Goal: Task Accomplishment & Management: Use online tool/utility

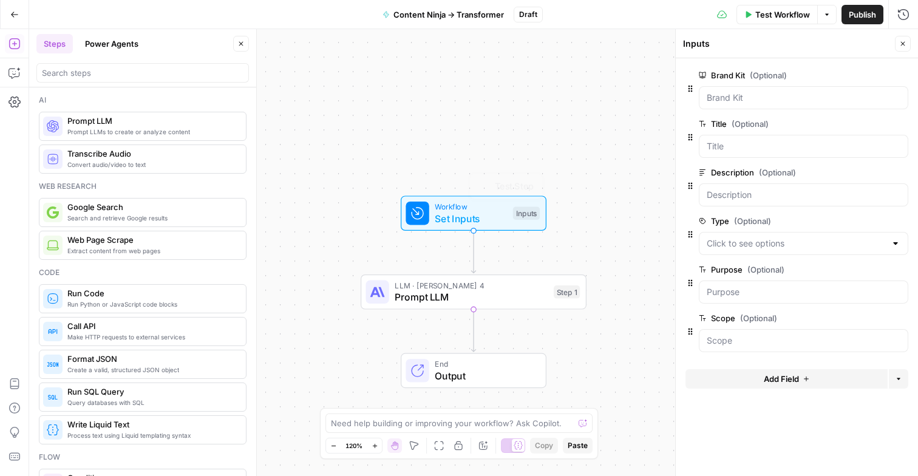
click at [453, 293] on span "Prompt LLM" at bounding box center [470, 296] width 153 height 15
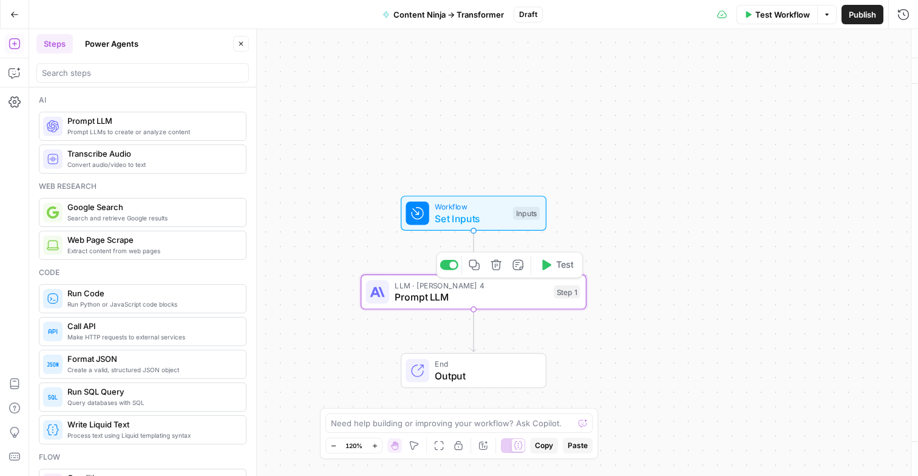
type textarea "Prompt LLM"
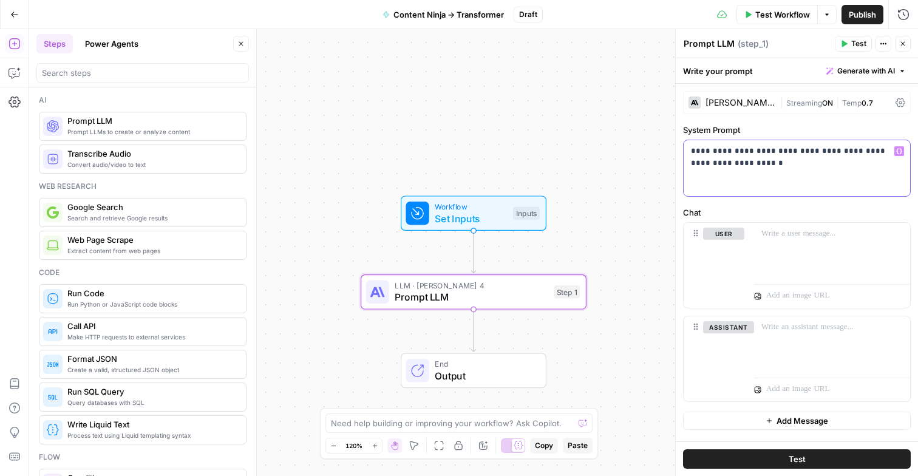
click at [787, 172] on div "**********" at bounding box center [796, 168] width 226 height 56
click at [824, 11] on icon "button" at bounding box center [826, 14] width 7 height 7
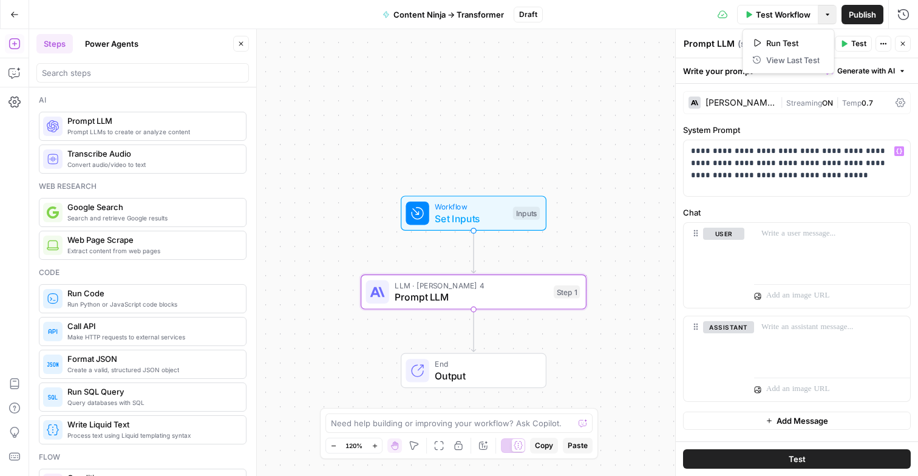
click at [782, 19] on span "Test Workflow" at bounding box center [783, 14] width 55 height 12
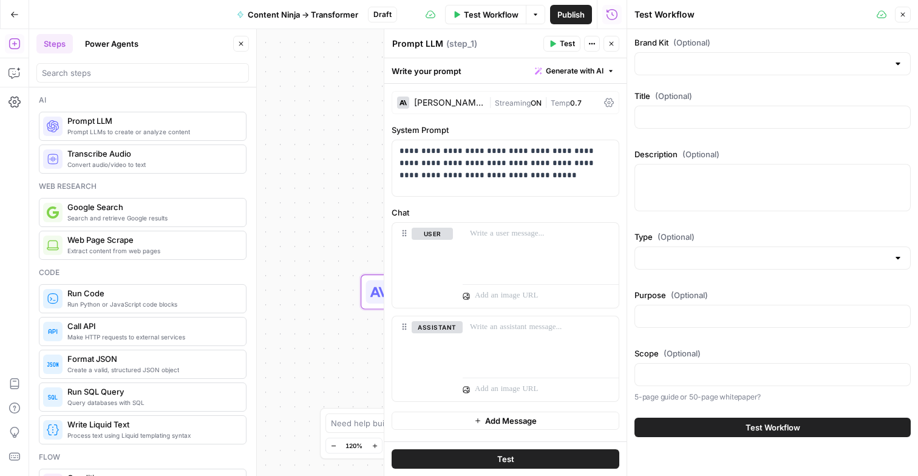
click at [737, 70] on div at bounding box center [772, 63] width 276 height 23
click at [699, 98] on span "TimeChimp" at bounding box center [770, 94] width 251 height 12
type input "TimeChimp"
click at [906, 19] on button "Close" at bounding box center [903, 15] width 16 height 16
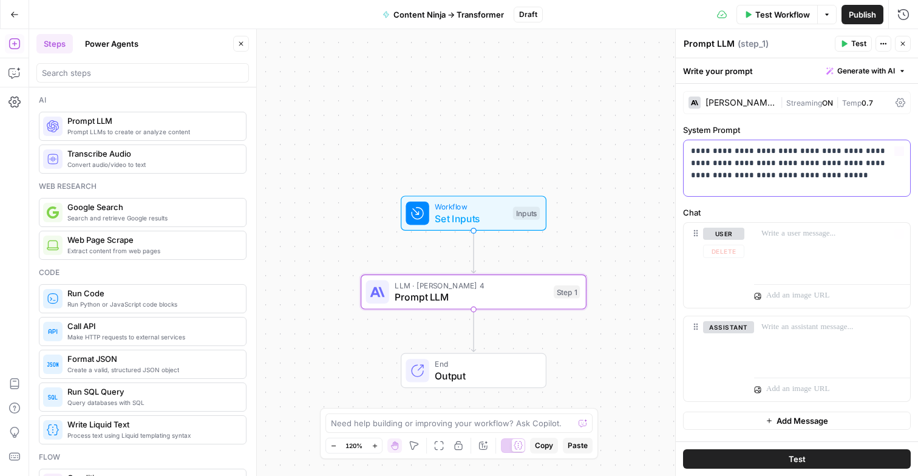
click at [810, 178] on p "**********" at bounding box center [797, 163] width 212 height 36
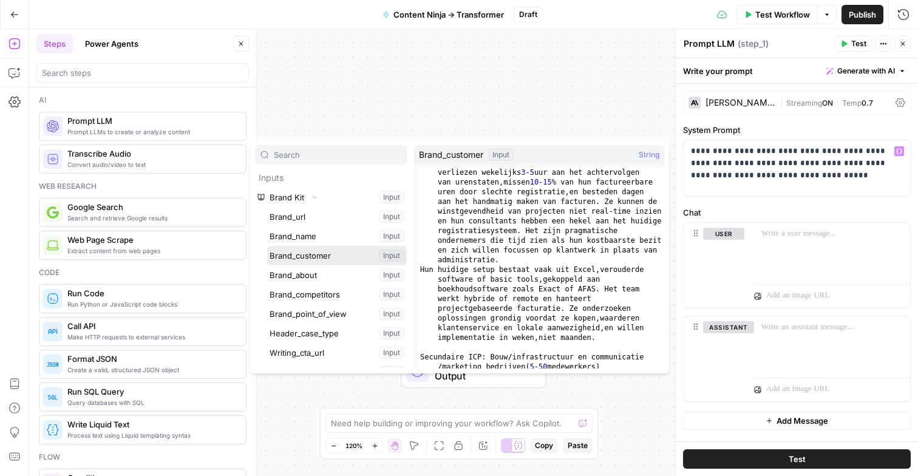
scroll to position [295, 0]
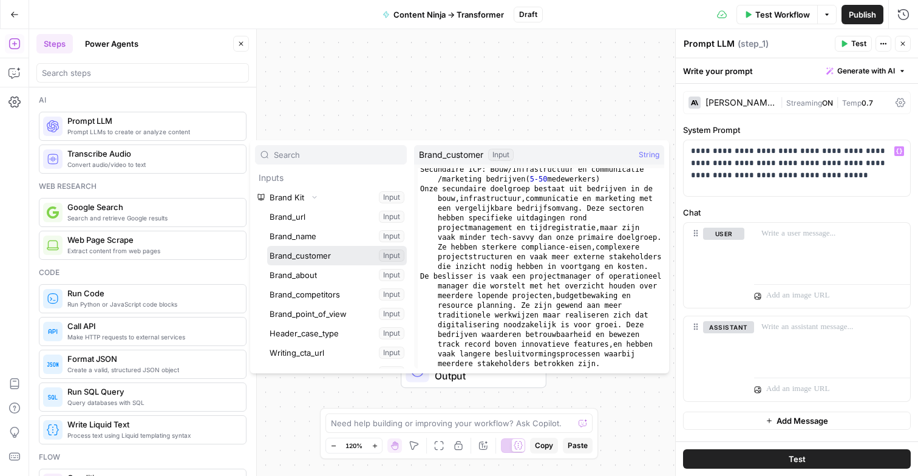
click at [267, 246] on button "Select variable Brand_customer" at bounding box center [337, 255] width 140 height 19
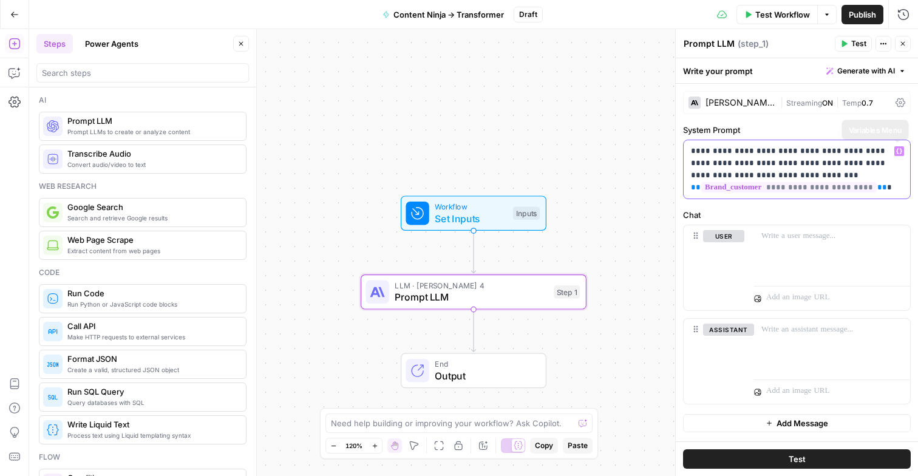
click at [901, 149] on icon "button" at bounding box center [899, 151] width 6 height 5
click at [787, 241] on p at bounding box center [831, 236] width 141 height 12
click at [893, 187] on p "**********" at bounding box center [797, 169] width 212 height 49
click at [802, 251] on div at bounding box center [832, 253] width 156 height 56
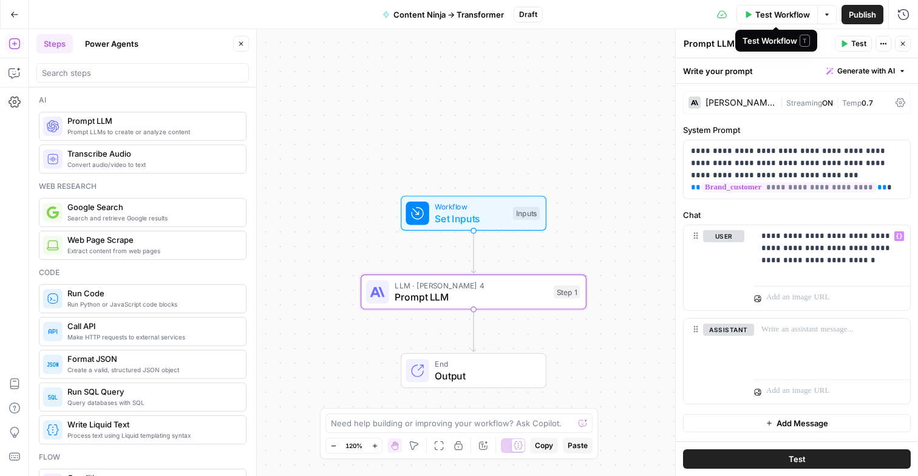
click at [822, 9] on button "Options" at bounding box center [826, 14] width 19 height 19
click at [787, 12] on span "Test Workflow" at bounding box center [783, 14] width 55 height 12
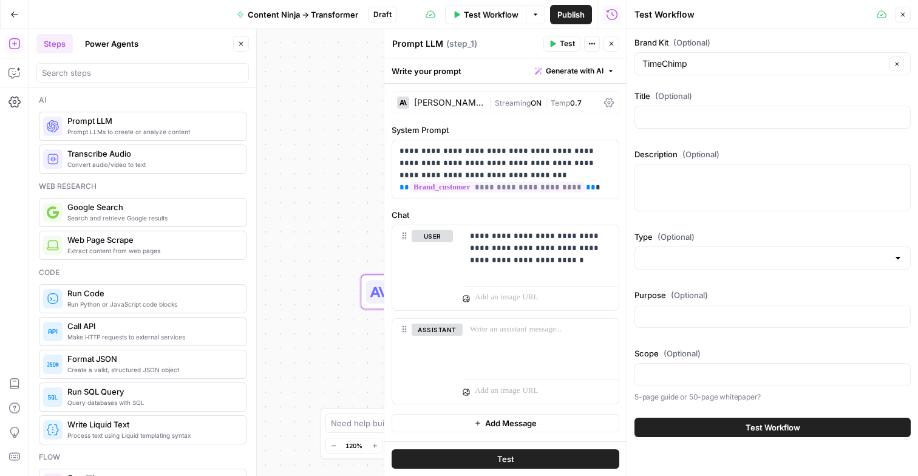
click at [702, 109] on div at bounding box center [772, 117] width 276 height 23
type input "2025 HR Calendar"
paste textarea "This calendar provides important dates for HR pros and two options for download…"
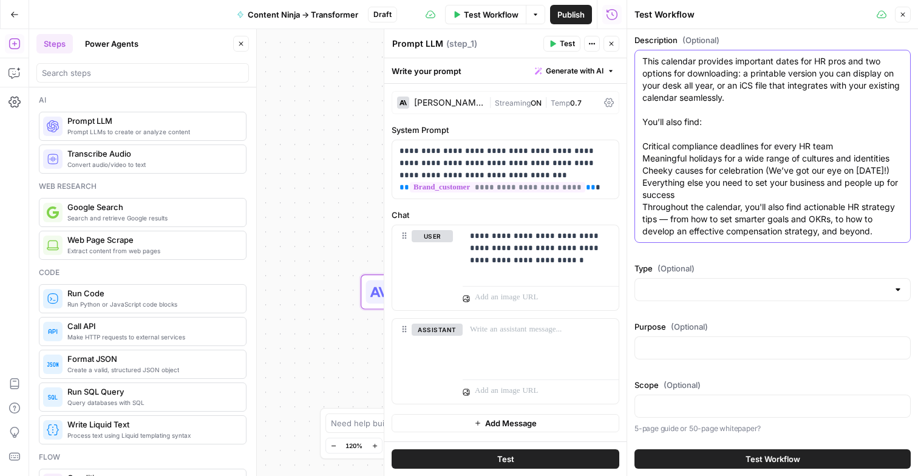
scroll to position [121, 0]
type textarea "This calendar provides important dates for HR pros and two options for download…"
click at [689, 294] on input "Type (Optional)" at bounding box center [765, 289] width 246 height 12
click at [694, 196] on textarea "This calendar provides important dates for HR pros and two options for download…" at bounding box center [772, 146] width 260 height 182
click at [665, 293] on input "Type (Optional)" at bounding box center [765, 289] width 246 height 12
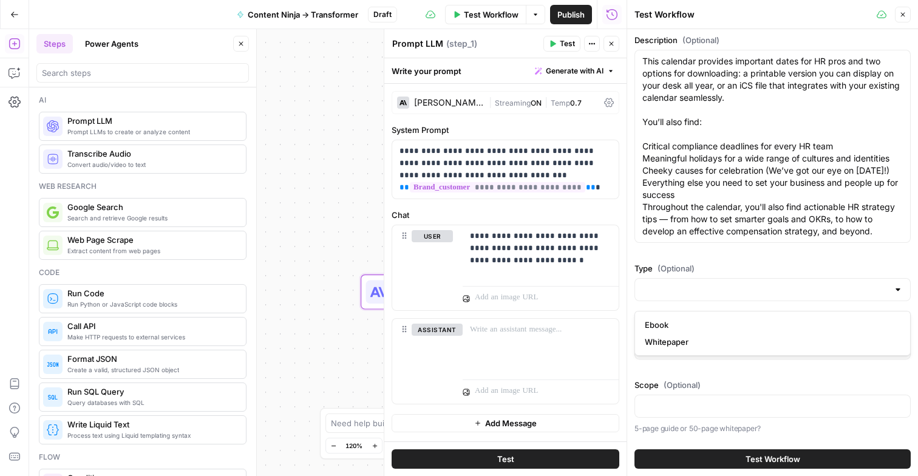
click at [685, 268] on span "(Optional)" at bounding box center [675, 268] width 37 height 12
click at [685, 283] on input "Type (Optional)" at bounding box center [765, 289] width 246 height 12
click at [689, 248] on div "Description (Optional) This calendar provides important dates for HR pros and t…" at bounding box center [772, 141] width 276 height 214
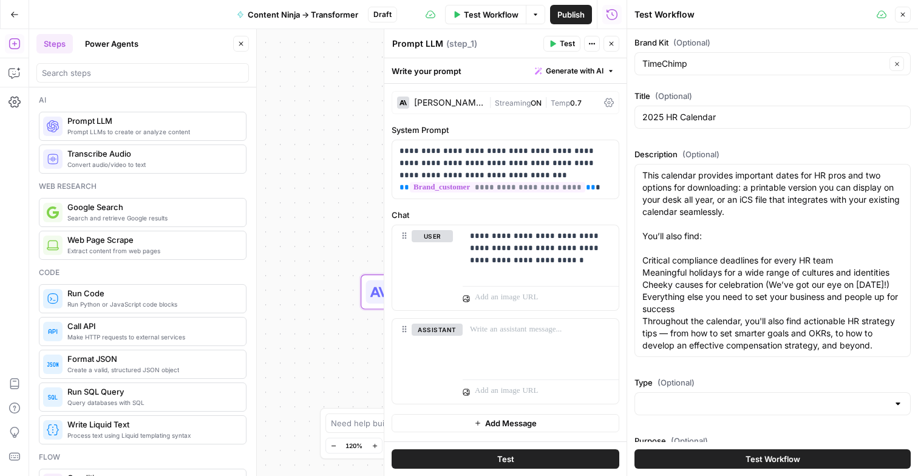
click at [701, 407] on div at bounding box center [772, 403] width 276 height 23
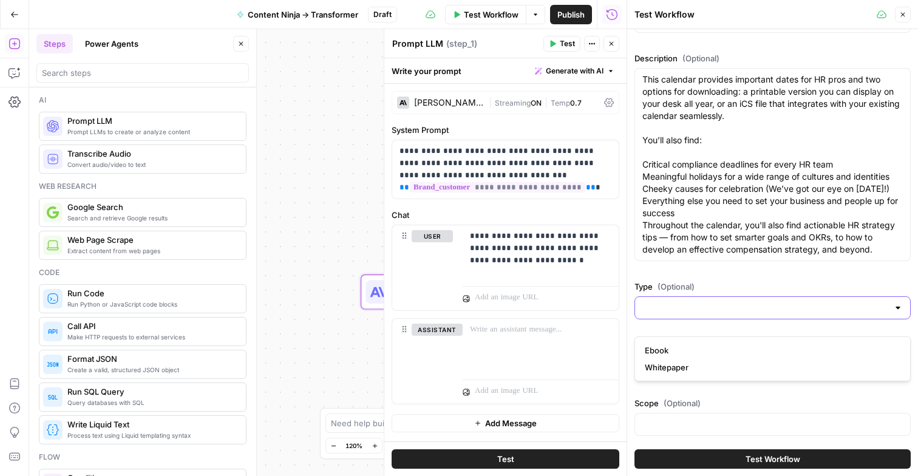
click at [726, 314] on input "Type (Optional)" at bounding box center [765, 308] width 246 height 12
type input "Template"
click at [348, 252] on div "Workflow Set Inputs Inputs LLM · Claude Sonnet 4 Prompt LLM Step 1 Copy step De…" at bounding box center [327, 252] width 597 height 447
click at [609, 42] on icon "button" at bounding box center [610, 43] width 7 height 7
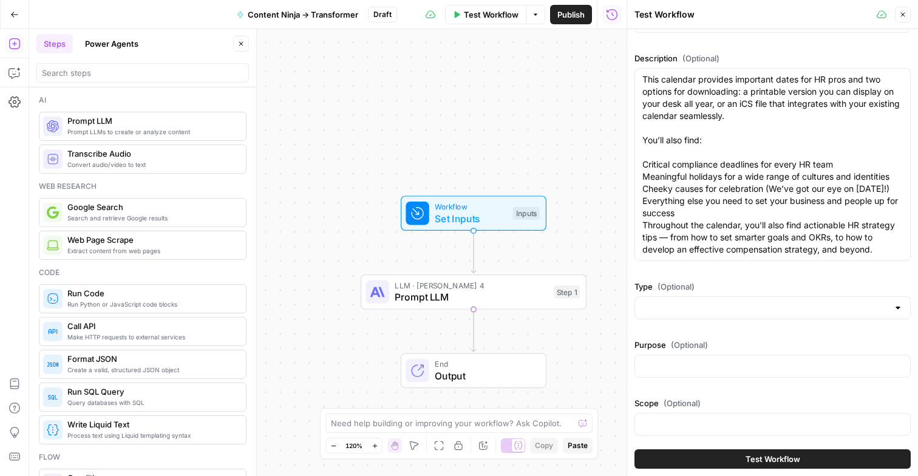
click at [475, 219] on span "Set Inputs" at bounding box center [471, 218] width 72 height 15
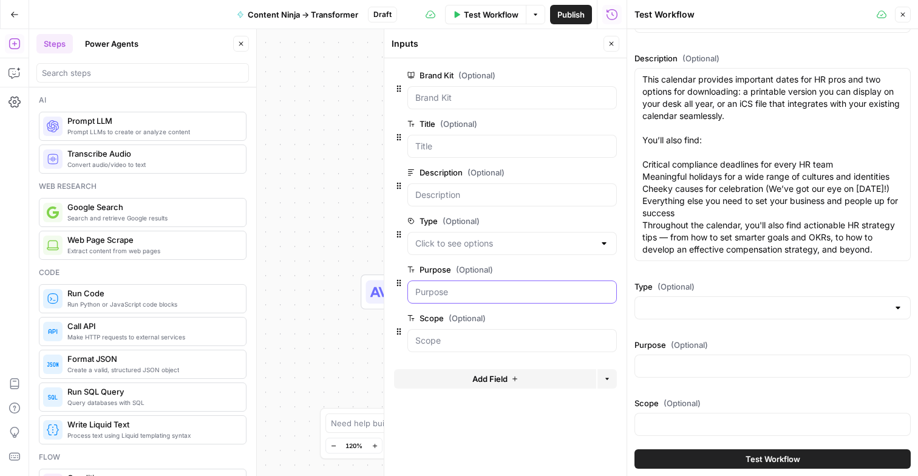
click at [452, 290] on input "Purpose (Optional)" at bounding box center [512, 292] width 194 height 12
click at [461, 235] on div at bounding box center [511, 243] width 209 height 23
click at [570, 226] on button "edit field" at bounding box center [576, 221] width 47 height 15
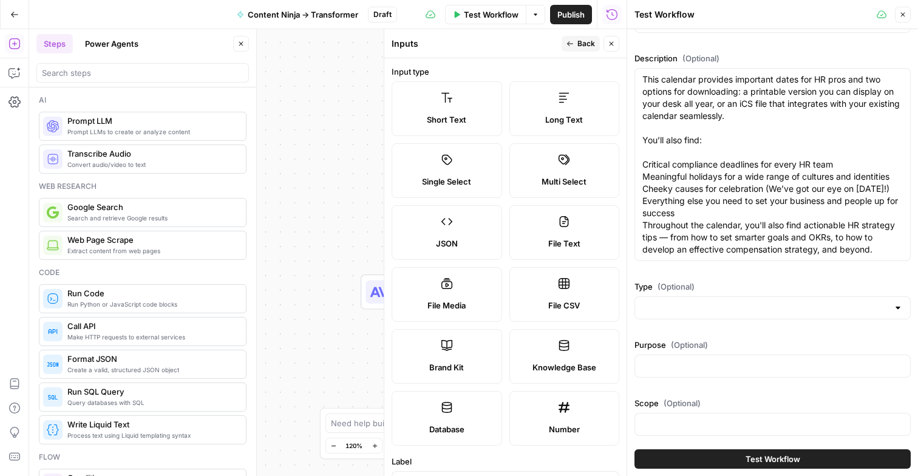
scroll to position [368, 0]
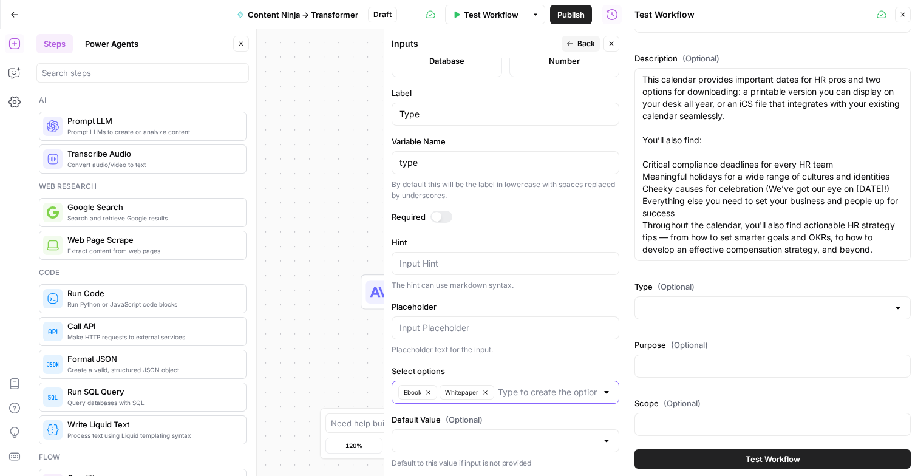
click at [499, 394] on input "Select options" at bounding box center [547, 392] width 99 height 12
type input "Template"
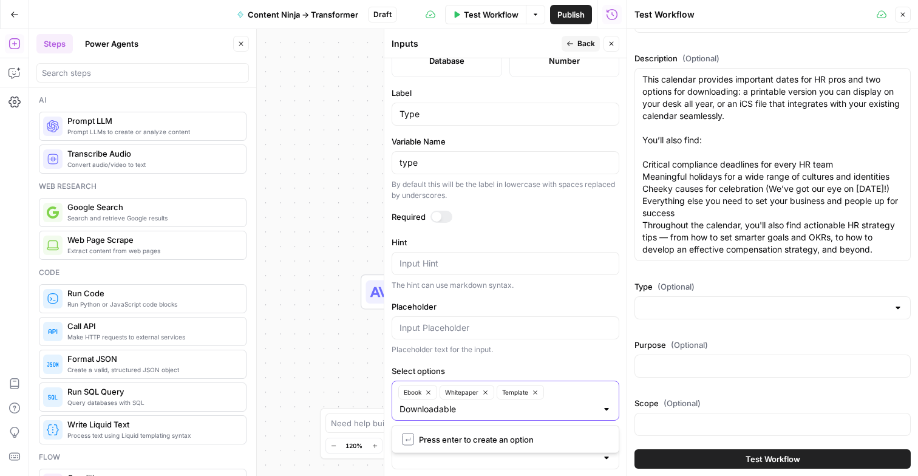
type input "Downloadable"
click at [699, 314] on input "Type (Optional)" at bounding box center [765, 308] width 246 height 12
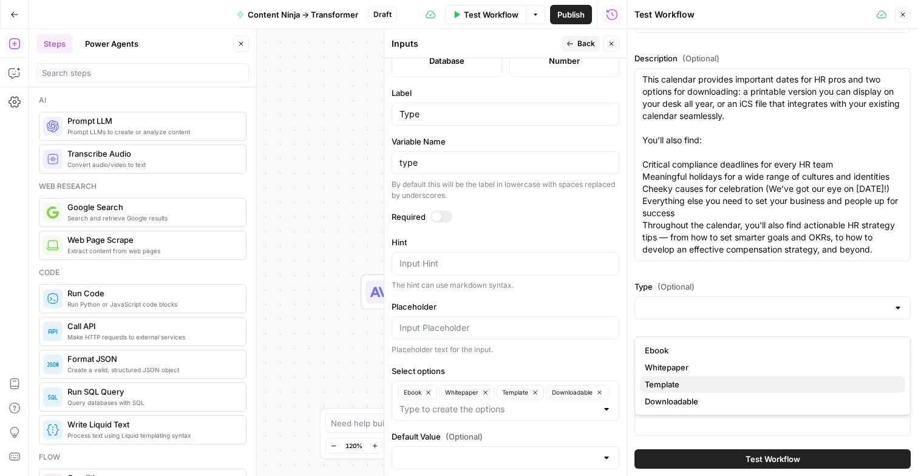
click at [665, 384] on span "Template" at bounding box center [770, 384] width 251 height 12
type input "Template"
click at [699, 314] on input "Type (Optional)" at bounding box center [763, 308] width 243 height 12
type input "Template"
click at [695, 283] on div "Brand Kit (Optional) TimeChimp Clear Title (Optional) 2025 HR Calendar Descript…" at bounding box center [772, 197] width 276 height 512
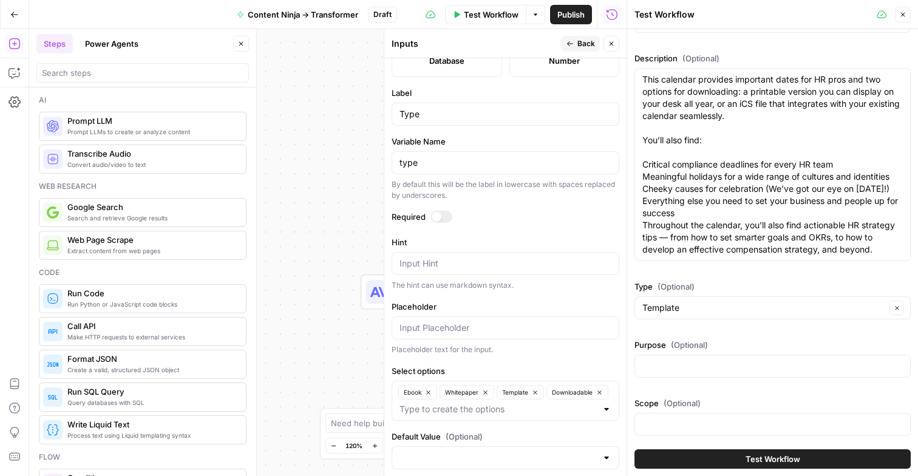
scroll to position [126, 0]
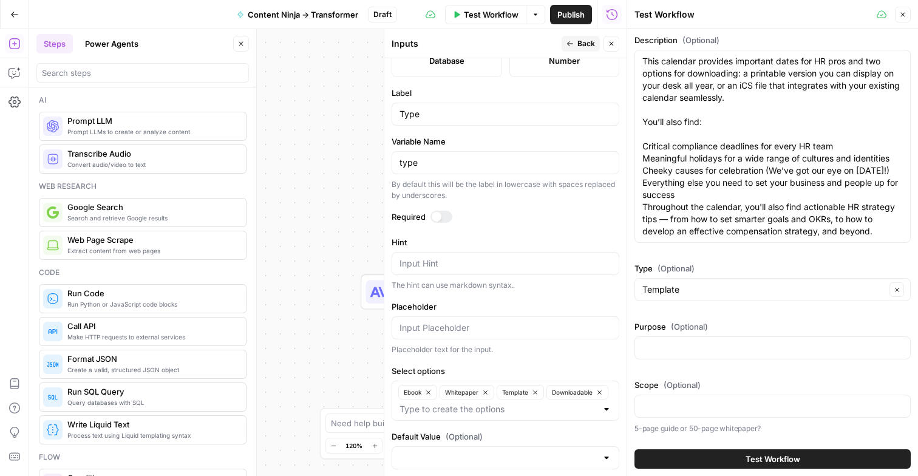
click at [686, 340] on div at bounding box center [772, 347] width 276 height 23
type input "Increase brand impressions"
click at [689, 399] on div at bounding box center [772, 405] width 276 height 23
type input "Downloadable and printable PDF file"
click at [754, 383] on label "Scope (Optional)" at bounding box center [772, 385] width 276 height 12
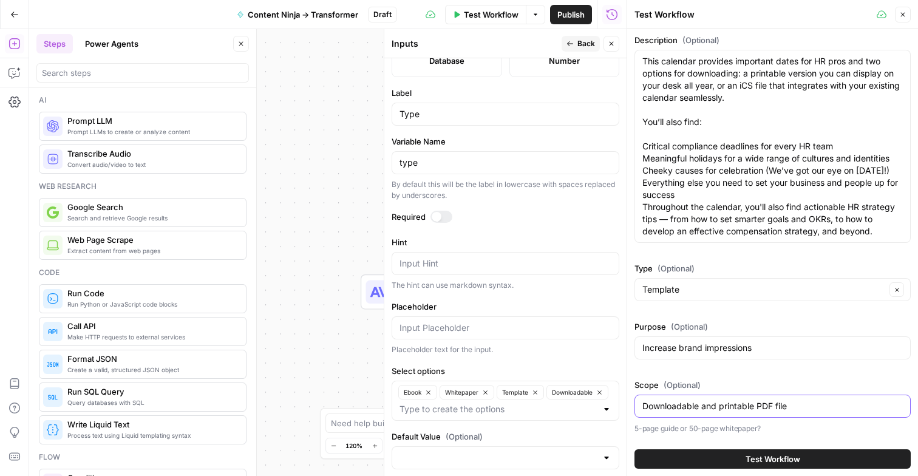
click at [754, 400] on input "Downloadable and printable PDF file" at bounding box center [772, 406] width 260 height 12
click at [726, 359] on div "Purpose (Optional) Increase brand impressions" at bounding box center [772, 342] width 276 height 44
click at [804, 407] on input "Downloadable and printable PDF file" at bounding box center [772, 406] width 260 height 12
click at [902, 11] on icon "button" at bounding box center [902, 14] width 7 height 7
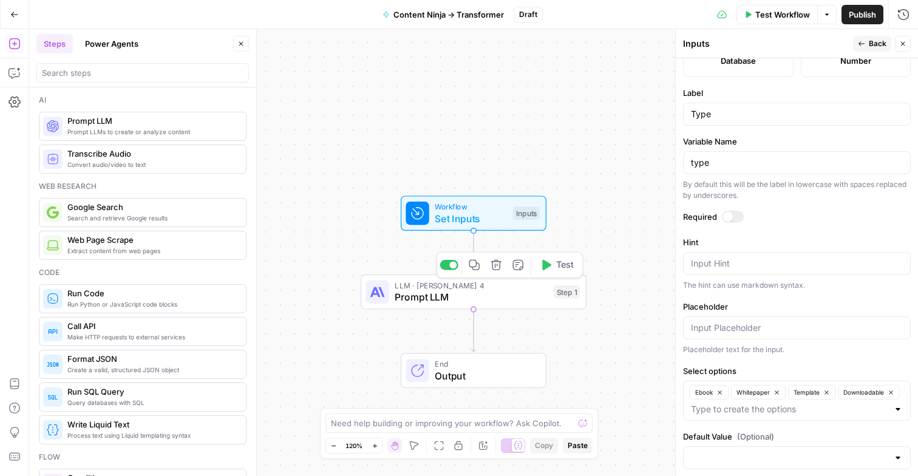
click at [438, 305] on div "LLM · Claude Sonnet 4 Prompt LLM Step 1 Copy step Delete step Add Note Test" at bounding box center [473, 291] width 226 height 35
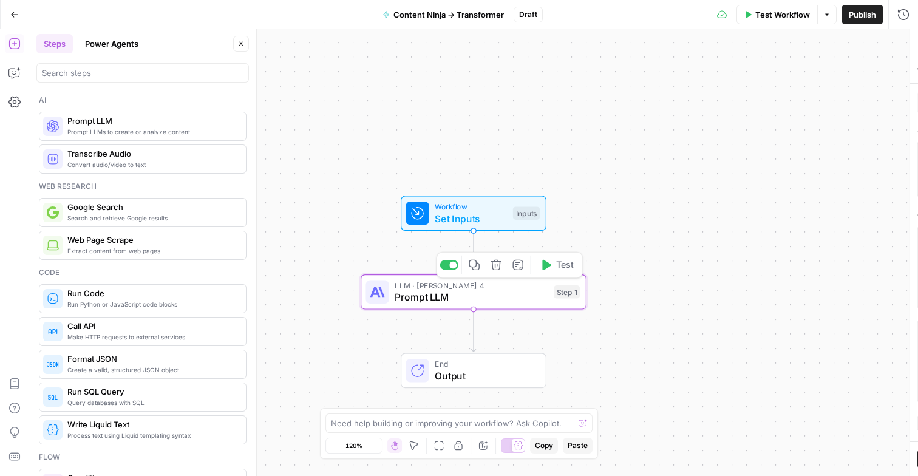
type textarea "Prompt LLM"
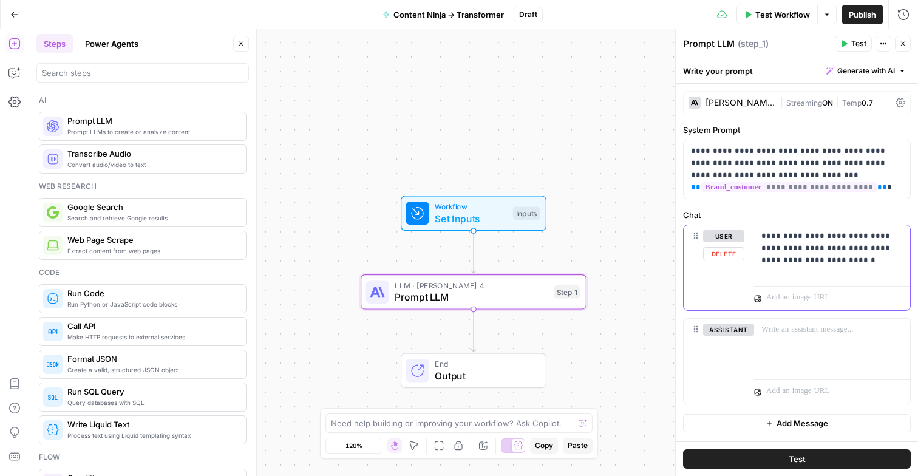
click at [823, 251] on p "**********" at bounding box center [831, 248] width 141 height 36
click at [822, 266] on p "**********" at bounding box center [831, 248] width 141 height 36
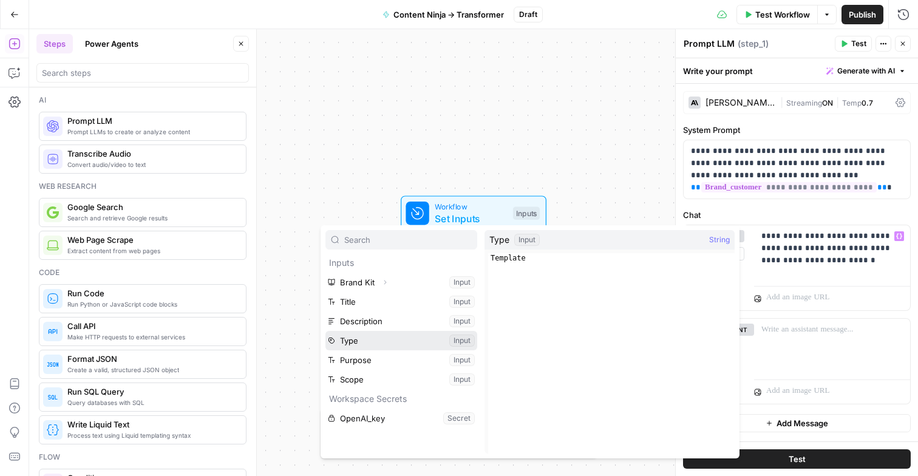
click at [325, 331] on button "Select variable Type" at bounding box center [401, 340] width 152 height 19
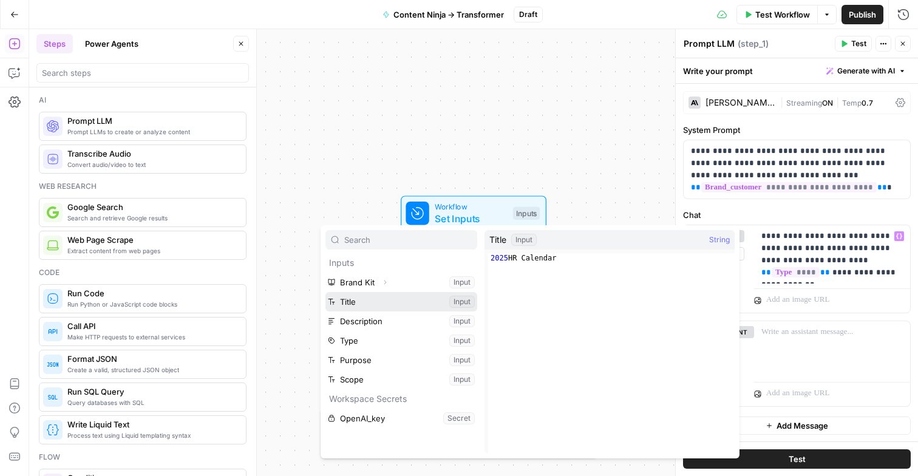
click at [325, 292] on button "Select variable Title" at bounding box center [401, 301] width 152 height 19
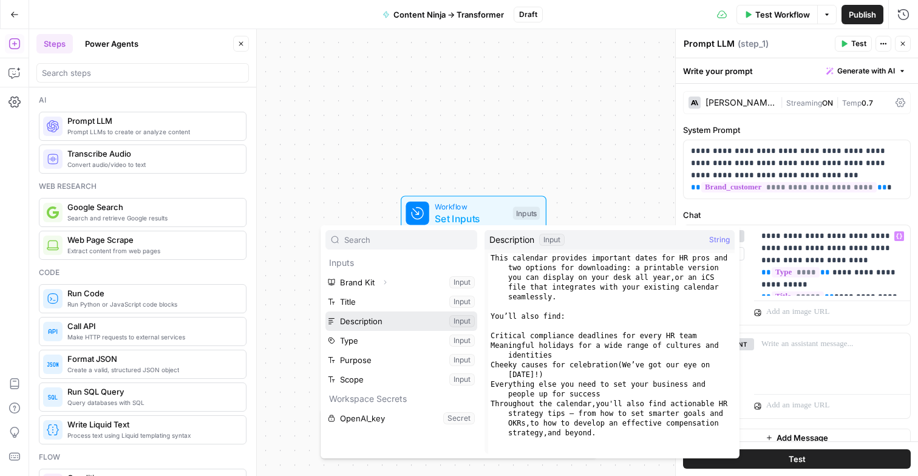
click at [325, 311] on button "Select variable Description" at bounding box center [401, 320] width 152 height 19
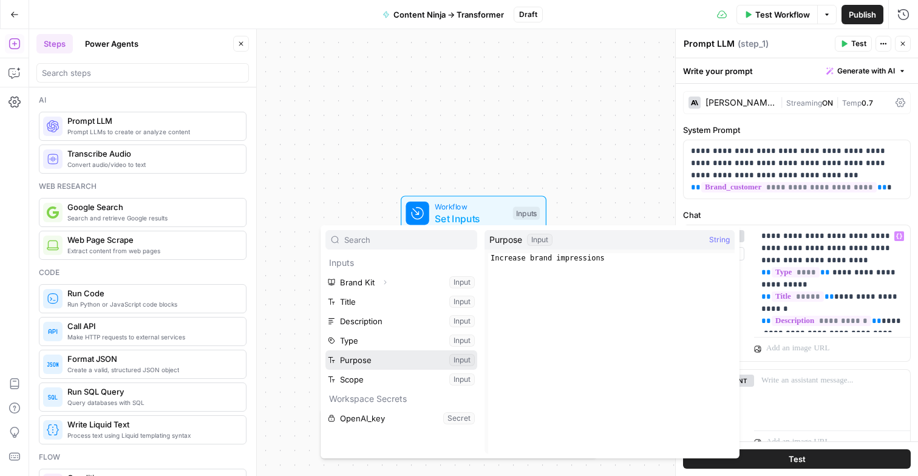
click at [325, 350] on button "Select variable Purpose" at bounding box center [401, 359] width 152 height 19
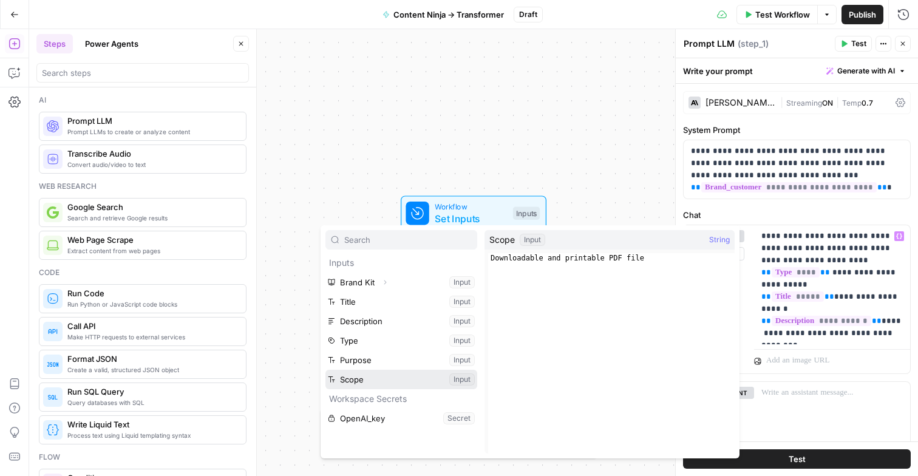
click at [325, 370] on button "Select variable Scope" at bounding box center [401, 379] width 152 height 19
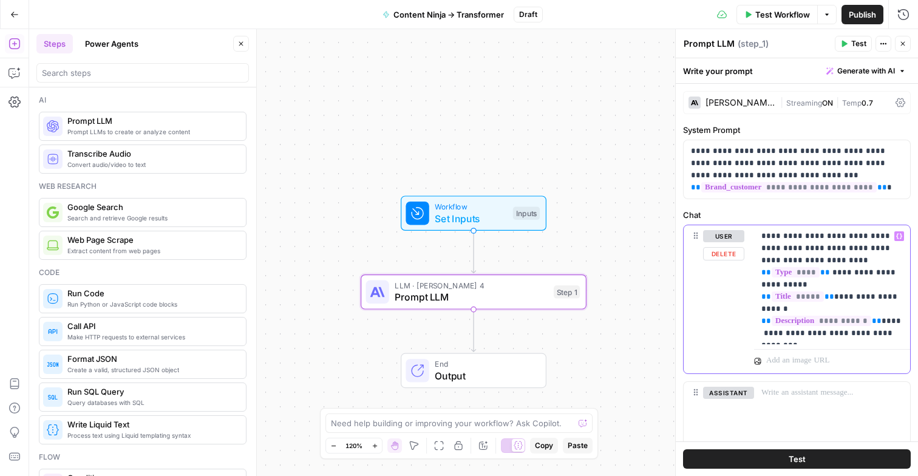
click at [783, 258] on p "**********" at bounding box center [831, 284] width 141 height 109
click at [896, 340] on div "**********" at bounding box center [832, 284] width 156 height 119
click at [838, 458] on button "Test" at bounding box center [797, 458] width 228 height 19
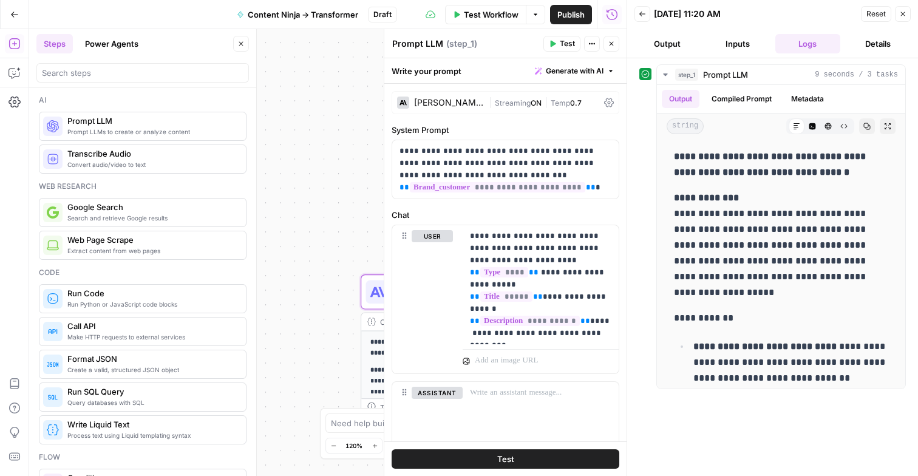
click at [900, 17] on icon "button" at bounding box center [902, 13] width 7 height 7
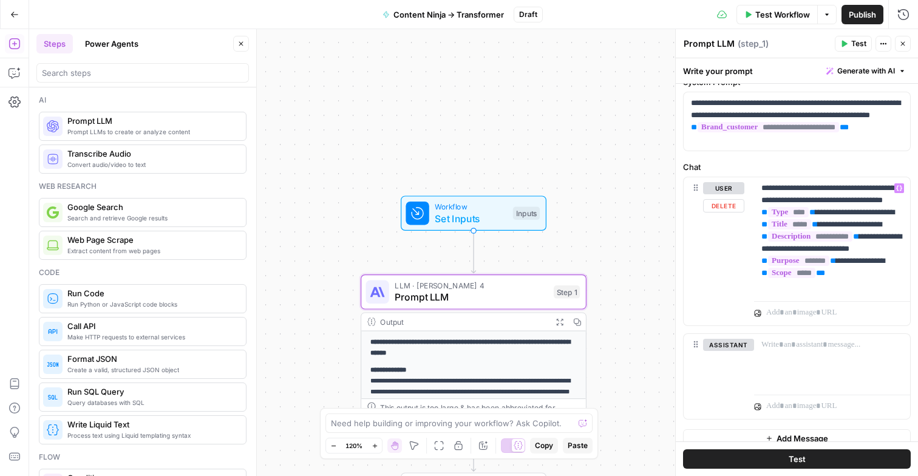
scroll to position [61, 0]
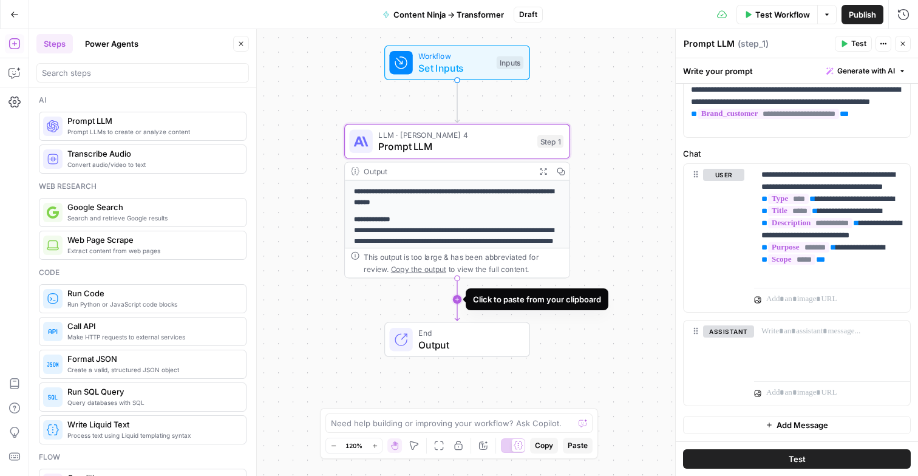
click at [455, 297] on icon "Edge from step_1 to end" at bounding box center [457, 299] width 4 height 42
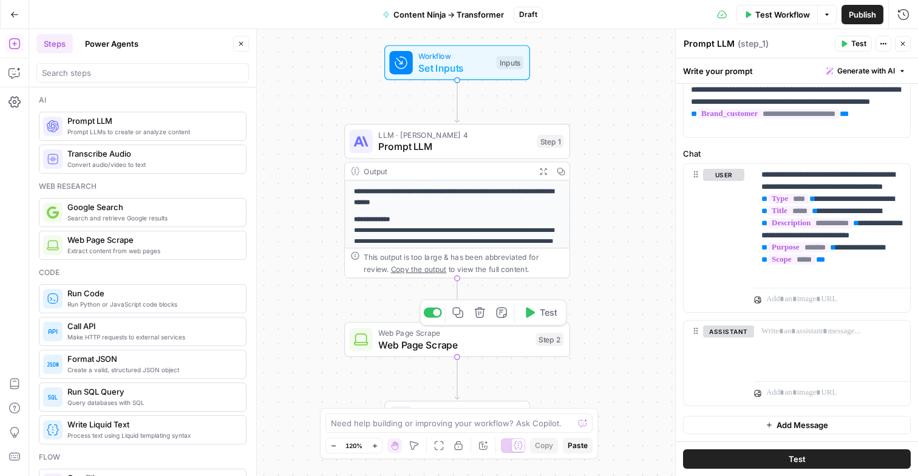
click at [481, 311] on icon "button" at bounding box center [479, 312] width 10 height 10
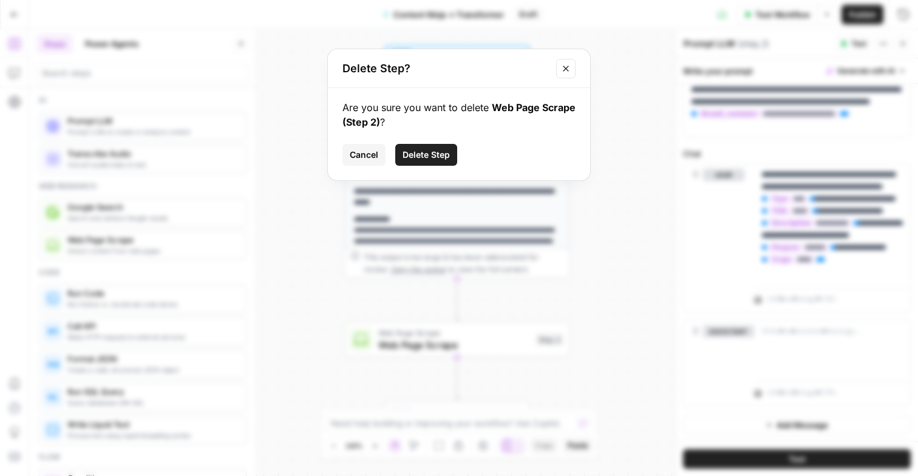
click at [418, 154] on span "Delete Step" at bounding box center [425, 155] width 47 height 12
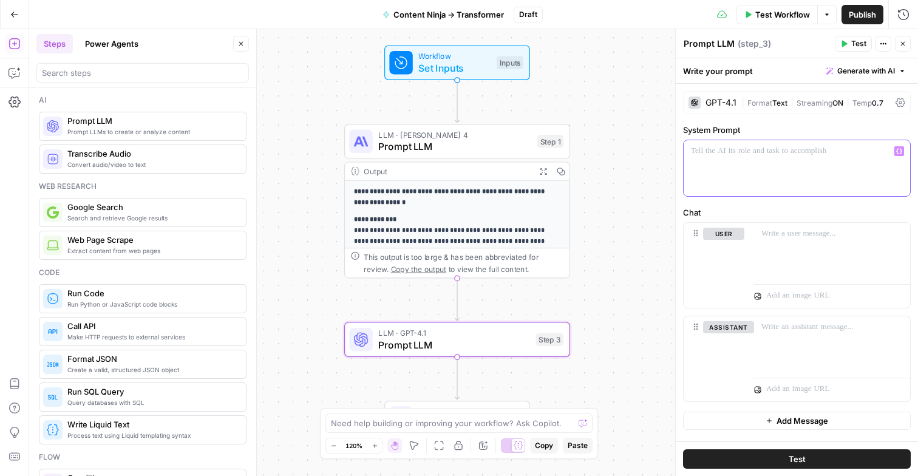
click at [762, 154] on p at bounding box center [797, 151] width 212 height 12
click at [907, 40] on button "Close" at bounding box center [903, 44] width 16 height 16
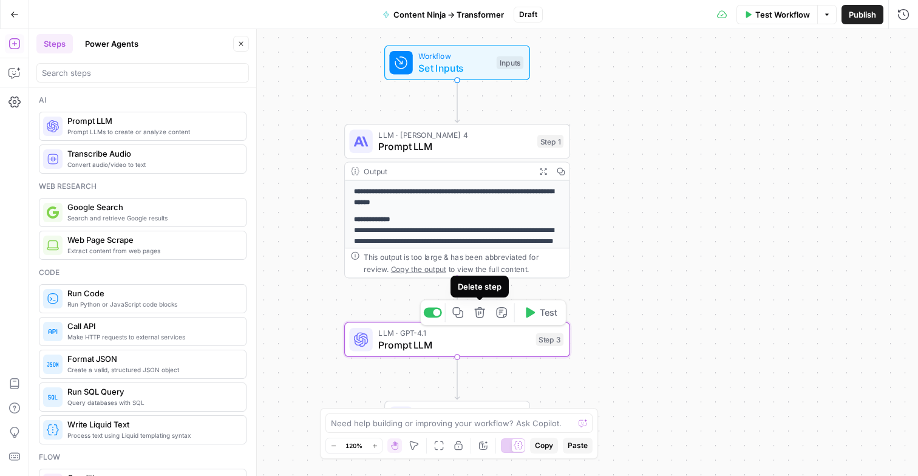
click at [465, 337] on span "Prompt LLM" at bounding box center [454, 344] width 152 height 15
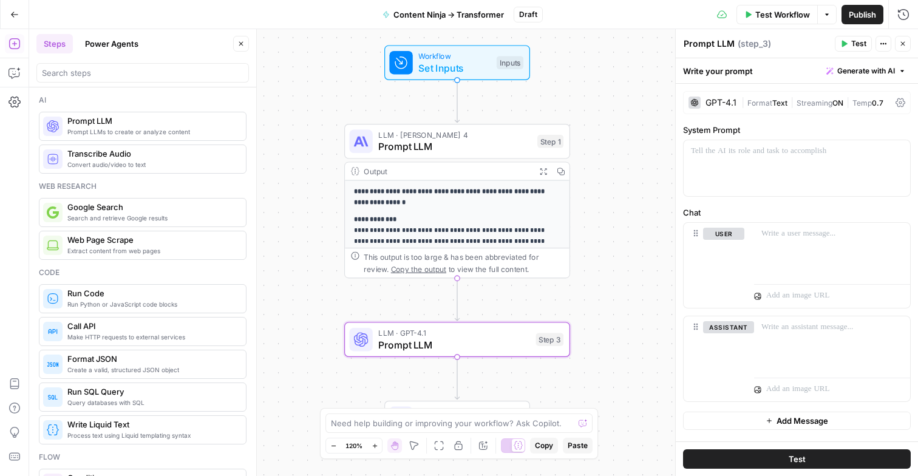
click at [769, 109] on div "GPT-4.1 | Format Text | Streaming ON | Temp 0.7" at bounding box center [797, 102] width 228 height 23
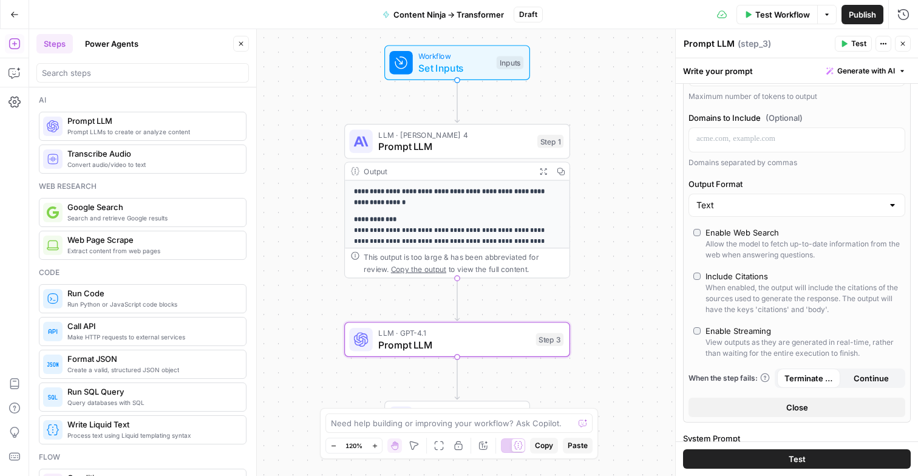
scroll to position [164, 0]
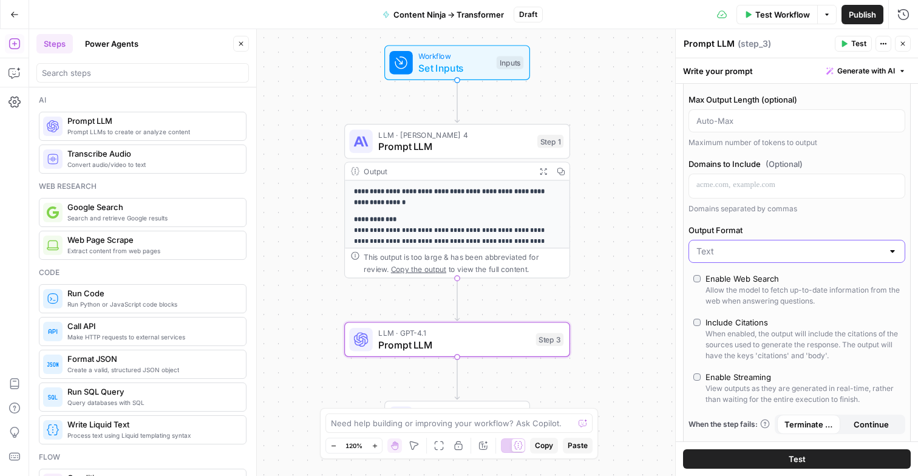
click at [770, 254] on input "Output Format" at bounding box center [789, 251] width 186 height 12
click at [742, 293] on span "JSON" at bounding box center [794, 299] width 191 height 12
type input "JSON"
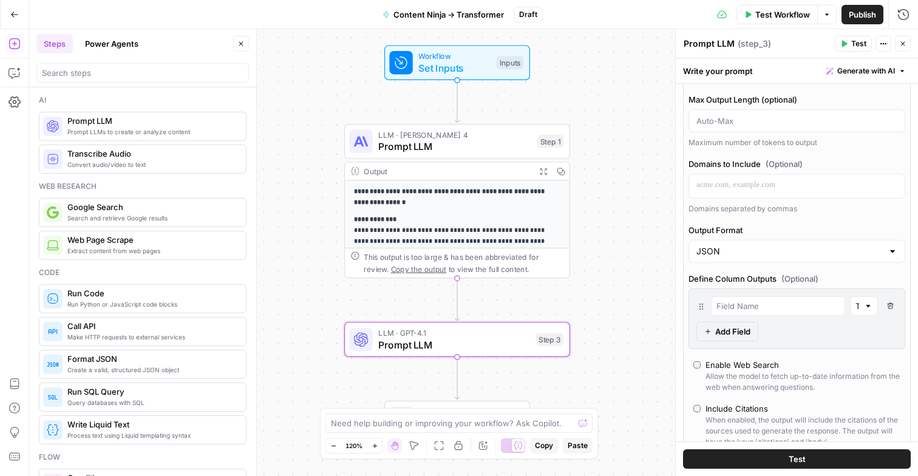
scroll to position [167, 0]
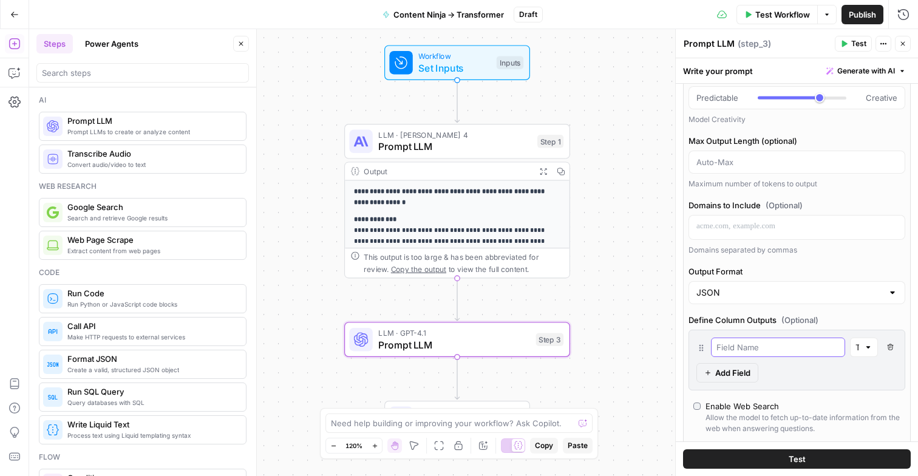
click at [763, 348] on input "text" at bounding box center [777, 347] width 123 height 12
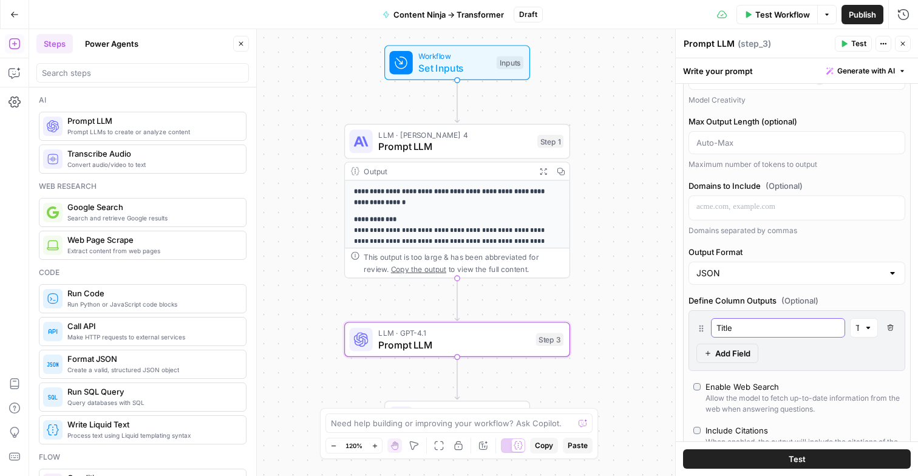
type input "Title"
click at [733, 357] on span "Add Field" at bounding box center [732, 353] width 35 height 12
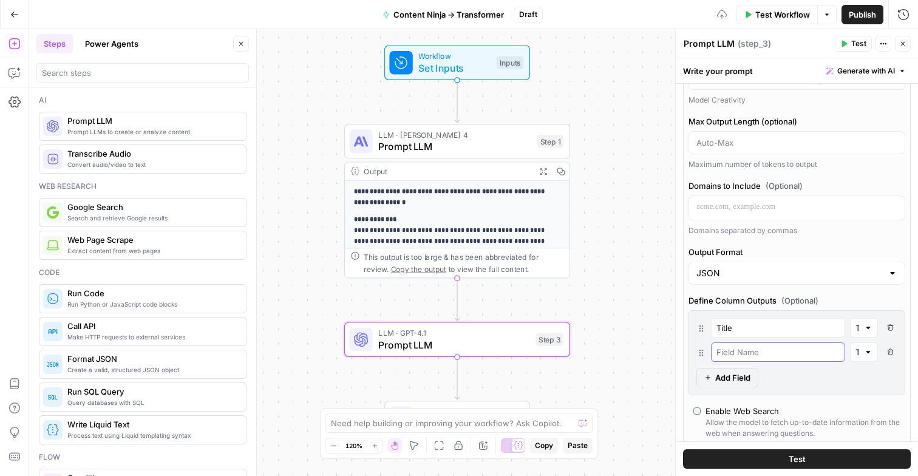
click at [733, 357] on input "text" at bounding box center [777, 352] width 123 height 12
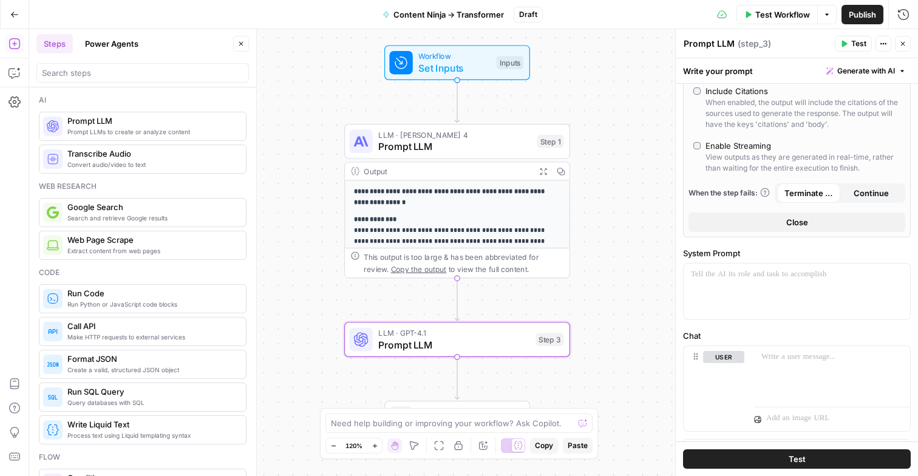
scroll to position [565, 0]
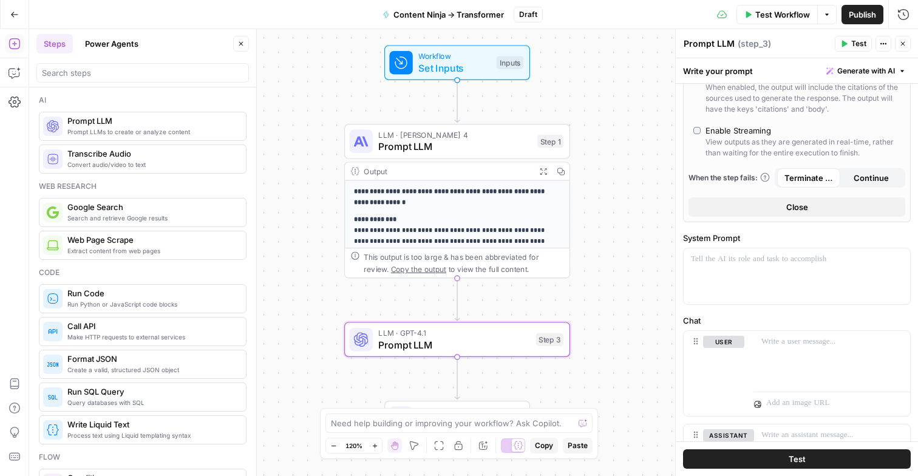
type input "Description"
click at [750, 296] on div at bounding box center [796, 276] width 226 height 56
click at [820, 359] on div at bounding box center [832, 359] width 156 height 56
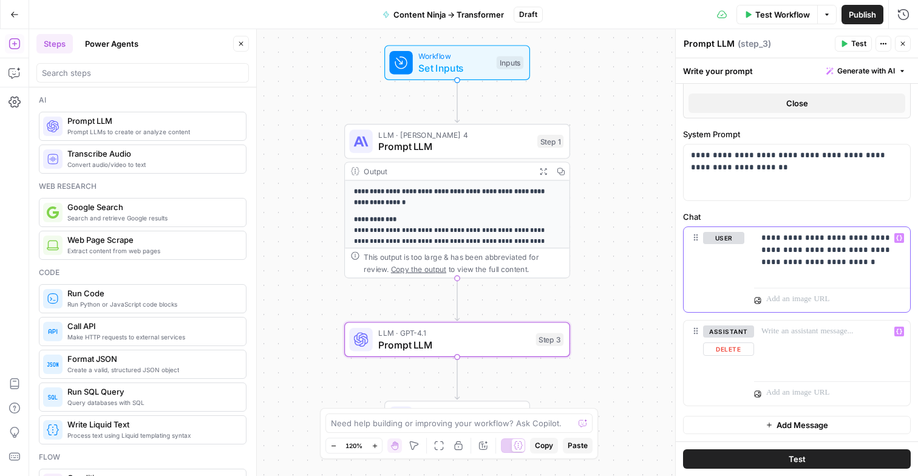
scroll to position [625, 0]
click at [807, 447] on div "Test" at bounding box center [796, 458] width 242 height 35
drag, startPoint x: 806, startPoint y: 454, endPoint x: 822, endPoint y: 244, distance: 210.6
click at [822, 245] on div "**********" at bounding box center [796, 267] width 242 height 418
click at [871, 263] on p "**********" at bounding box center [831, 250] width 141 height 36
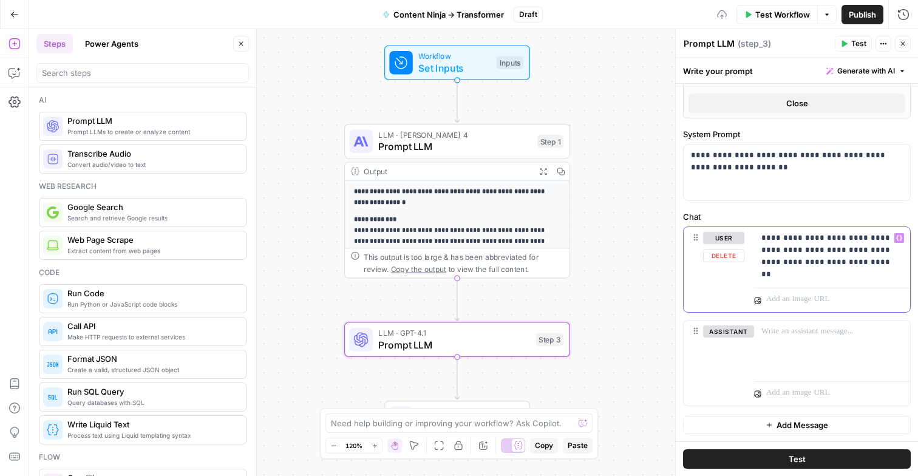
click at [904, 229] on div "**********" at bounding box center [832, 255] width 156 height 56
click at [900, 235] on icon "button" at bounding box center [899, 237] width 6 height 5
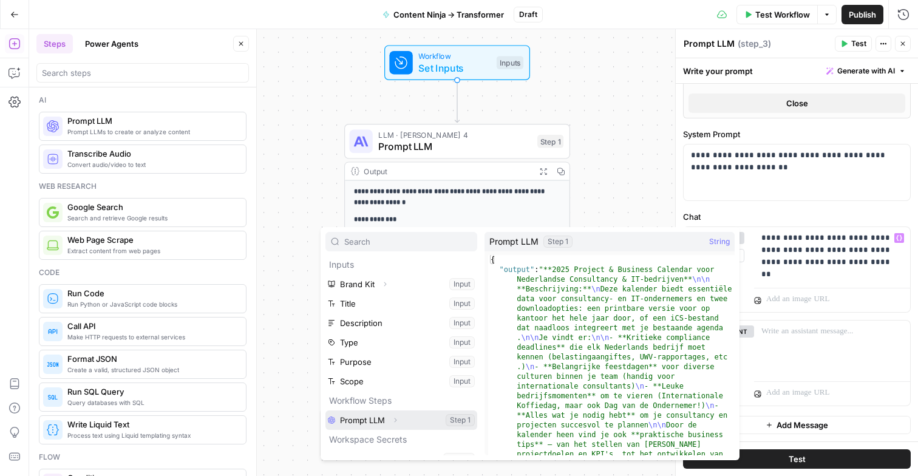
click at [377, 419] on button "Select variable Prompt LLM" at bounding box center [401, 419] width 152 height 19
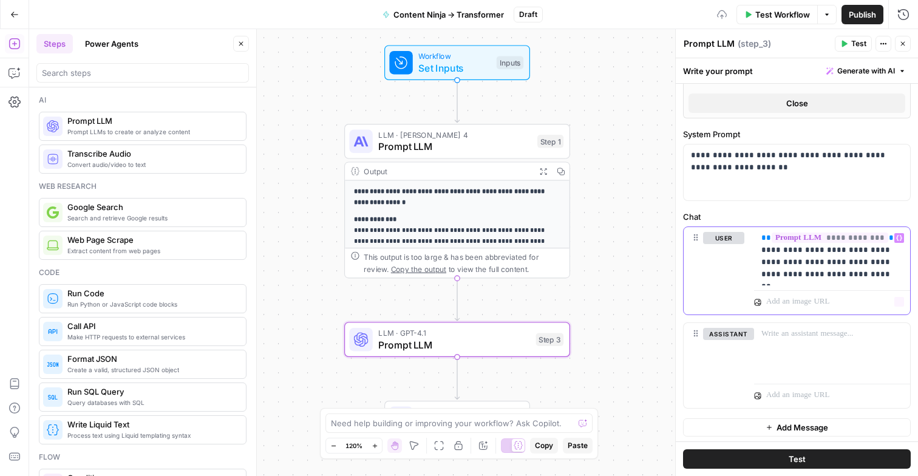
scroll to position [628, 0]
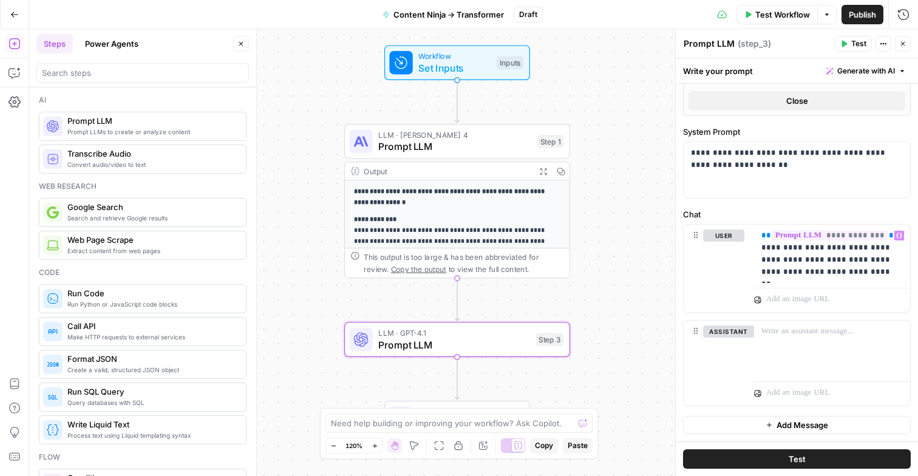
click at [784, 458] on button "Test" at bounding box center [797, 458] width 228 height 19
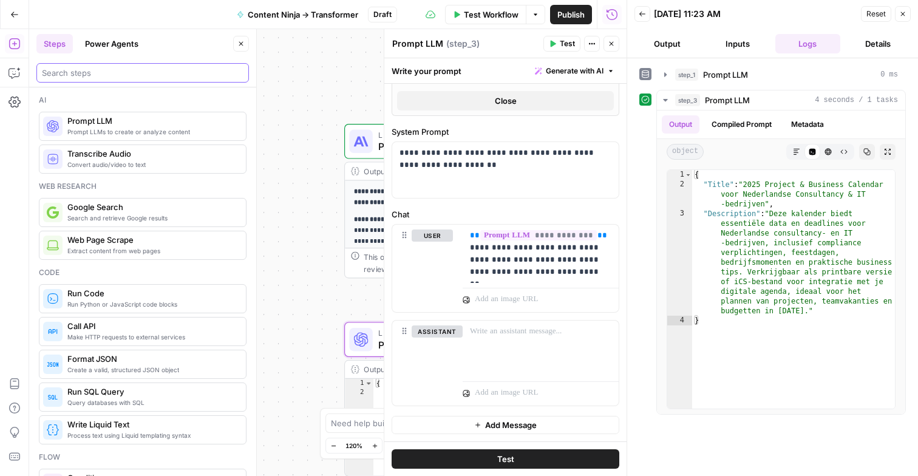
click at [133, 70] on input "search" at bounding box center [142, 73] width 201 height 12
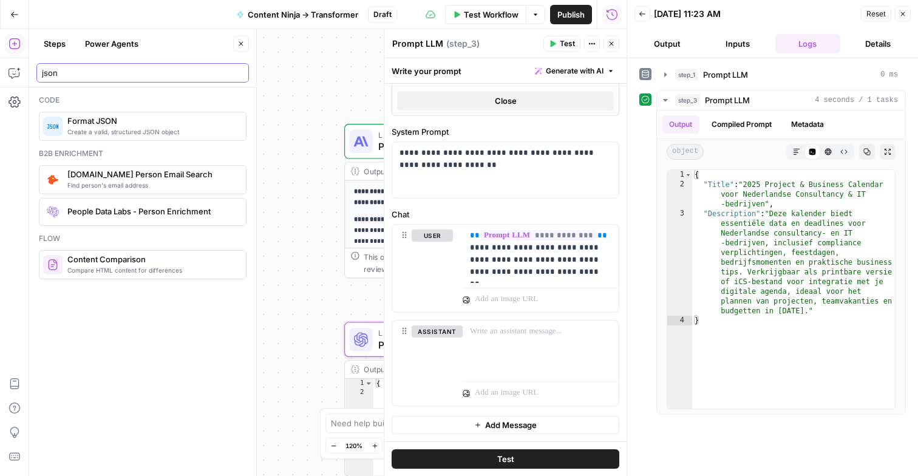
type input "json"
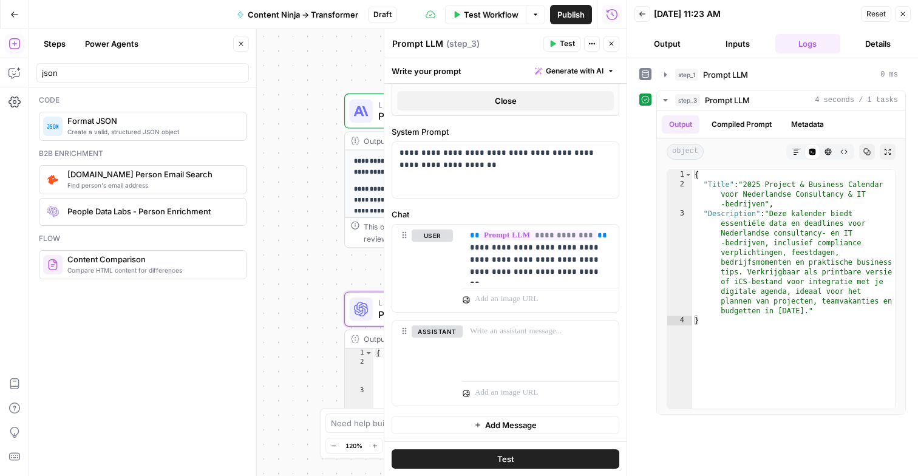
click at [615, 50] on button "Close" at bounding box center [611, 44] width 16 height 16
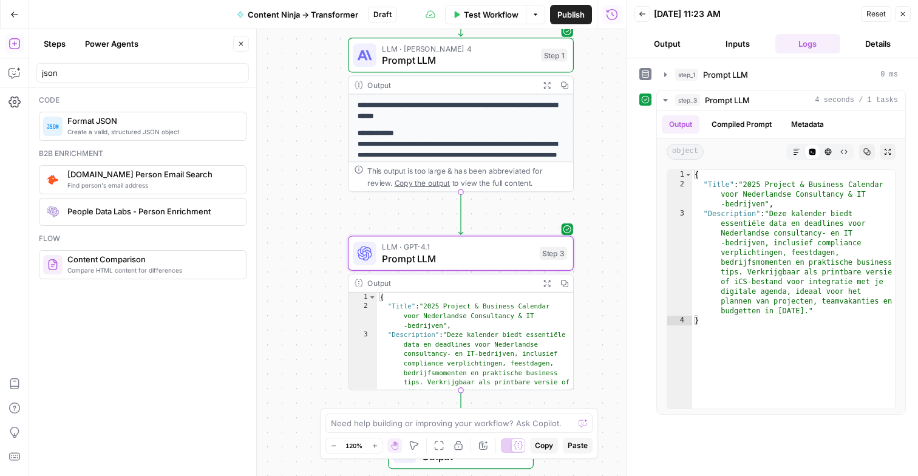
click at [492, 466] on div "End Output" at bounding box center [461, 451] width 146 height 35
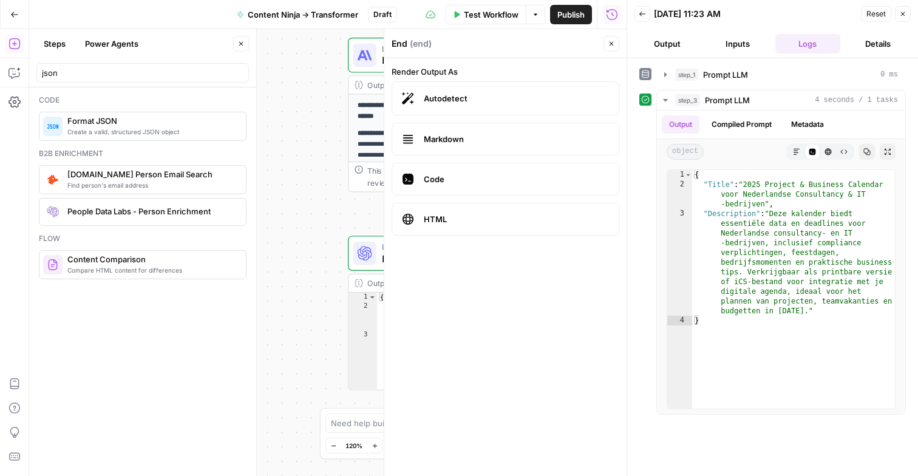
click at [495, 141] on span "Markdown" at bounding box center [516, 139] width 185 height 12
click at [901, 19] on button "Close" at bounding box center [903, 14] width 16 height 16
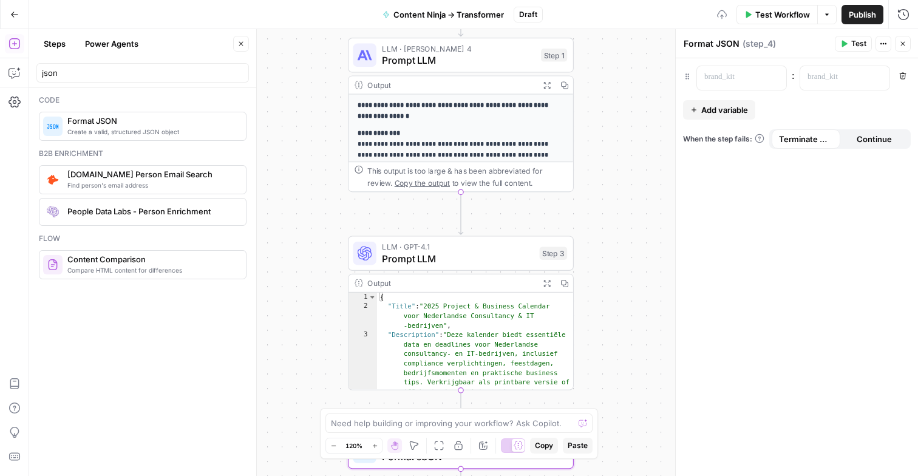
scroll to position [36, 0]
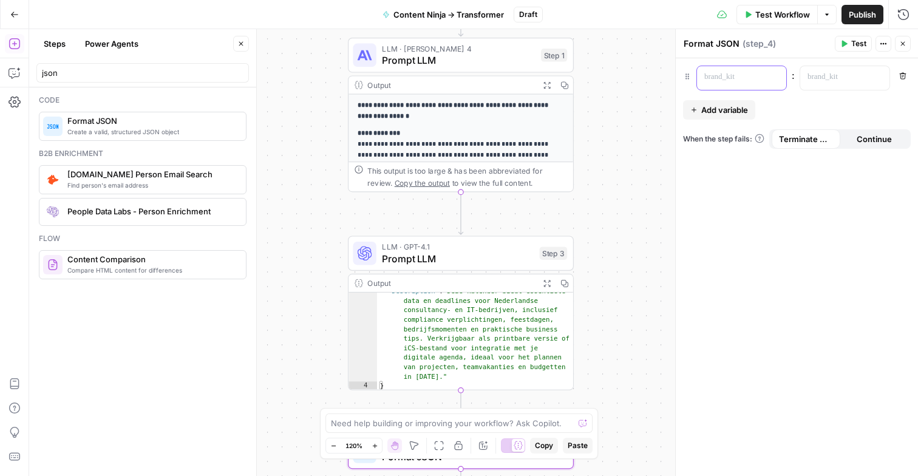
click at [733, 79] on p at bounding box center [731, 77] width 55 height 12
click at [774, 79] on icon "button" at bounding box center [775, 77] width 6 height 5
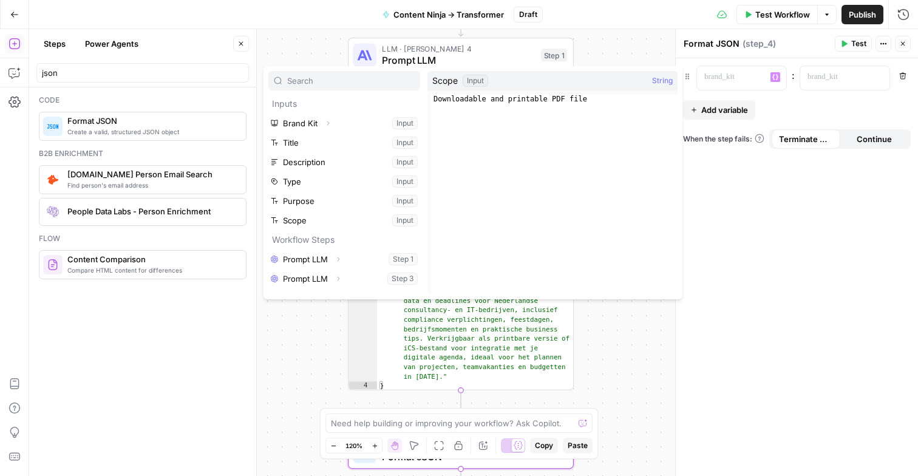
click at [626, 348] on div "**********" at bounding box center [473, 252] width 888 height 447
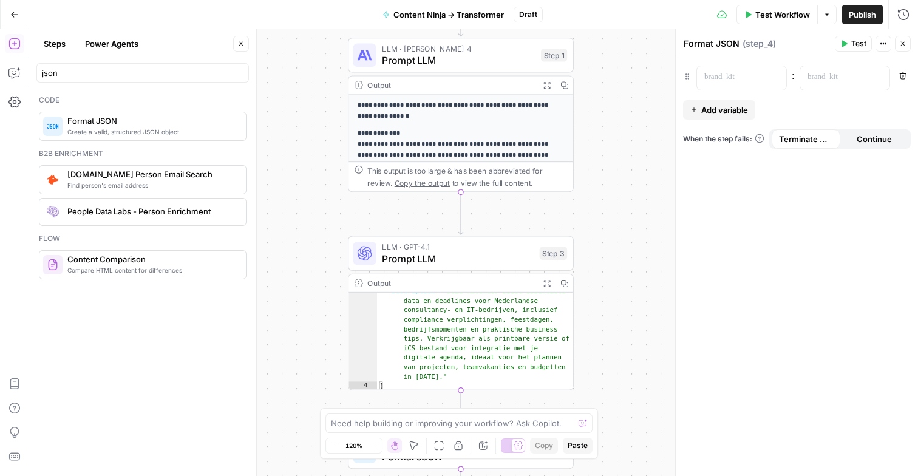
click at [903, 75] on icon "button" at bounding box center [902, 75] width 7 height 7
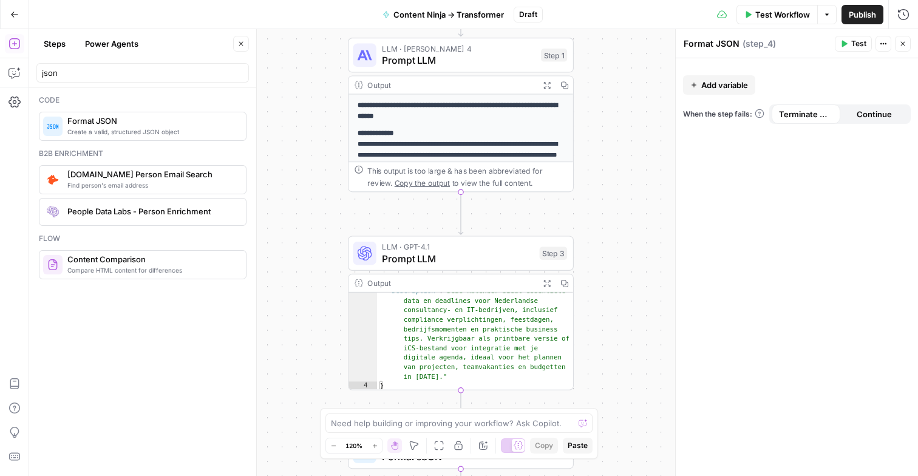
click at [899, 46] on icon "button" at bounding box center [902, 43] width 7 height 7
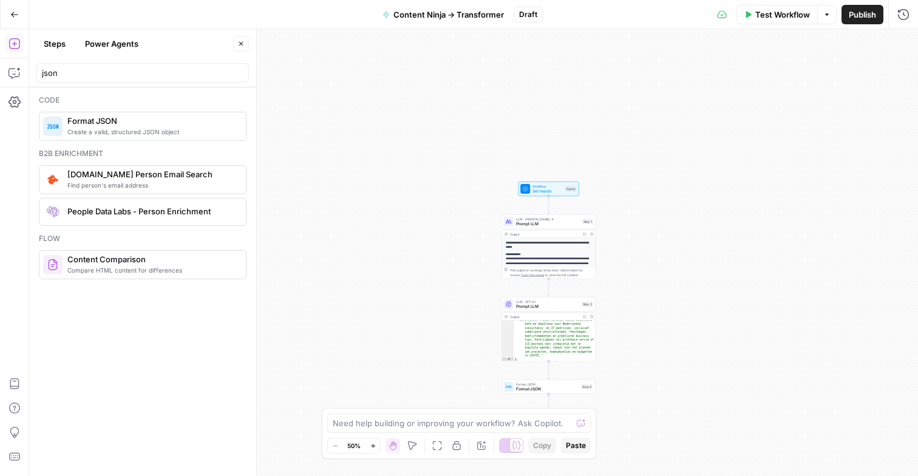
click at [571, 384] on span "Format JSON" at bounding box center [547, 384] width 63 height 5
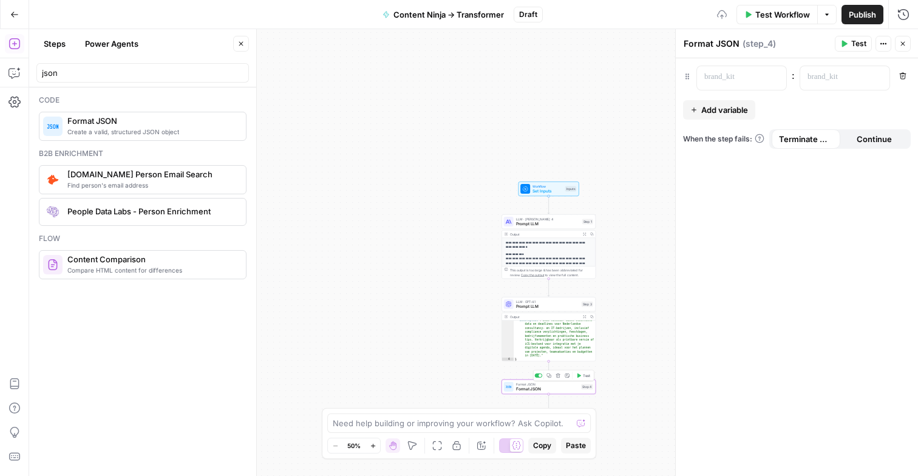
click at [557, 374] on icon "button" at bounding box center [558, 375] width 4 height 4
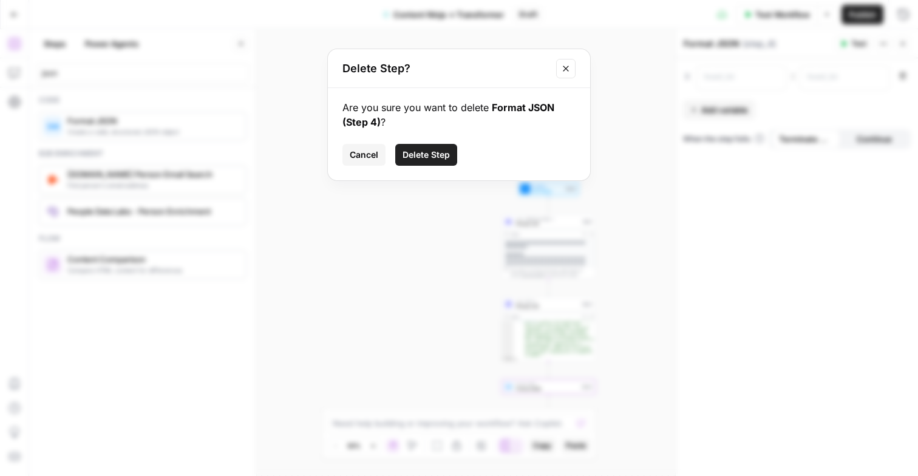
click at [408, 154] on span "Delete Step" at bounding box center [425, 155] width 47 height 12
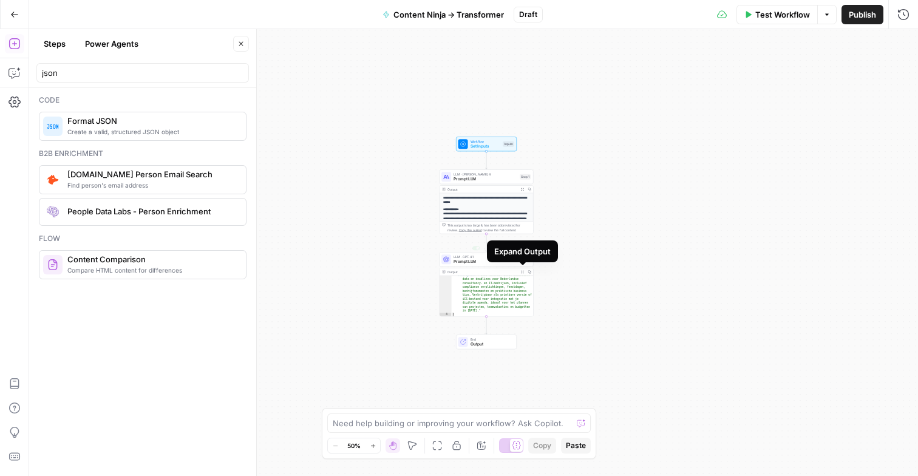
click at [501, 257] on div "Expand Output" at bounding box center [522, 251] width 56 height 12
click at [473, 256] on span "LLM · GPT-4.1" at bounding box center [484, 256] width 63 height 5
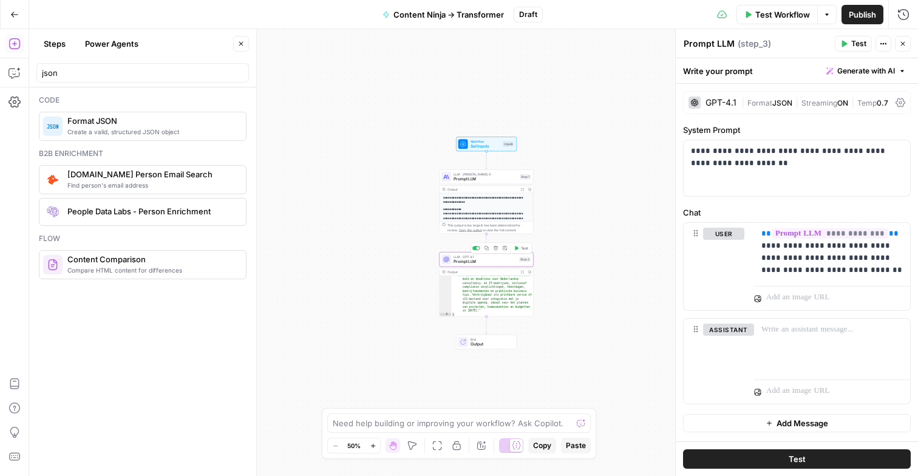
click at [477, 250] on div "Copy step Delete step Add Note Test" at bounding box center [500, 248] width 61 height 11
click at [476, 246] on div at bounding box center [476, 248] width 8 height 4
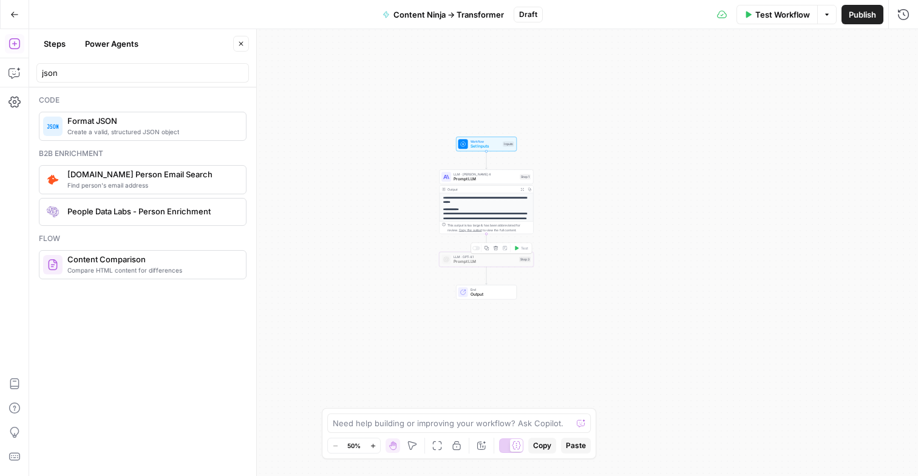
click at [580, 255] on div "**********" at bounding box center [473, 252] width 888 height 447
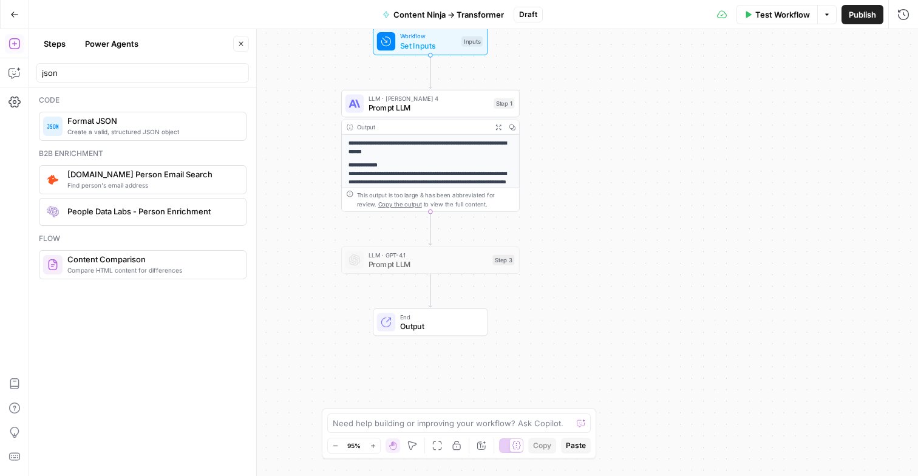
click at [429, 324] on span "Output" at bounding box center [439, 326] width 78 height 12
click at [429, 321] on span "Output" at bounding box center [439, 325] width 78 height 12
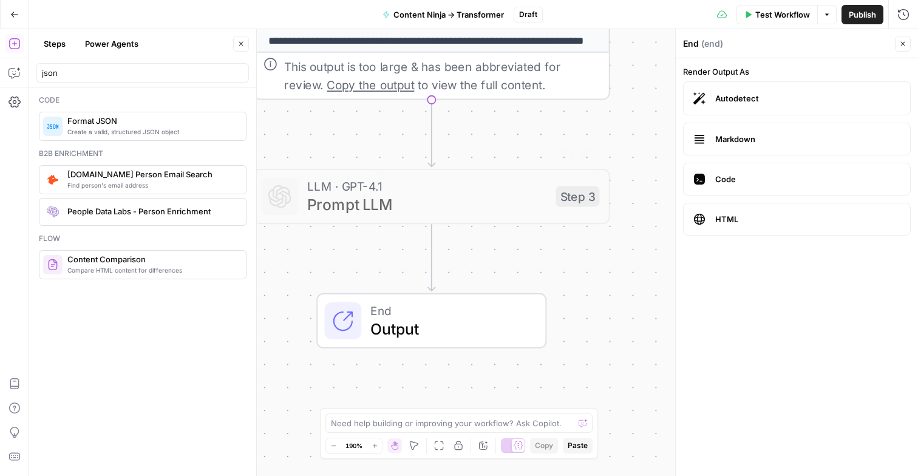
click at [761, 135] on span "Markdown" at bounding box center [807, 139] width 185 height 12
click at [898, 46] on button "Close" at bounding box center [903, 44] width 16 height 16
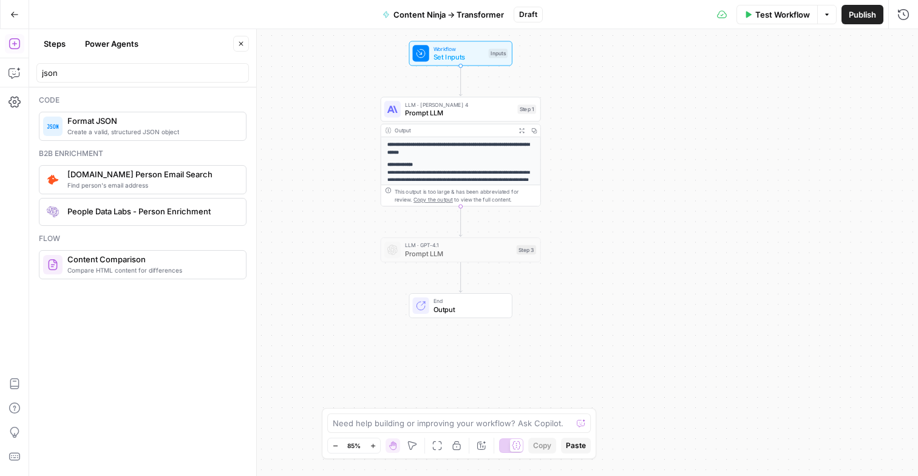
click at [856, 13] on span "Publish" at bounding box center [861, 14] width 27 height 12
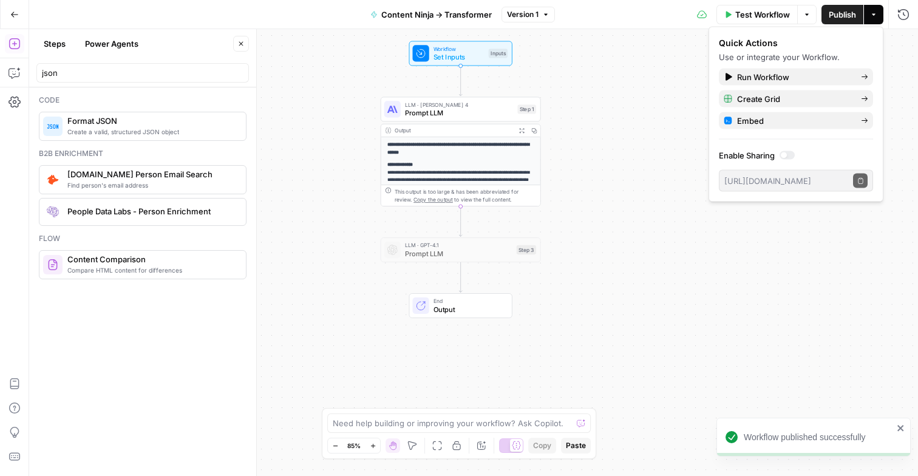
click at [481, 146] on strong "**********" at bounding box center [458, 148] width 142 height 12
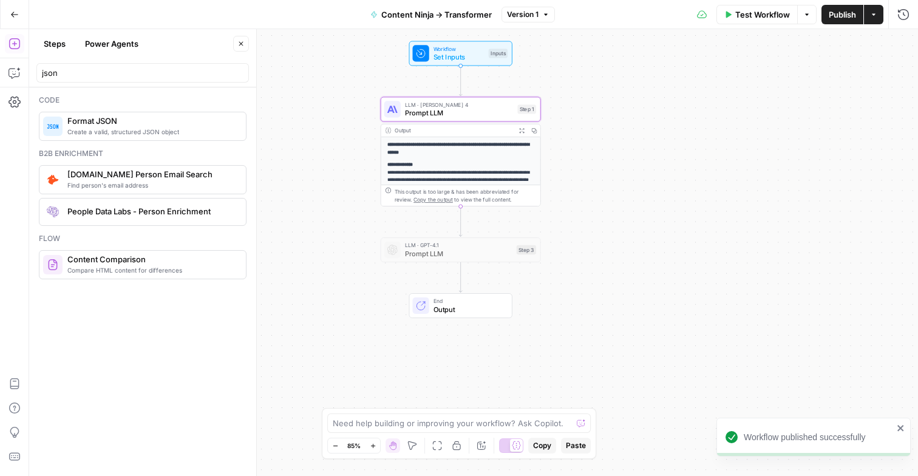
click at [477, 115] on span "Prompt LLM" at bounding box center [459, 112] width 109 height 10
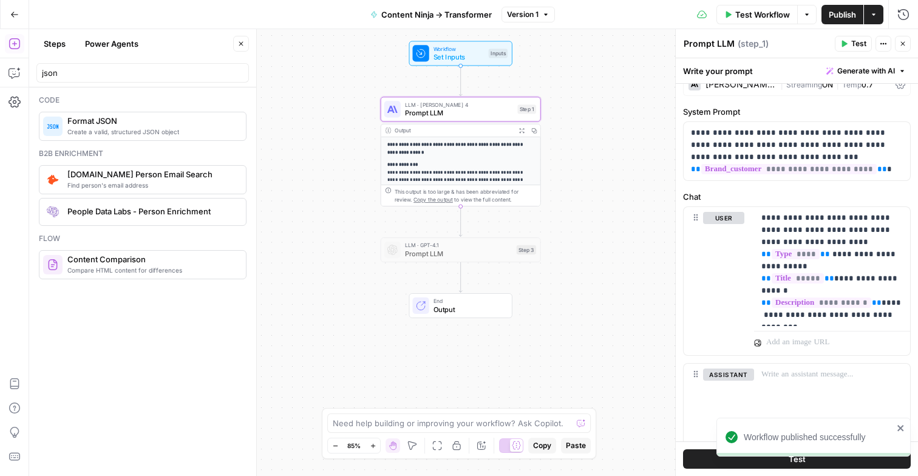
scroll to position [27, 0]
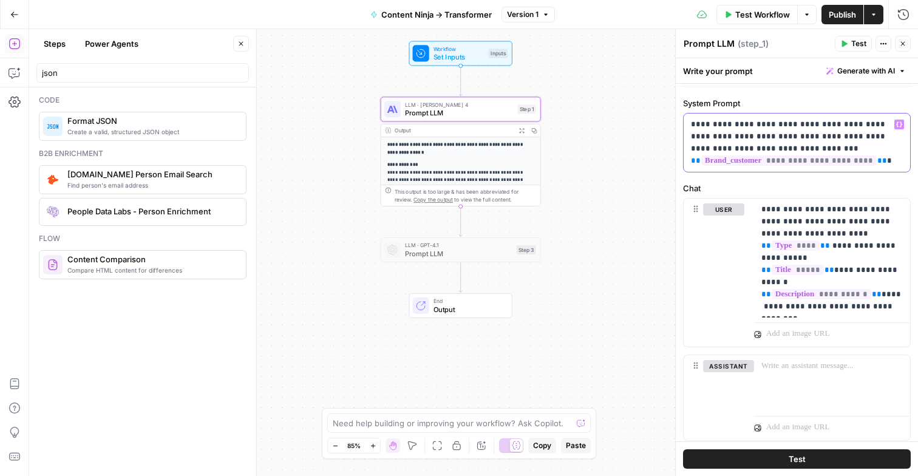
click at [890, 161] on p "**********" at bounding box center [797, 142] width 212 height 49
click at [893, 310] on p "**********" at bounding box center [831, 257] width 141 height 109
click at [736, 8] on span "Test Workflow" at bounding box center [762, 14] width 55 height 12
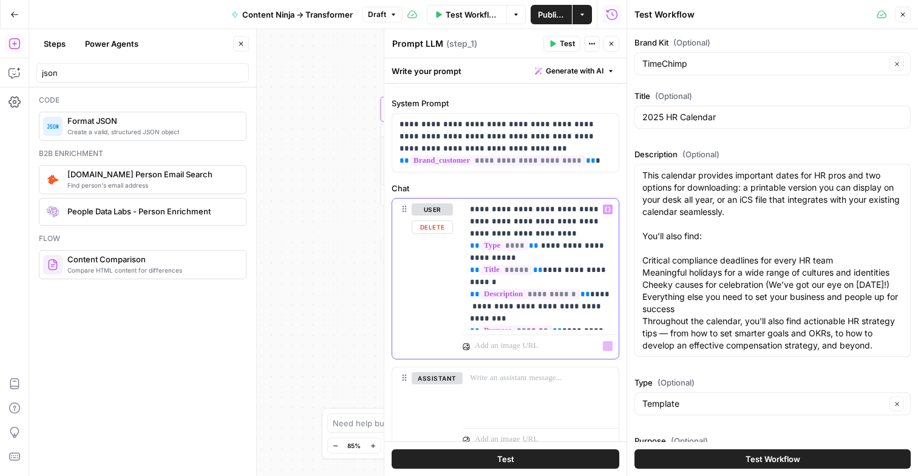
click at [559, 323] on p "**********" at bounding box center [540, 263] width 141 height 121
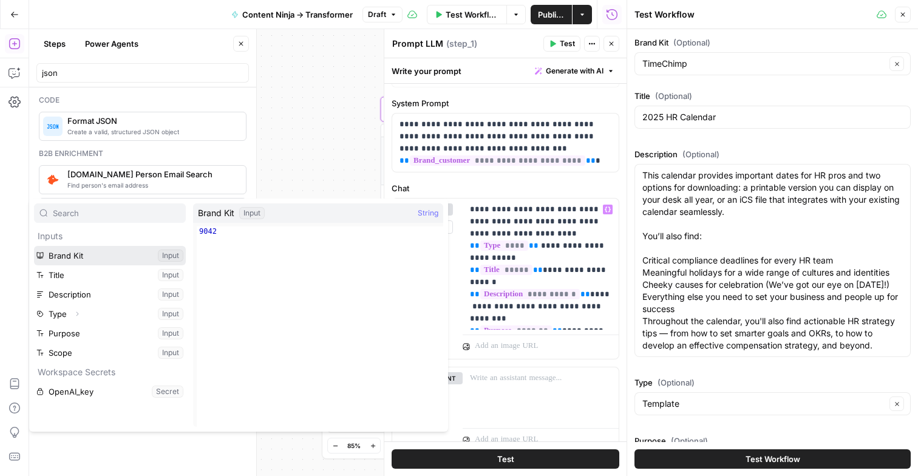
click at [34, 246] on button "Select variable Brand Kit" at bounding box center [110, 255] width 152 height 19
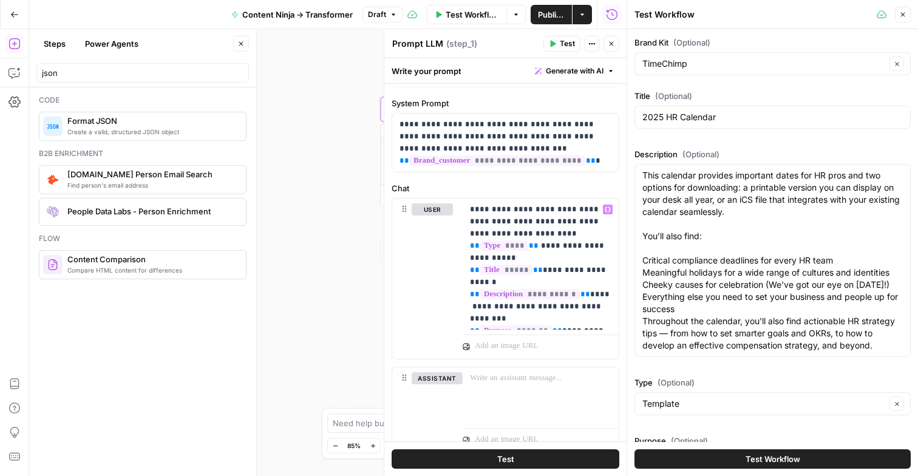
click at [756, 455] on span "Test Workflow" at bounding box center [772, 459] width 55 height 12
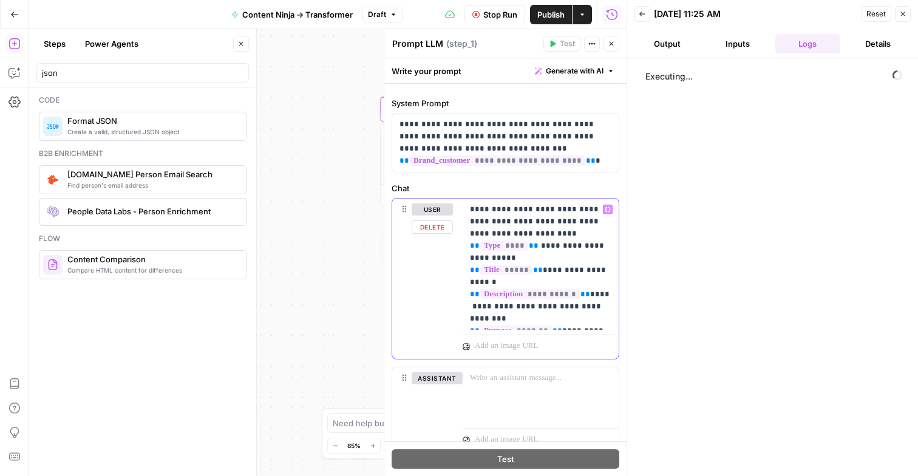
click at [562, 323] on p "**********" at bounding box center [540, 263] width 141 height 121
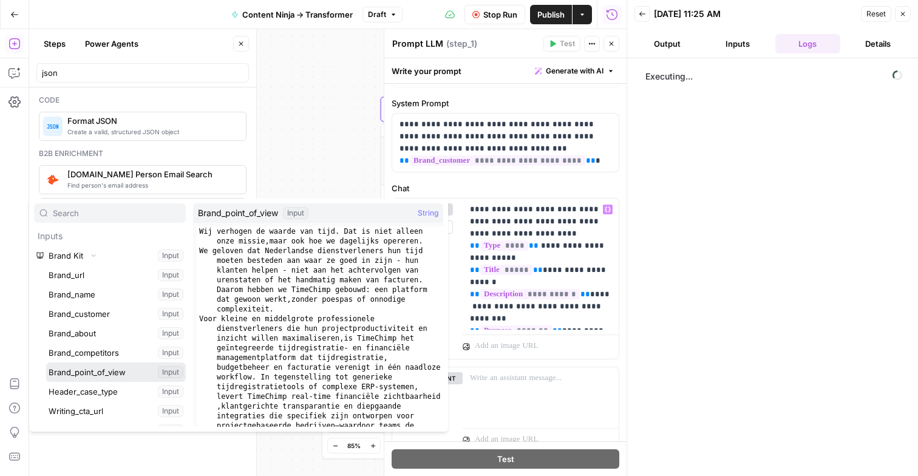
click at [46, 362] on button "Select variable Brand_point_of_view" at bounding box center [116, 371] width 140 height 19
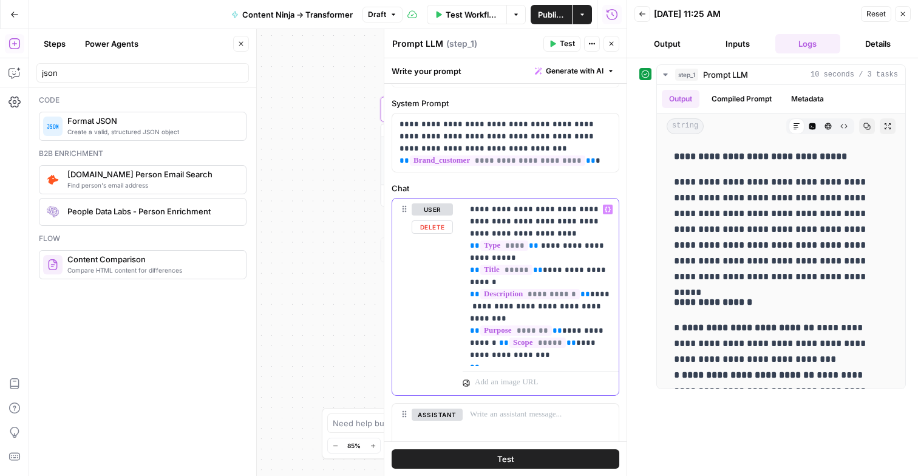
click at [513, 316] on p "**********" at bounding box center [540, 282] width 141 height 158
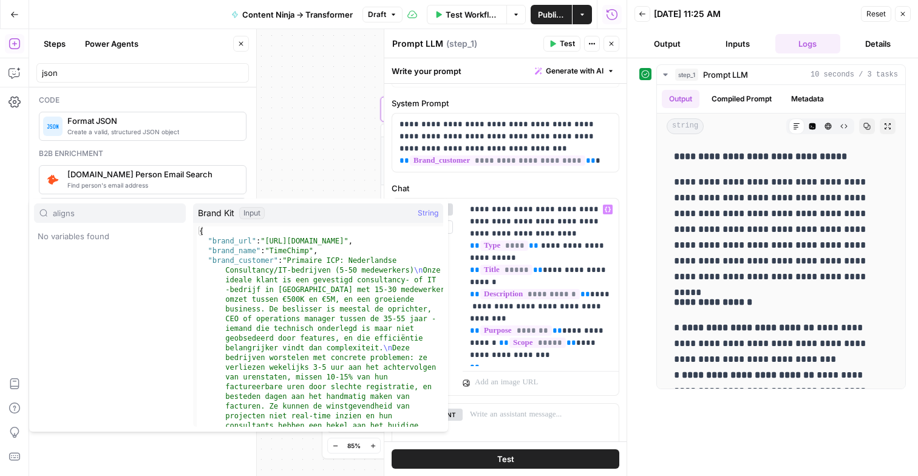
type input "aligns"
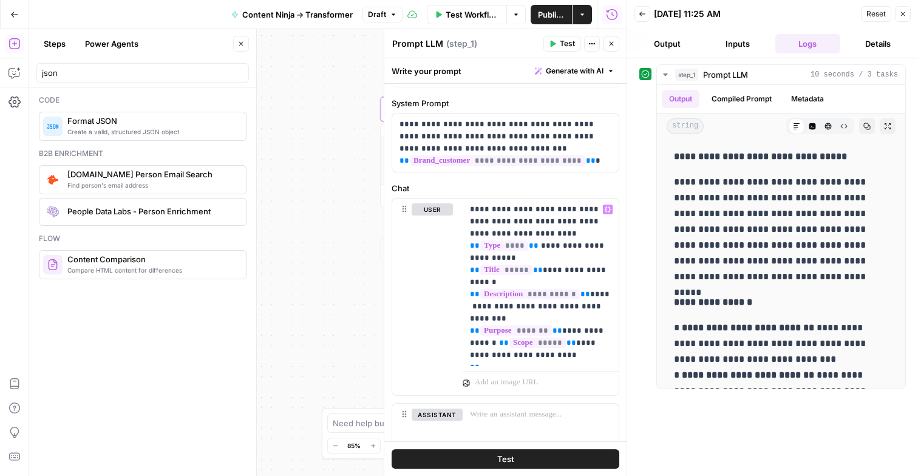
click at [567, 39] on span "Test" at bounding box center [567, 43] width 15 height 11
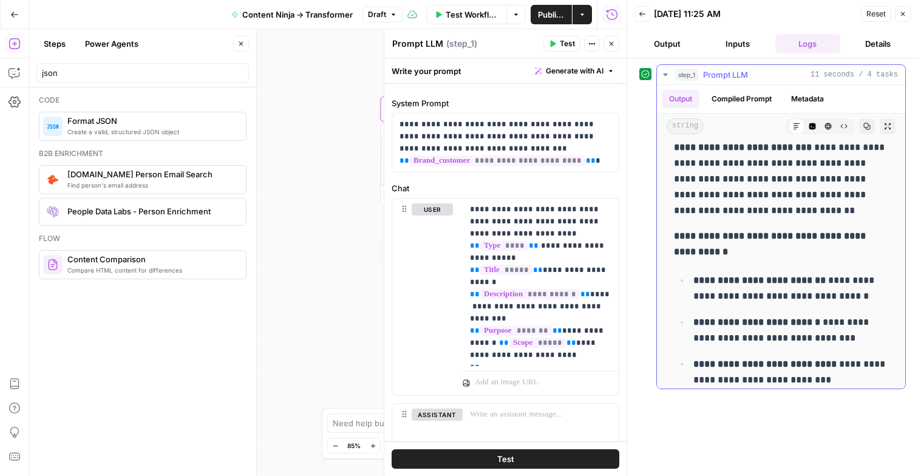
scroll to position [579, 0]
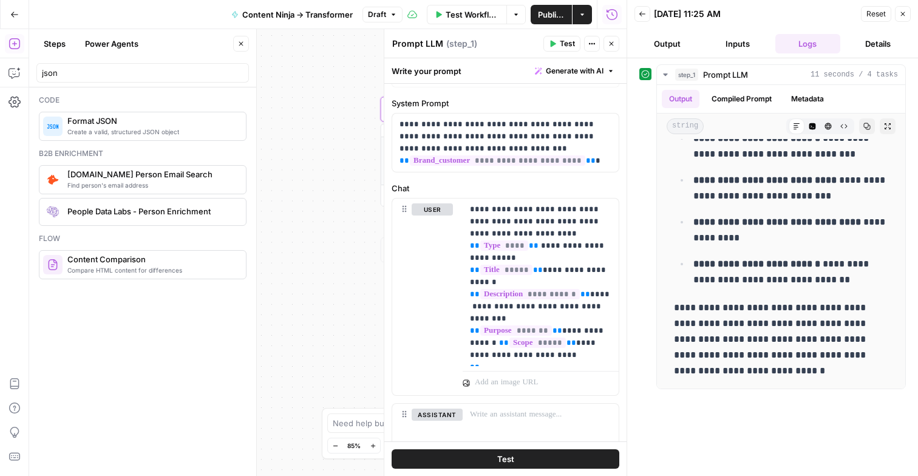
click at [901, 12] on icon "button" at bounding box center [902, 13] width 7 height 7
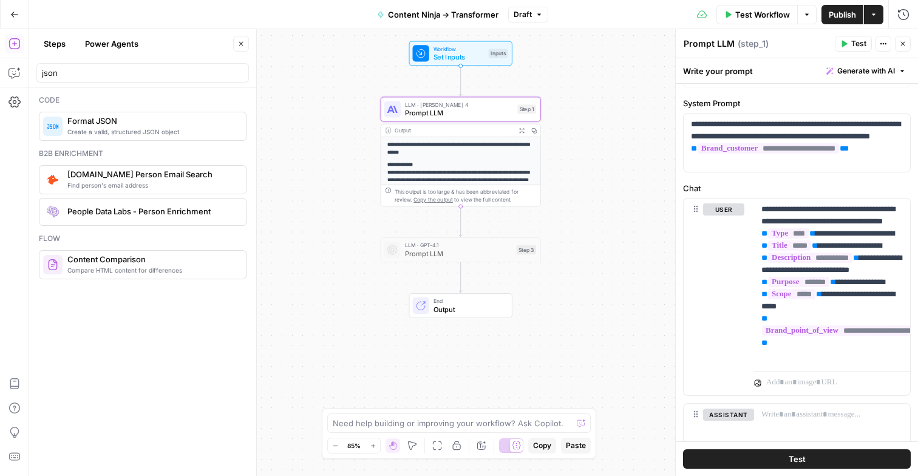
click at [901, 39] on button "Close" at bounding box center [903, 44] width 16 height 16
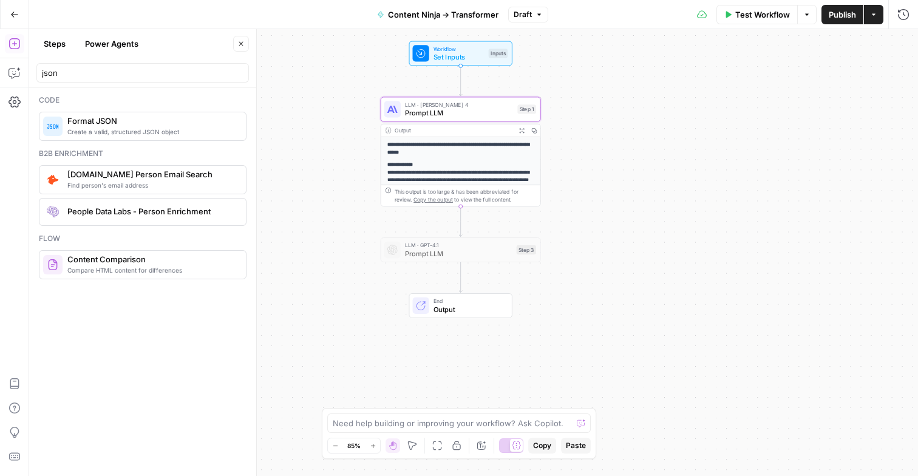
click at [624, 167] on div "**********" at bounding box center [473, 252] width 888 height 447
click at [844, 12] on span "Publish" at bounding box center [841, 14] width 27 height 12
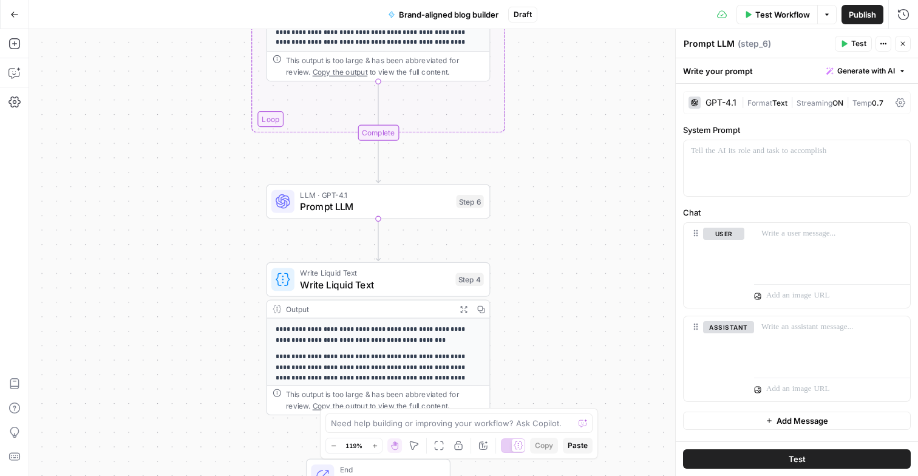
scroll to position [136, 0]
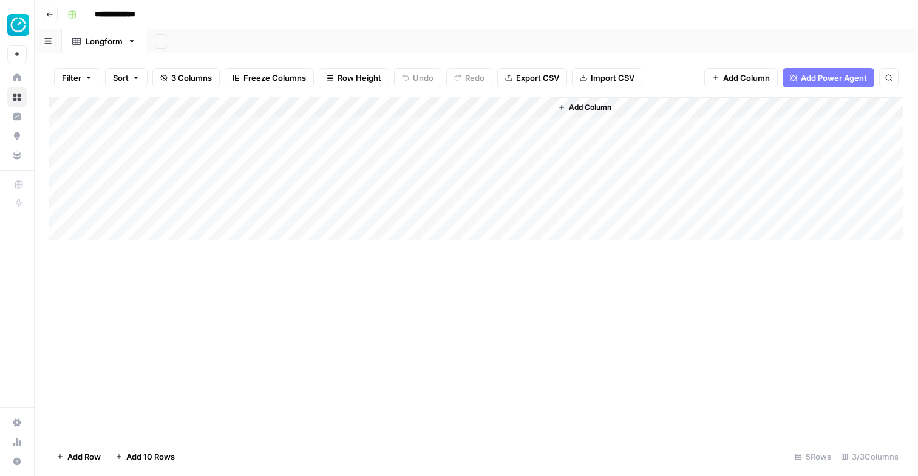
click at [567, 105] on button "Add Column" at bounding box center [584, 108] width 63 height 16
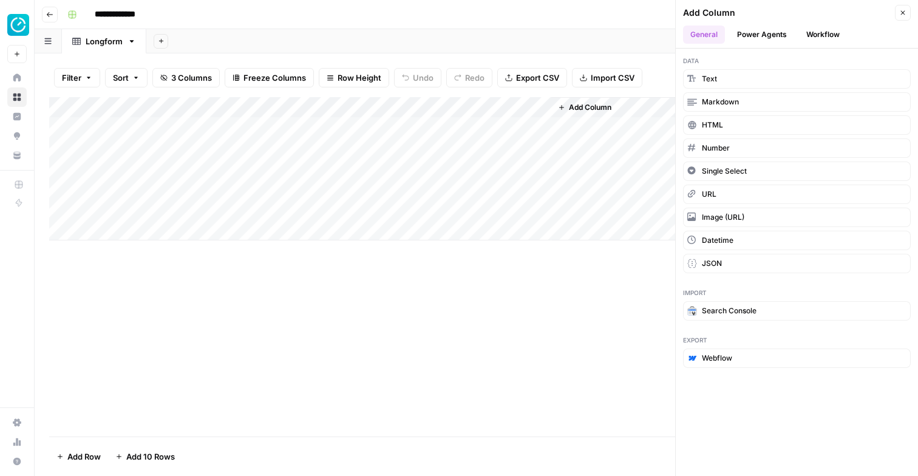
click at [754, 33] on button "Power Agents" at bounding box center [761, 34] width 64 height 18
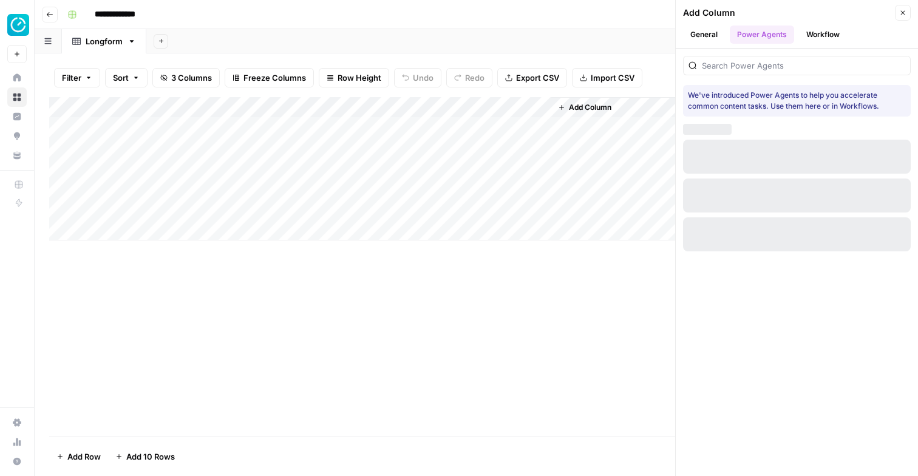
click at [817, 36] on button "Workflow" at bounding box center [823, 34] width 48 height 18
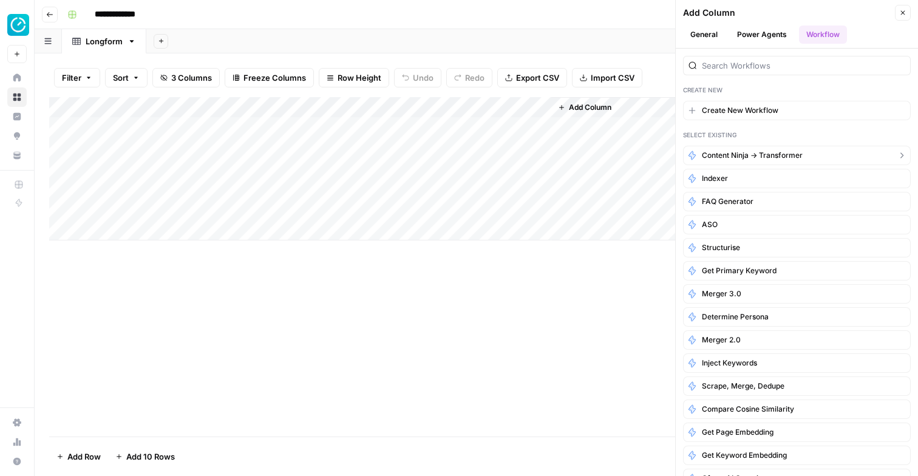
click at [722, 152] on span "Content Ninja → Transformer" at bounding box center [752, 155] width 101 height 11
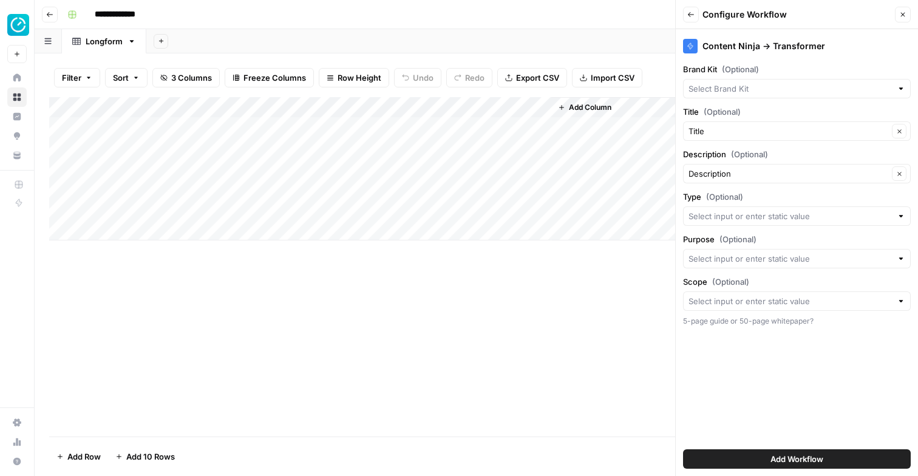
click at [771, 462] on span "Add Workflow" at bounding box center [796, 459] width 53 height 12
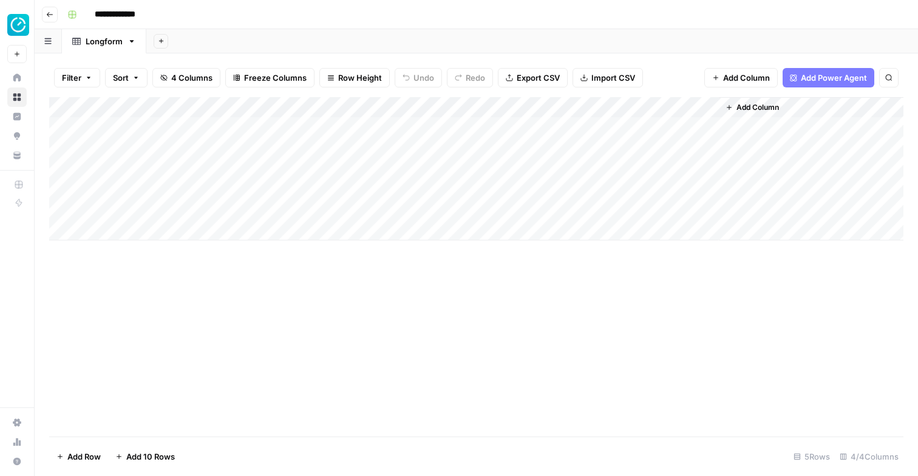
click at [602, 105] on div "Add Column" at bounding box center [476, 168] width 854 height 143
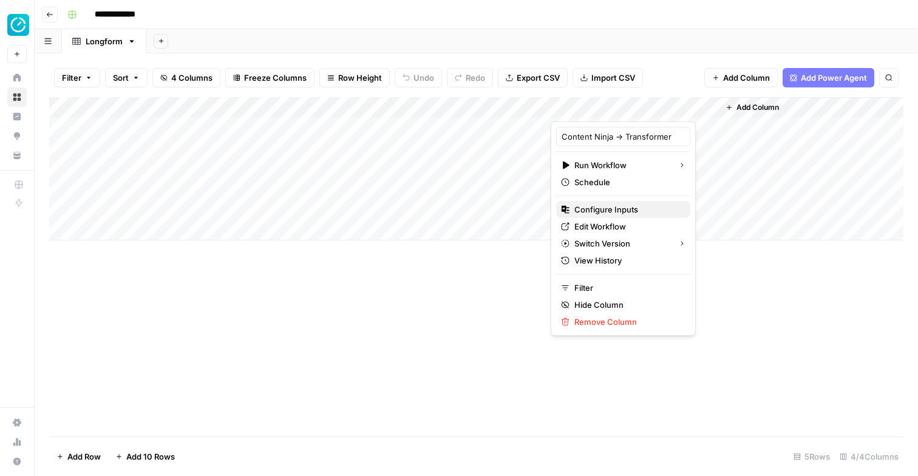
click at [609, 210] on span "Configure Inputs" at bounding box center [627, 209] width 106 height 12
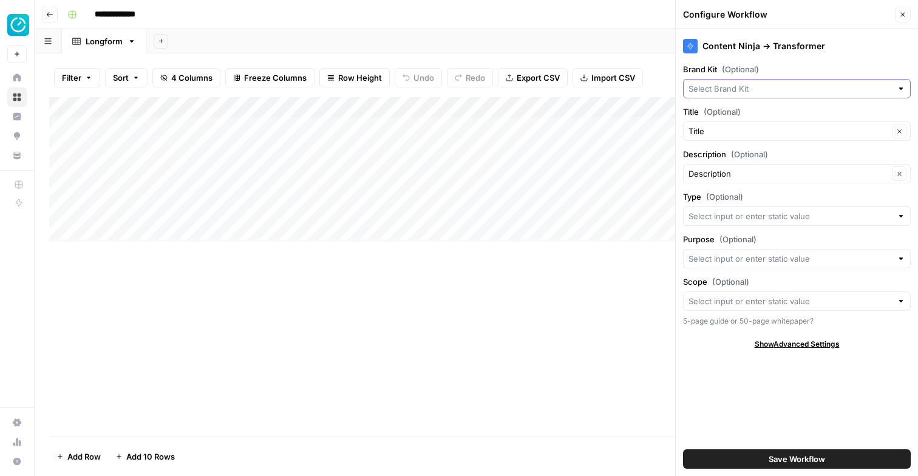
click at [724, 92] on input "Brand Kit (Optional)" at bounding box center [789, 89] width 203 height 12
click at [719, 117] on span "TimeChimp" at bounding box center [794, 117] width 202 height 12
type input "TimeChimp"
click at [728, 220] on input "Type (Optional)" at bounding box center [789, 216] width 203 height 12
click at [712, 409] on div "Content Ninja → Transformer Brand Kit (Optional) TimeChimp Clear Title (Optiona…" at bounding box center [796, 252] width 242 height 447
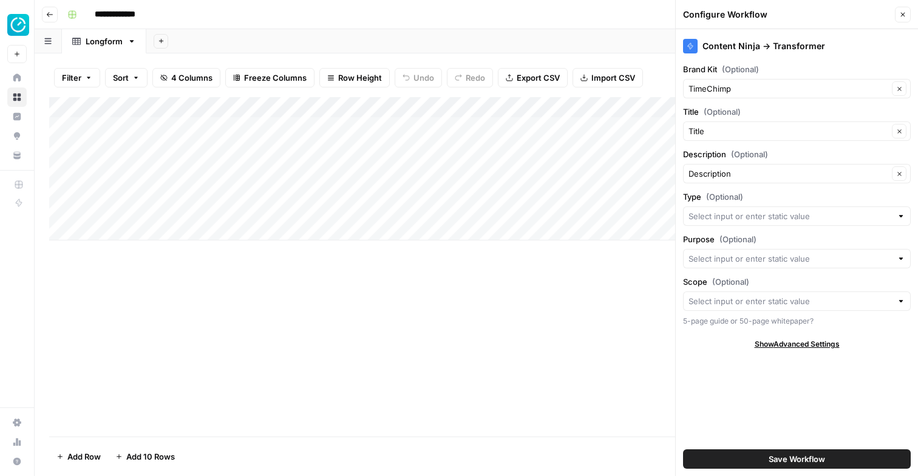
click at [899, 15] on icon "button" at bounding box center [902, 14] width 7 height 7
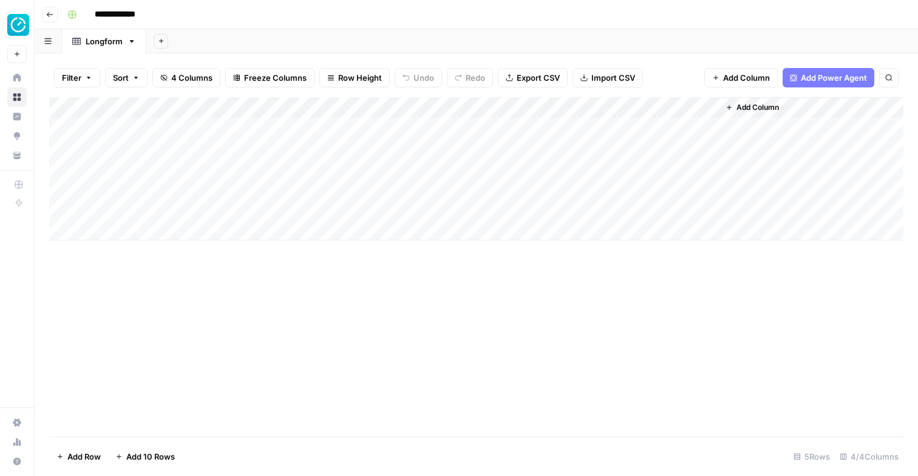
click at [738, 109] on span "Add Column" at bounding box center [757, 107] width 42 height 11
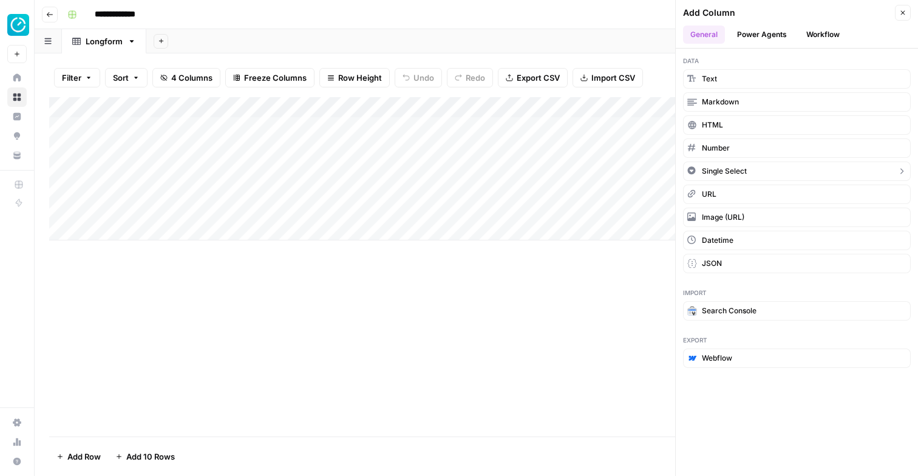
click at [719, 171] on span "Single Select" at bounding box center [724, 171] width 45 height 11
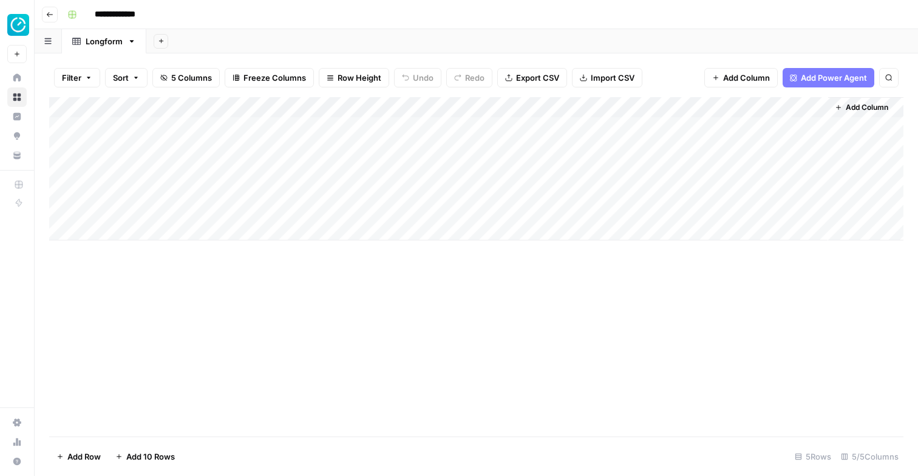
click at [749, 101] on div "Add Column" at bounding box center [476, 168] width 854 height 143
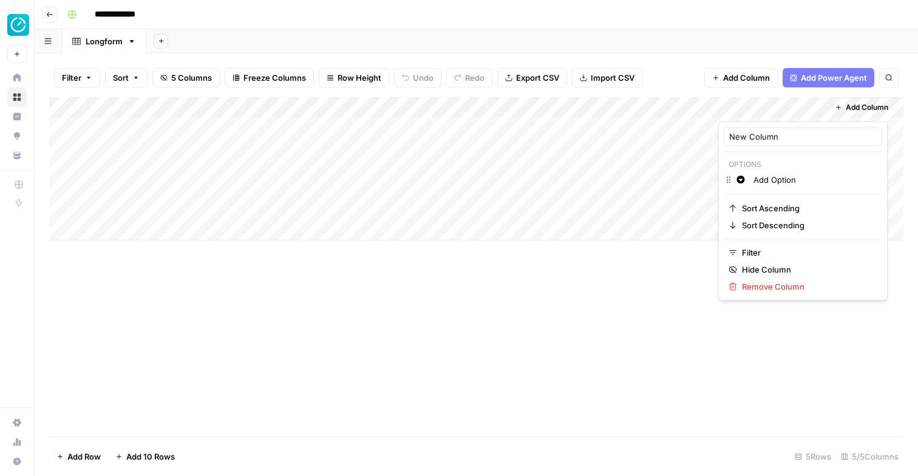
click at [758, 149] on div "New Column Options Change color Add Option Sort Ascending Sort Descending Filte…" at bounding box center [802, 210] width 169 height 179
click at [758, 138] on input "New Column" at bounding box center [802, 136] width 147 height 12
type input "Type"
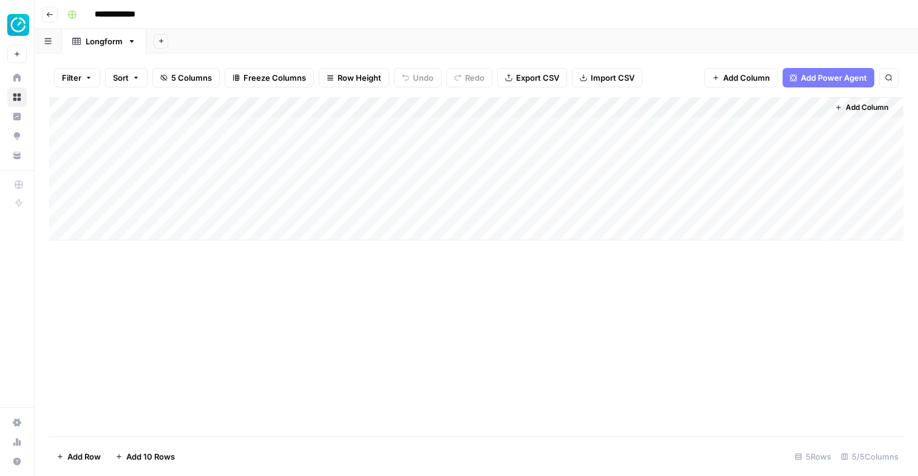
drag, startPoint x: 764, startPoint y: 108, endPoint x: 374, endPoint y: 132, distance: 390.4
click at [374, 133] on div "Add Column" at bounding box center [476, 168] width 854 height 143
drag, startPoint x: 311, startPoint y: 110, endPoint x: 441, endPoint y: 105, distance: 130.6
click at [441, 105] on div "Add Column" at bounding box center [476, 168] width 854 height 143
click at [494, 125] on div "Add Column" at bounding box center [476, 168] width 854 height 143
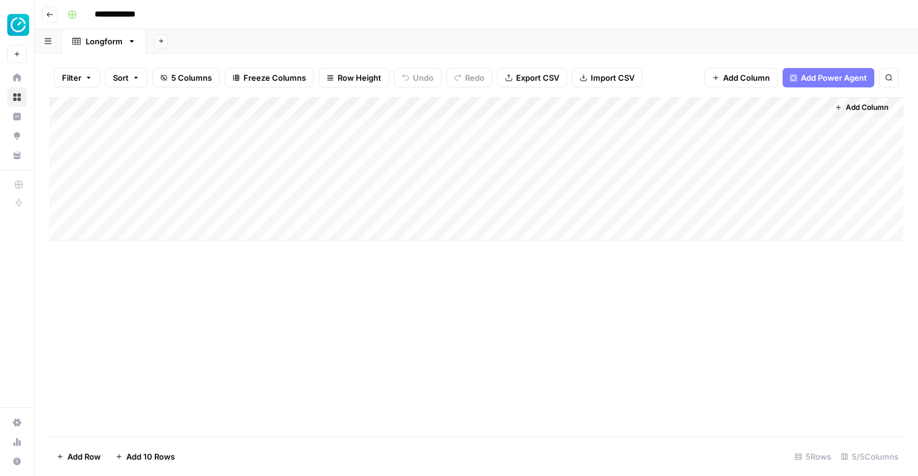
click at [492, 102] on div "Add Column" at bounding box center [476, 168] width 854 height 143
click at [501, 178] on input "Add Option" at bounding box center [537, 180] width 123 height 12
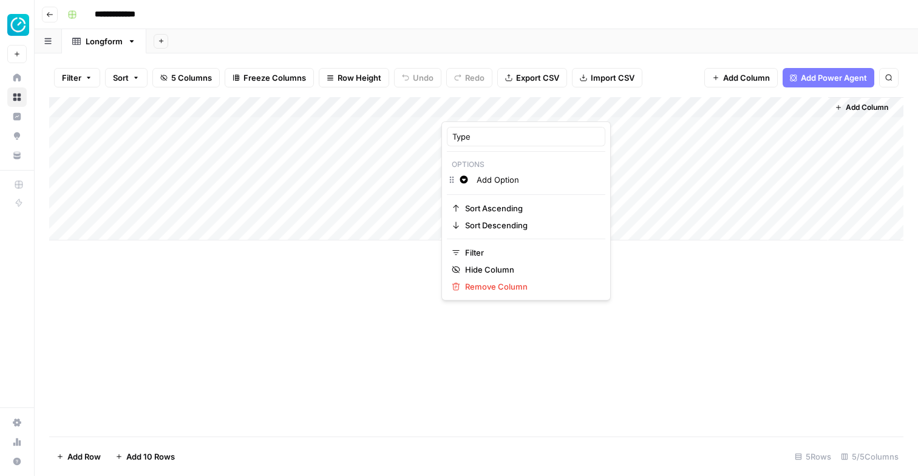
click at [501, 178] on input "Add Option" at bounding box center [537, 180] width 123 height 12
click at [737, 106] on div "Add Column" at bounding box center [476, 168] width 854 height 143
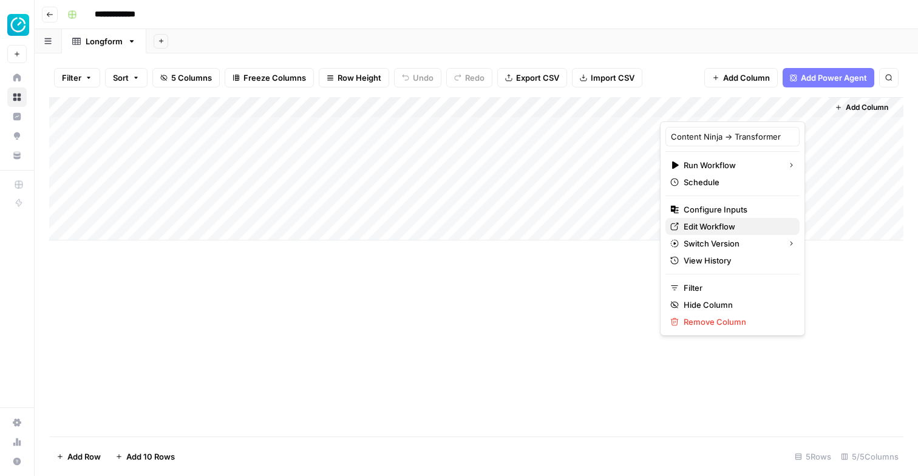
click at [716, 222] on span "Edit Workflow" at bounding box center [736, 226] width 106 height 12
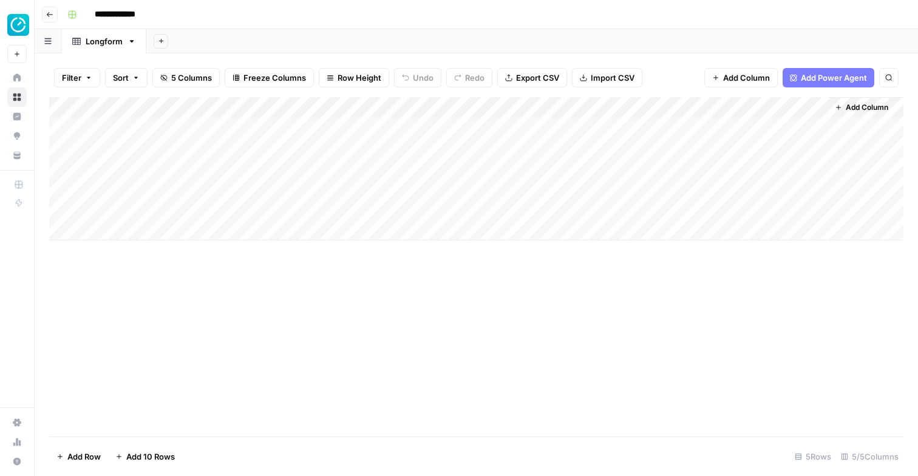
click at [722, 113] on div "Add Column" at bounding box center [476, 168] width 854 height 143
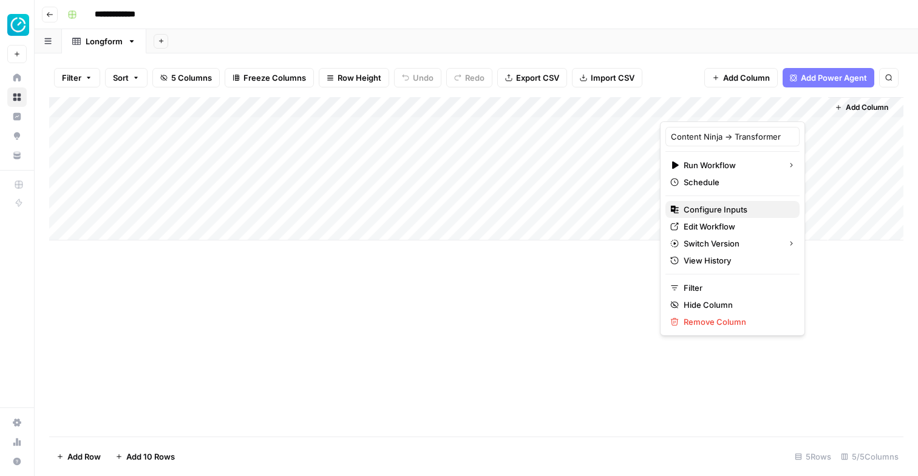
click at [713, 209] on span "Configure Inputs" at bounding box center [736, 209] width 106 height 12
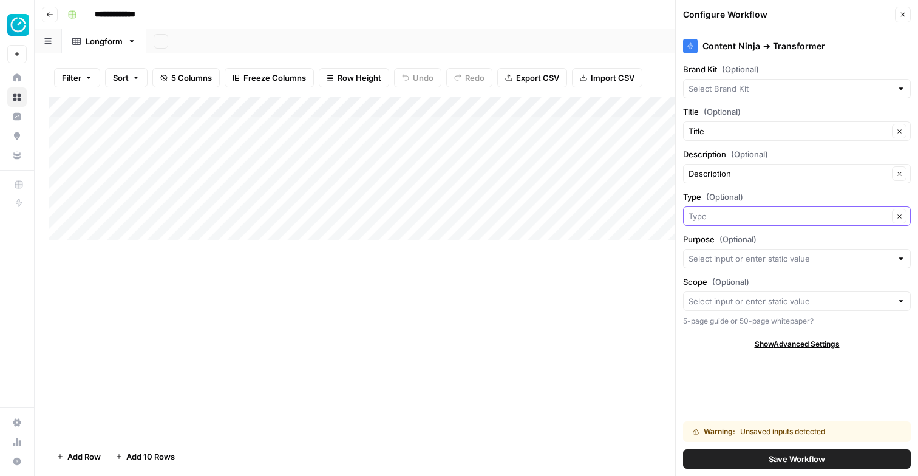
click at [722, 215] on input "Type (Optional)" at bounding box center [788, 216] width 200 height 12
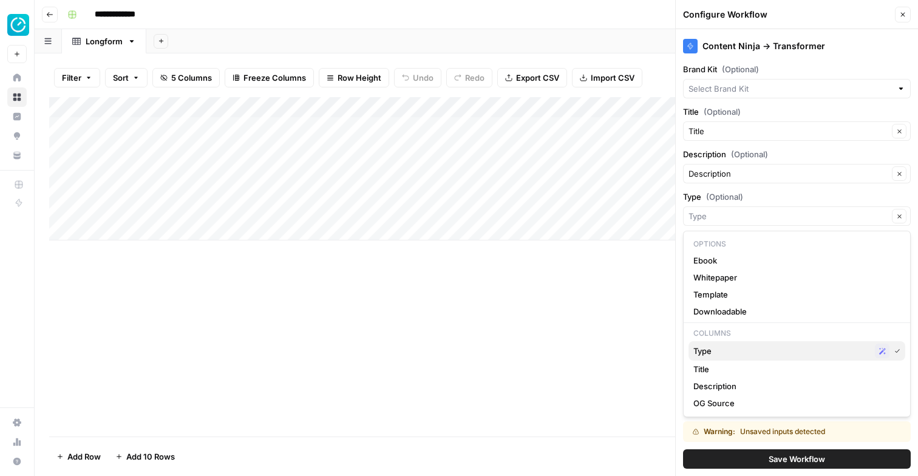
click at [724, 350] on span "Type" at bounding box center [781, 351] width 177 height 12
type input "Type"
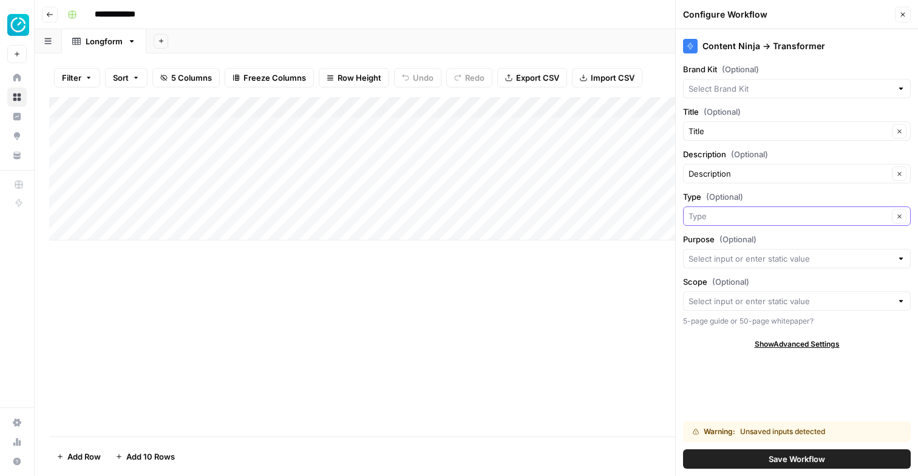
click at [727, 219] on input "Type (Optional)" at bounding box center [788, 216] width 200 height 12
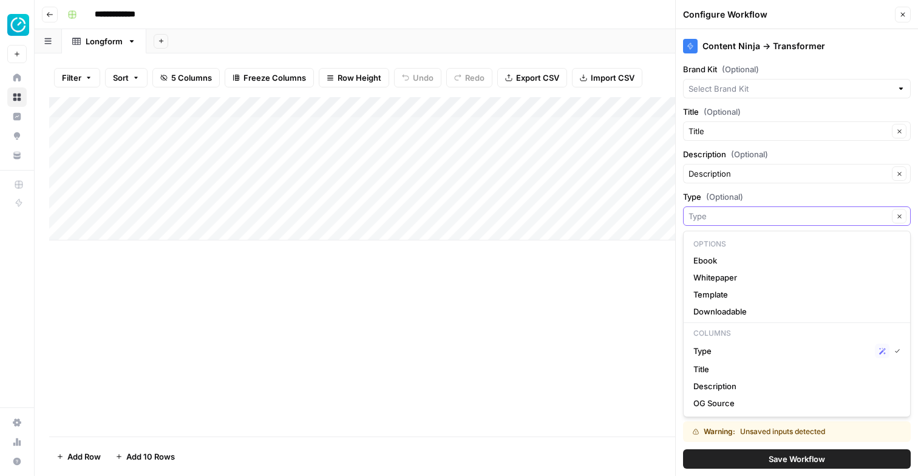
click at [731, 216] on input "Type (Optional)" at bounding box center [788, 216] width 200 height 12
click at [723, 357] on div "Type Possible Match" at bounding box center [796, 350] width 207 height 15
type input "Type"
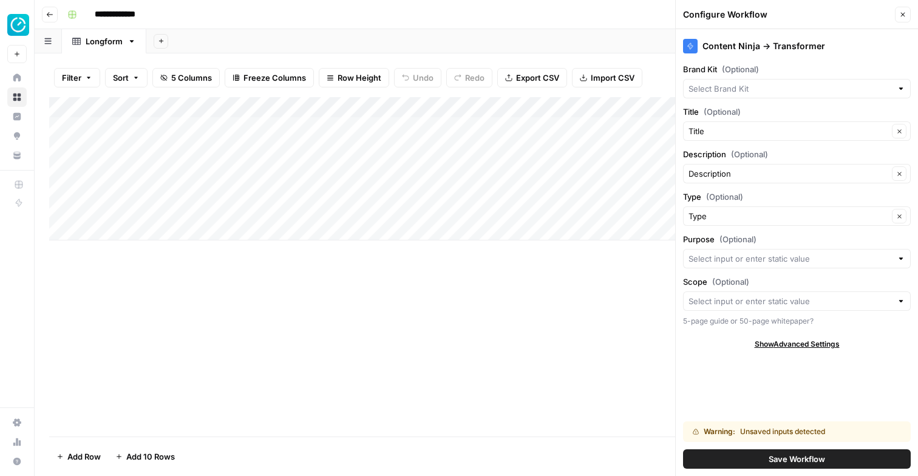
click at [489, 130] on div "Add Column" at bounding box center [476, 168] width 854 height 143
click at [489, 130] on input "text" at bounding box center [509, 131] width 106 height 11
click at [492, 160] on p "Select option" at bounding box center [484, 153] width 72 height 15
click at [484, 109] on div "Add Column" at bounding box center [476, 168] width 854 height 143
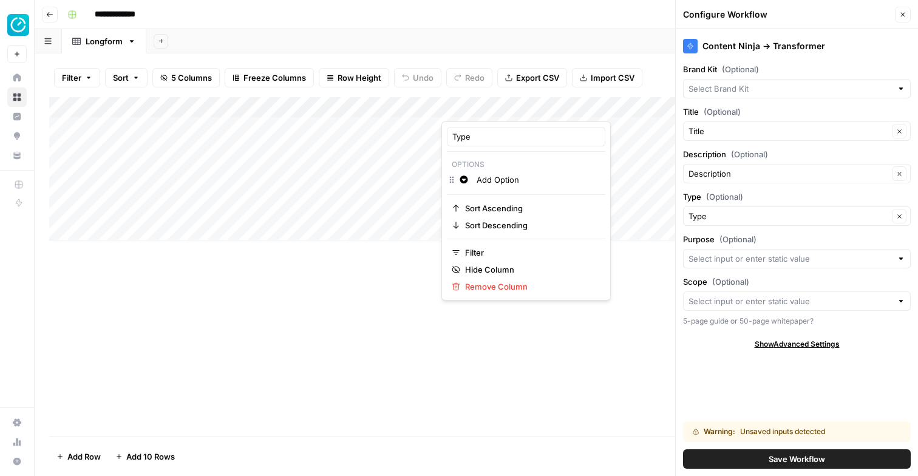
click at [517, 181] on input "Add Option" at bounding box center [537, 180] width 123 height 12
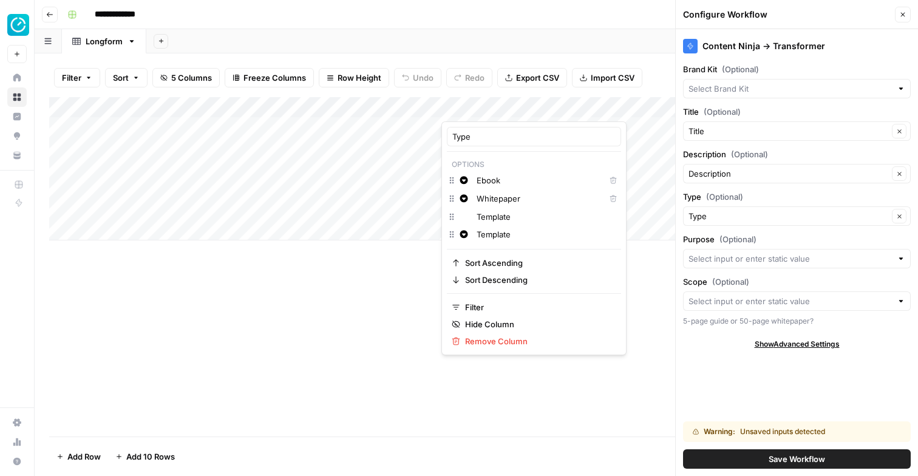
type input "TemplateD"
type input "Downloadable"
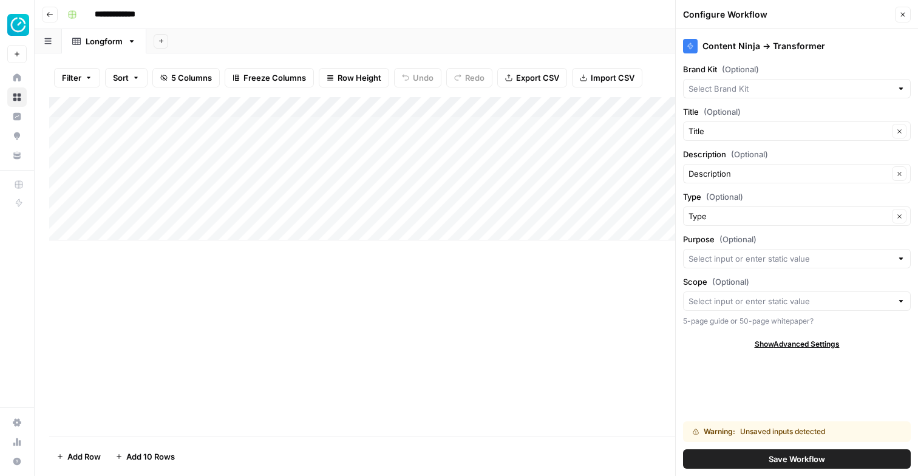
click at [391, 281] on div "Add Column" at bounding box center [476, 266] width 854 height 339
click at [490, 124] on div "Add Column" at bounding box center [476, 168] width 854 height 143
click at [734, 255] on input "Purpose (Optional)" at bounding box center [789, 258] width 203 height 12
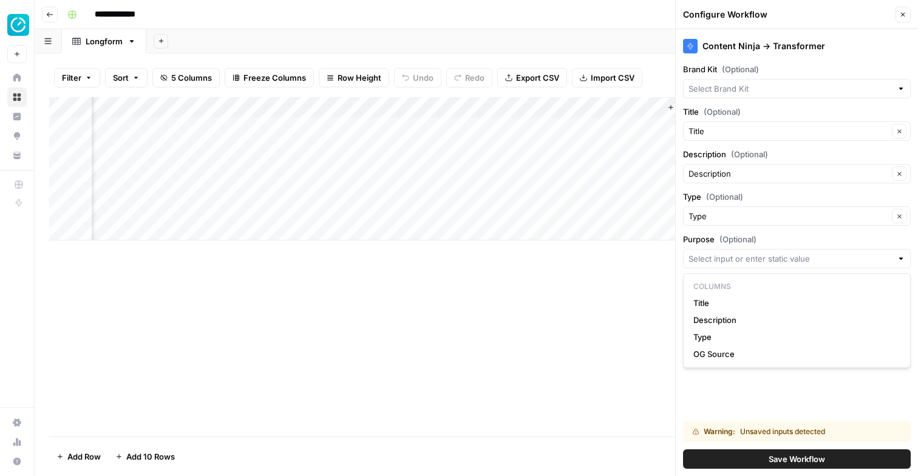
click at [411, 311] on div "Add Column" at bounding box center [476, 266] width 854 height 339
click at [672, 103] on button "Add Column" at bounding box center [693, 108] width 63 height 16
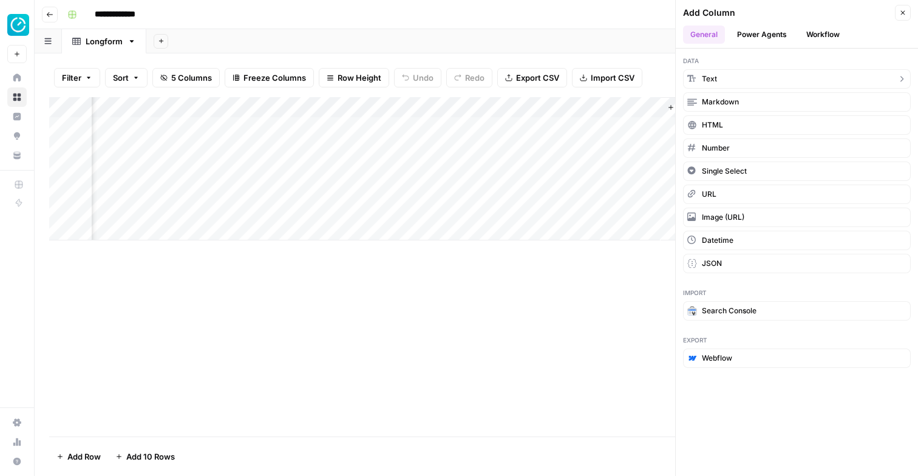
click at [727, 83] on button "Text" at bounding box center [797, 78] width 228 height 19
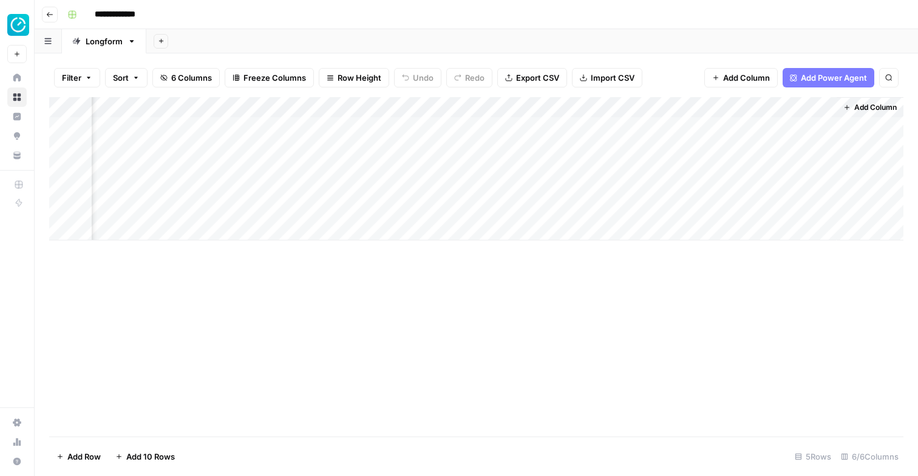
click at [688, 107] on div "Add Column" at bounding box center [476, 168] width 854 height 143
click at [696, 129] on div "New Column" at bounding box center [733, 136] width 134 height 19
click at [696, 129] on div "Add Column" at bounding box center [476, 168] width 854 height 143
click at [695, 106] on div "Add Column" at bounding box center [476, 168] width 854 height 143
click at [565, 102] on div "Add Column" at bounding box center [476, 168] width 854 height 143
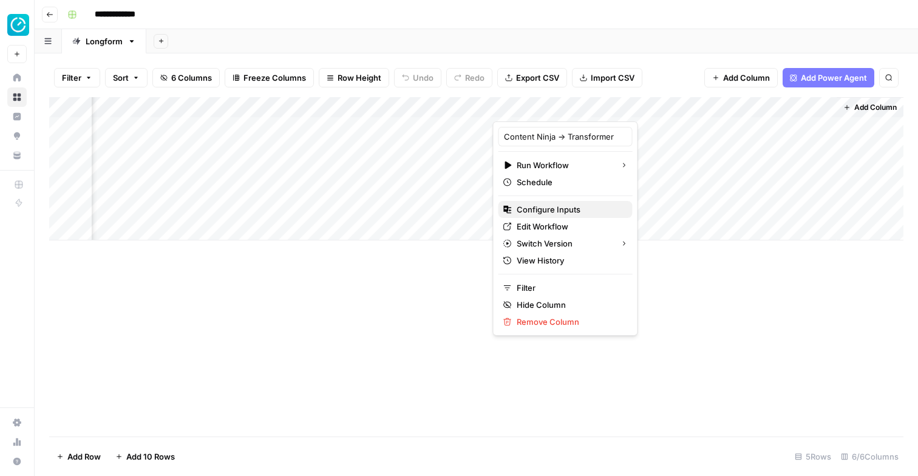
click at [541, 211] on span "Configure Inputs" at bounding box center [569, 209] width 106 height 12
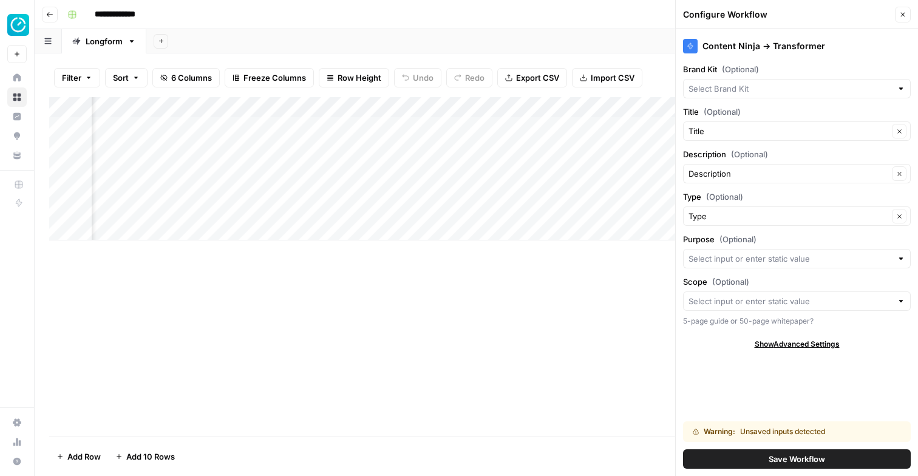
click at [902, 12] on icon "button" at bounding box center [902, 14] width 7 height 7
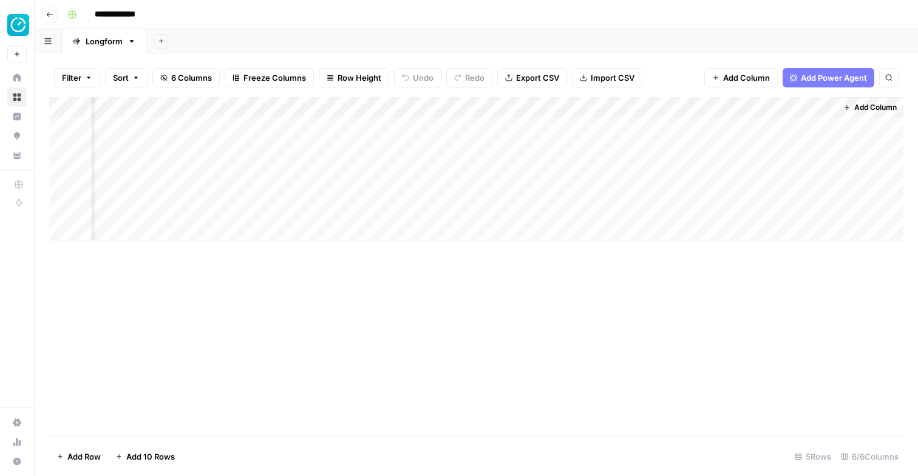
click at [717, 97] on div "Add Column" at bounding box center [476, 168] width 854 height 143
click at [717, 97] on div at bounding box center [747, 109] width 175 height 24
click at [709, 138] on input "New Column" at bounding box center [732, 136] width 123 height 12
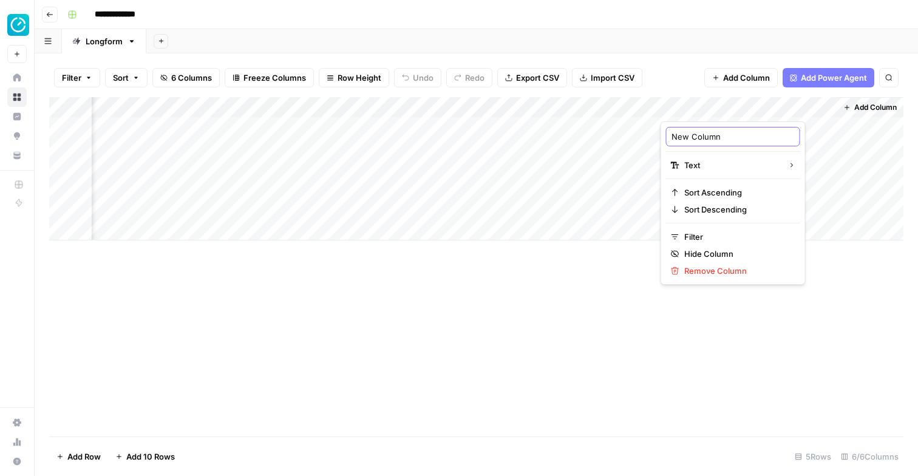
type input "O"
type input "Purpose"
click at [844, 107] on icon "button" at bounding box center [846, 107] width 7 height 7
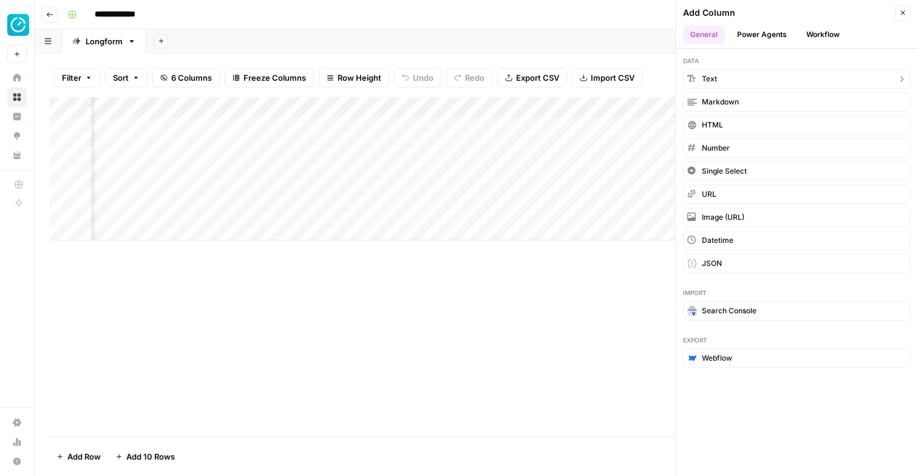
click at [734, 76] on button "Text" at bounding box center [797, 78] width 228 height 19
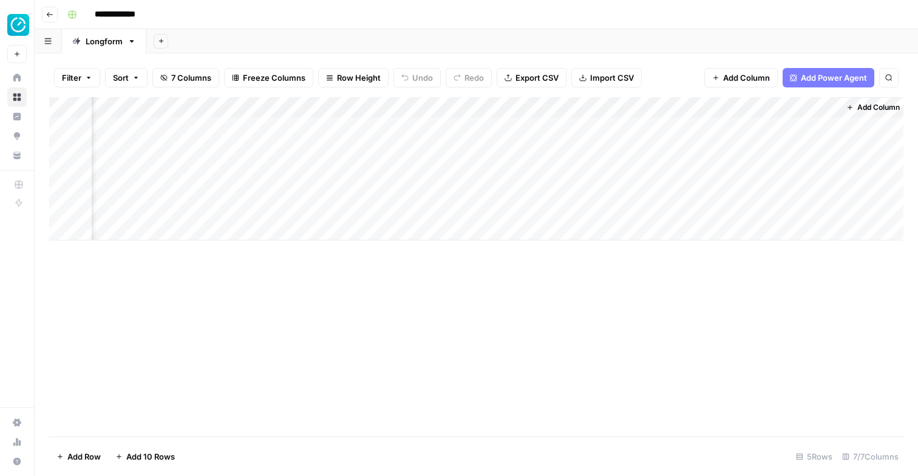
scroll to position [0, 342]
click at [714, 107] on div "Add Column" at bounding box center [476, 168] width 854 height 143
click at [714, 107] on div at bounding box center [747, 109] width 175 height 24
click at [703, 128] on div "New Column" at bounding box center [733, 136] width 134 height 19
click at [703, 128] on div "Add Column" at bounding box center [476, 168] width 854 height 143
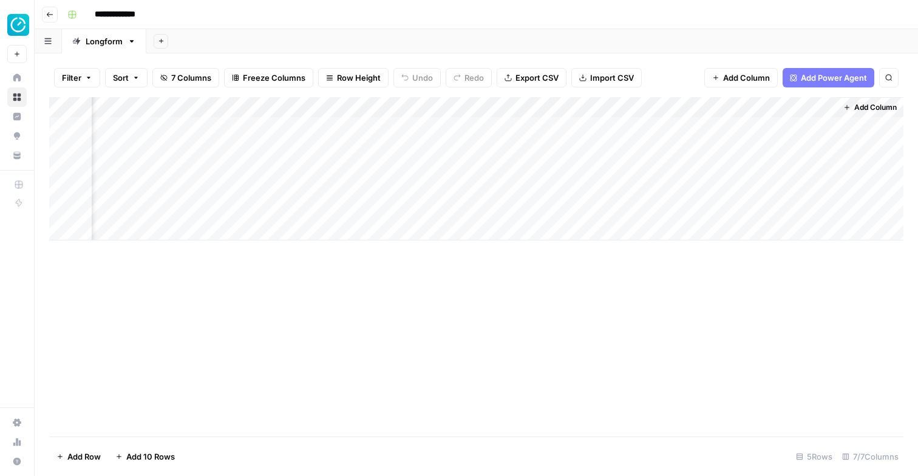
click at [703, 105] on div "Add Column" at bounding box center [476, 168] width 854 height 143
click at [703, 105] on div at bounding box center [747, 109] width 175 height 24
click at [703, 132] on input "New Column" at bounding box center [732, 136] width 123 height 12
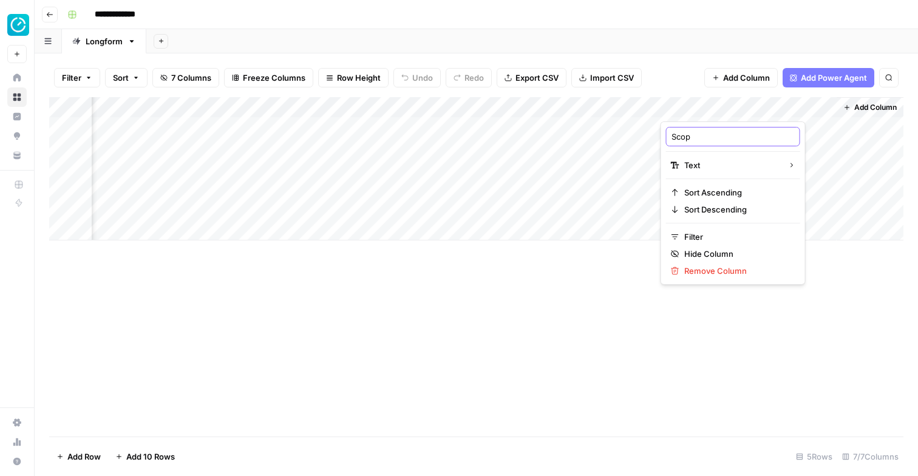
type input "Scope"
drag, startPoint x: 575, startPoint y: 108, endPoint x: 254, endPoint y: 108, distance: 320.4
click at [254, 108] on div "Add Column" at bounding box center [476, 168] width 854 height 143
drag, startPoint x: 791, startPoint y: 104, endPoint x: 438, endPoint y: 115, distance: 353.4
click at [438, 115] on div "Add Column" at bounding box center [476, 168] width 854 height 143
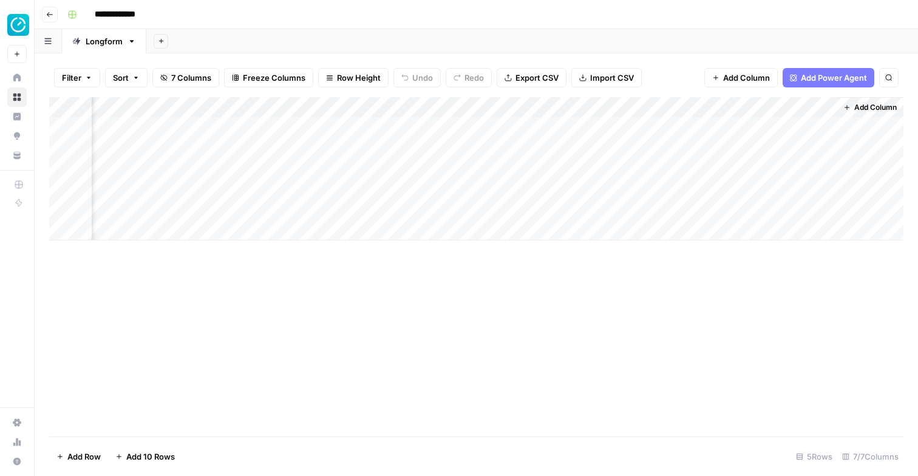
click at [736, 112] on div "Add Column" at bounding box center [476, 168] width 854 height 143
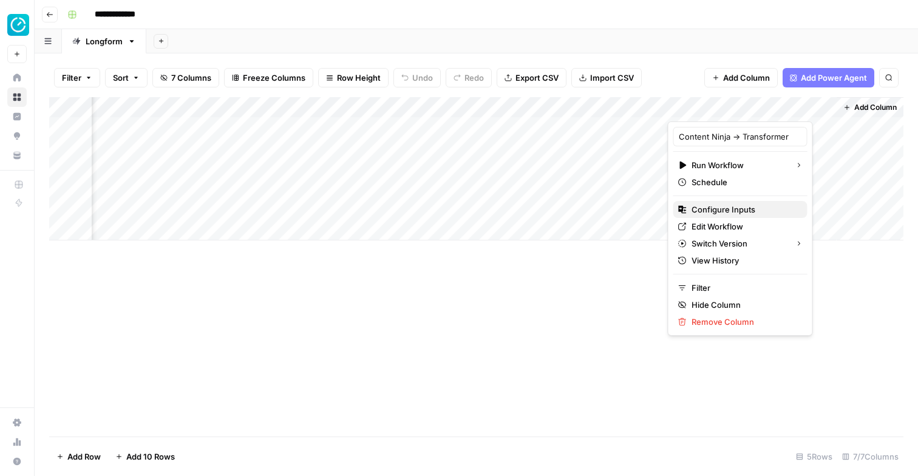
click at [721, 208] on span "Configure Inputs" at bounding box center [744, 209] width 106 height 12
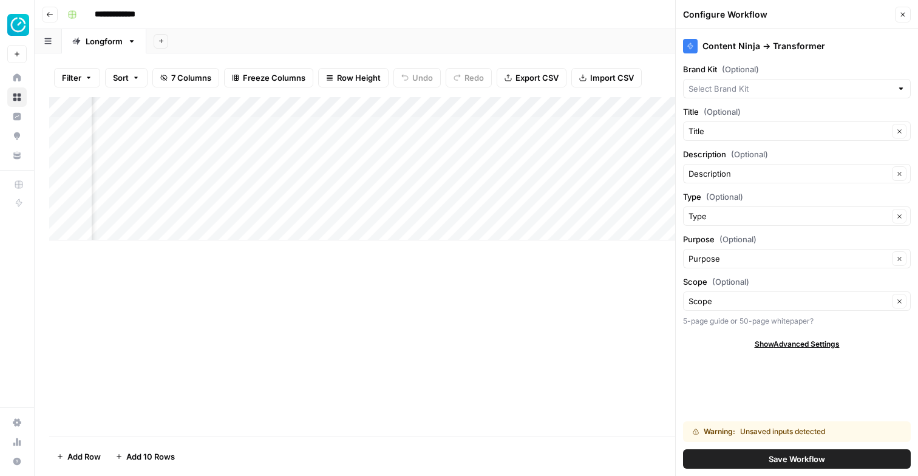
click at [765, 459] on button "Save Workflow" at bounding box center [797, 458] width 228 height 19
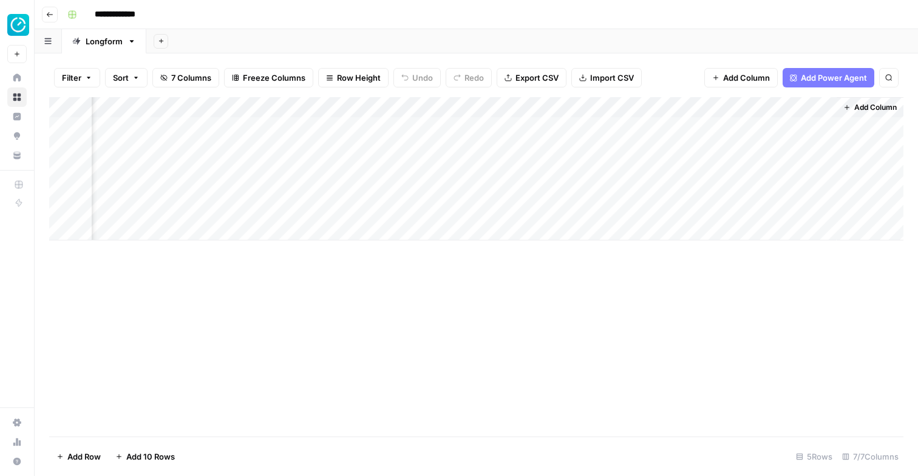
click at [709, 115] on div "Add Column" at bounding box center [476, 168] width 854 height 143
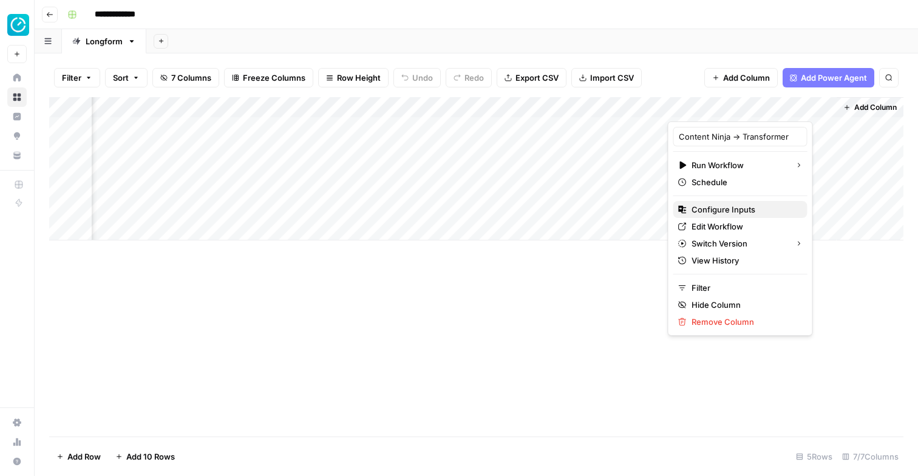
click at [707, 214] on span "Configure Inputs" at bounding box center [744, 209] width 106 height 12
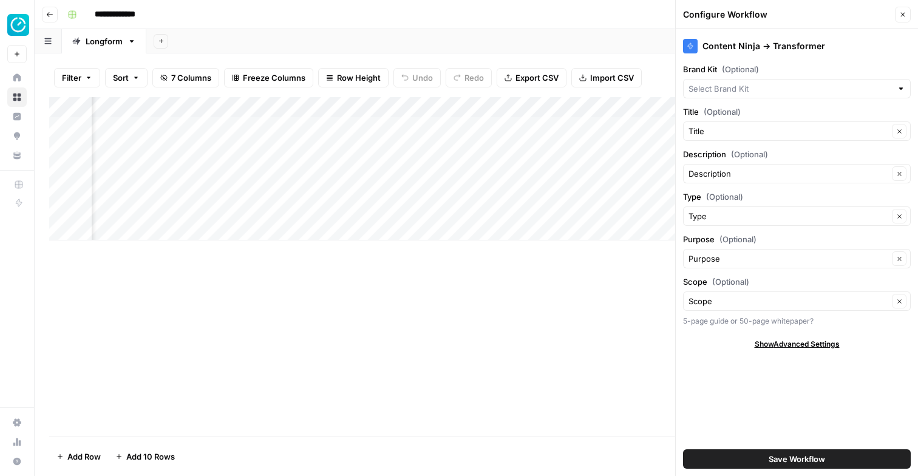
click at [903, 15] on icon "button" at bounding box center [902, 14] width 7 height 7
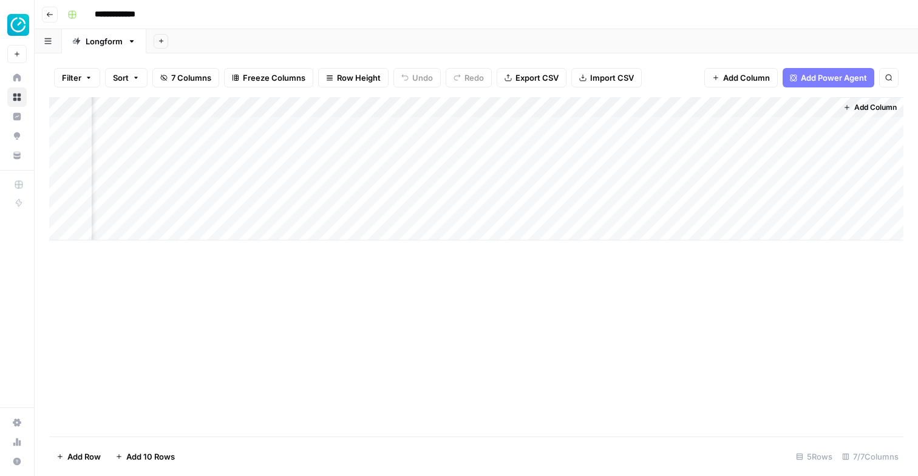
scroll to position [0, 0]
click at [194, 123] on div "Add Column" at bounding box center [476, 168] width 854 height 143
paste textarea "**********"
type textarea "**********"
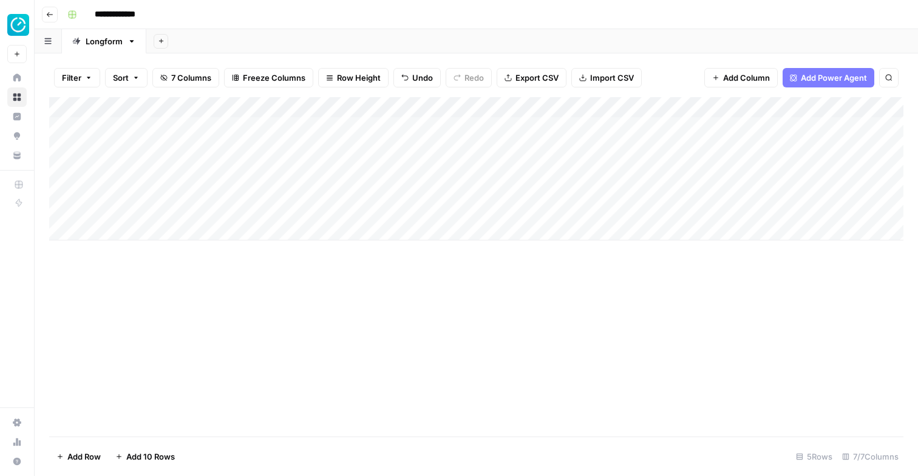
click at [158, 123] on div "Add Column" at bounding box center [476, 168] width 854 height 143
type textarea "**********"
click at [280, 119] on div "Add Column" at bounding box center [476, 168] width 854 height 143
click at [280, 119] on div at bounding box center [363, 127] width 194 height 22
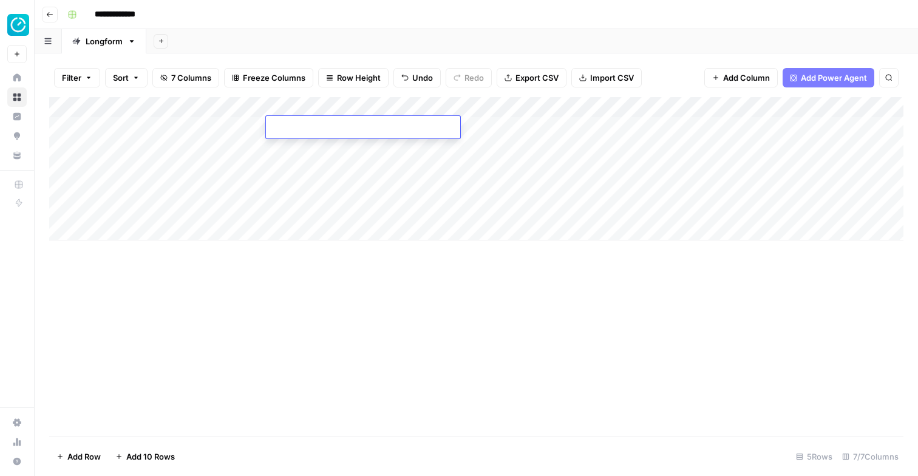
click at [289, 124] on textarea at bounding box center [363, 128] width 194 height 17
paste textarea "**********"
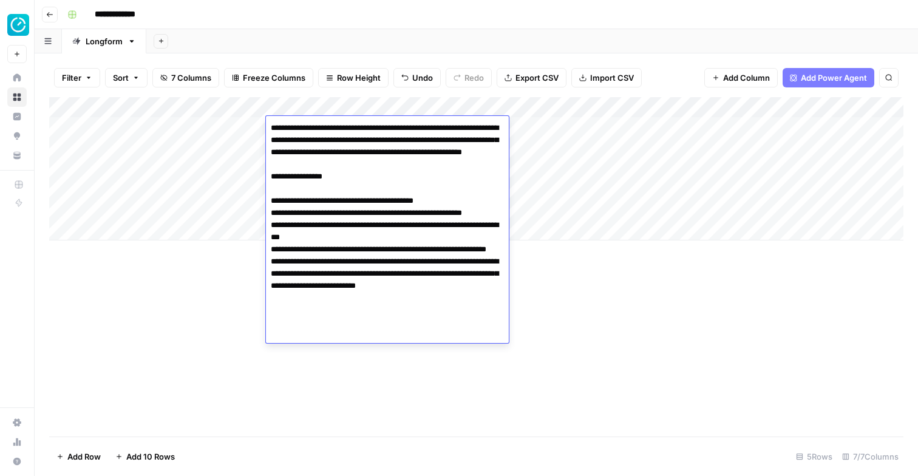
type textarea "**********"
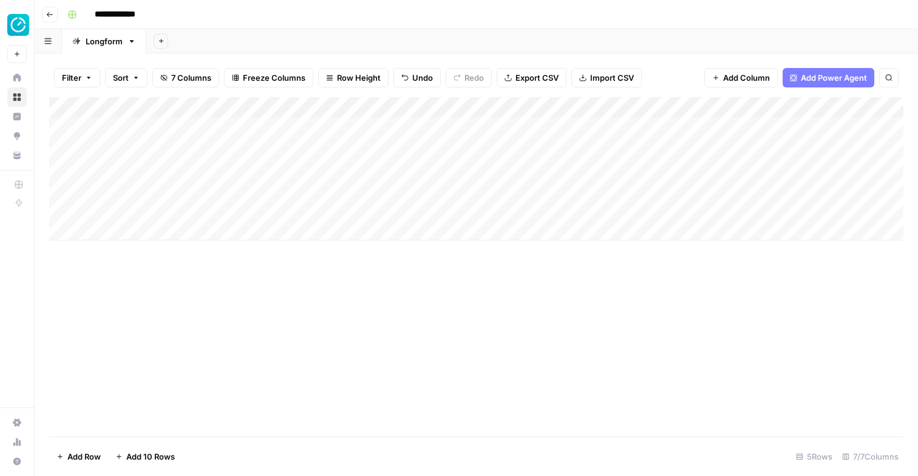
click at [464, 123] on div "Add Column" at bounding box center [476, 168] width 854 height 143
click at [573, 127] on div "Add Column" at bounding box center [476, 168] width 854 height 143
click at [573, 127] on textarea at bounding box center [647, 128] width 194 height 17
click at [580, 126] on div "Add Column" at bounding box center [476, 168] width 854 height 143
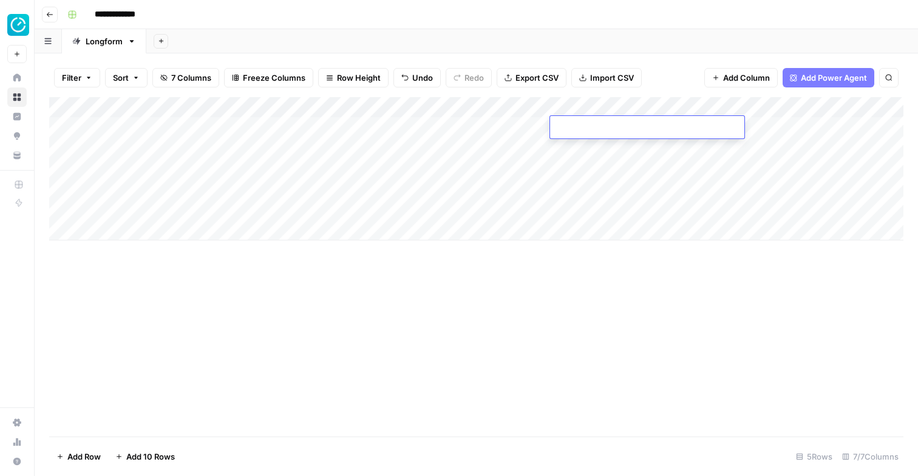
click at [580, 126] on textarea at bounding box center [647, 128] width 194 height 17
type textarea "**********"
click at [740, 120] on div "Add Column" at bounding box center [476, 168] width 854 height 143
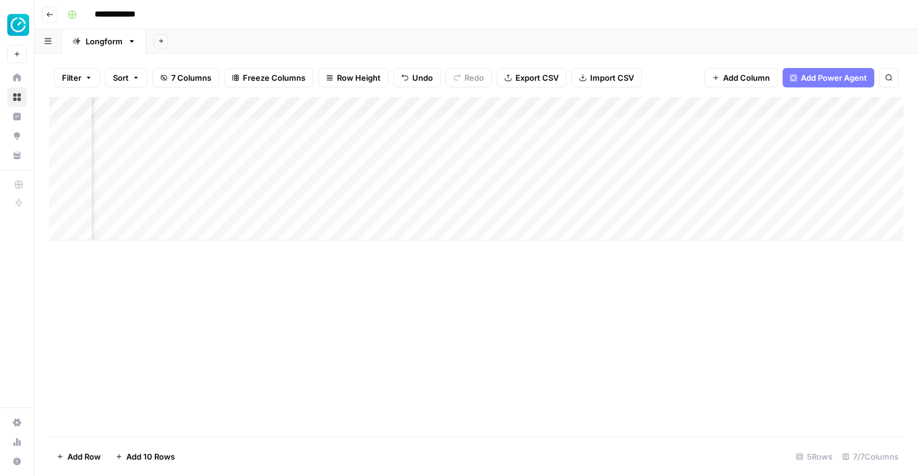
click at [740, 120] on div "Add Column" at bounding box center [476, 168] width 854 height 143
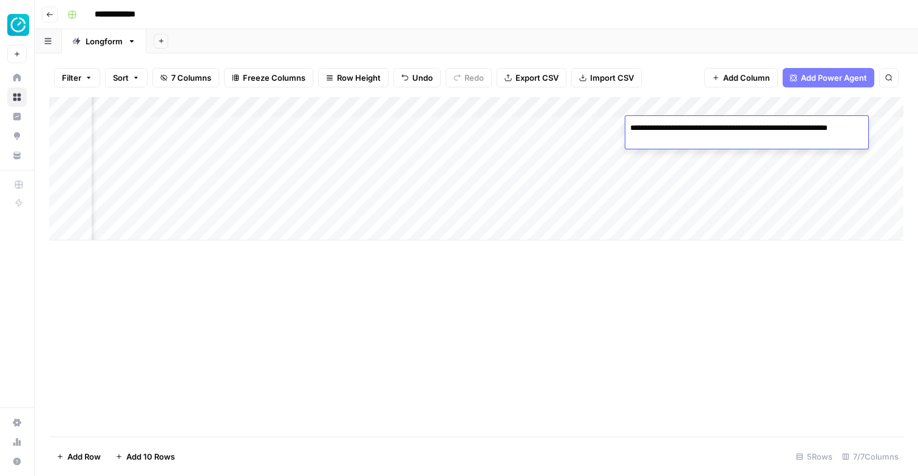
type textarea "**********"
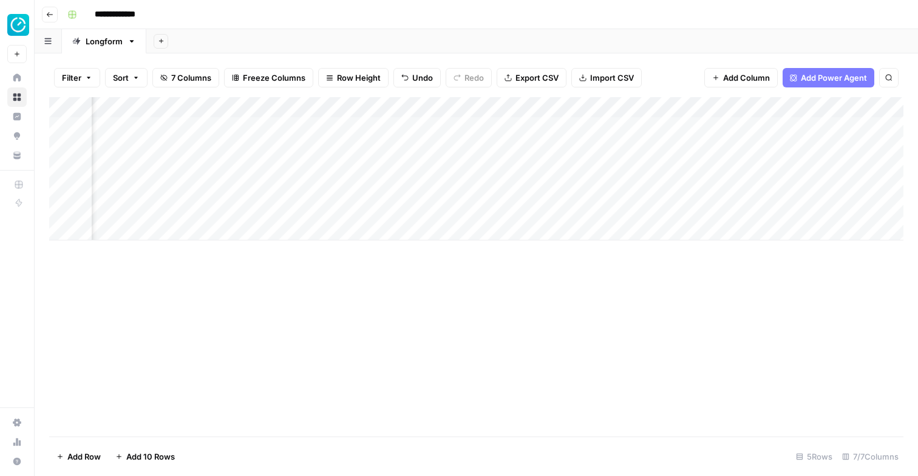
scroll to position [0, 271]
click at [698, 130] on div "Add Column" at bounding box center [476, 168] width 854 height 143
type input "Lattice"
click at [663, 123] on div "Add Column" at bounding box center [476, 168] width 854 height 143
click at [648, 175] on button "Lattice" at bounding box center [665, 174] width 35 height 15
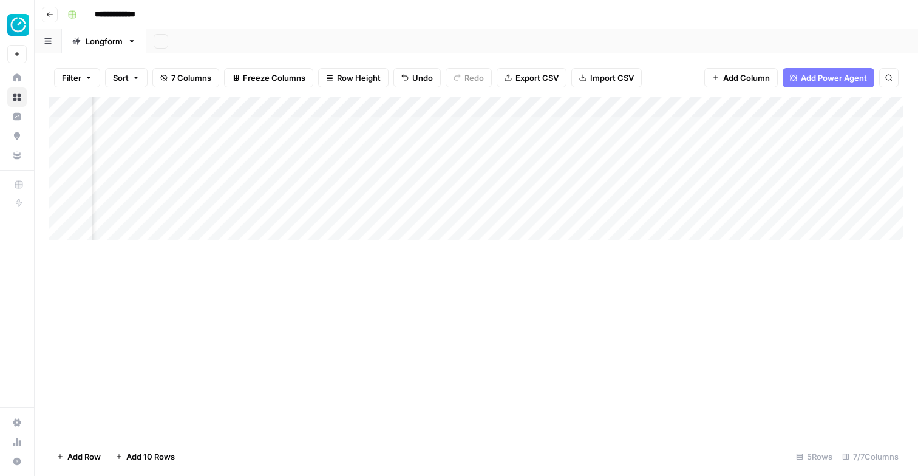
scroll to position [0, 0]
click at [115, 141] on div "Add Column" at bounding box center [476, 168] width 854 height 143
type textarea "**********"
type textarea "********"
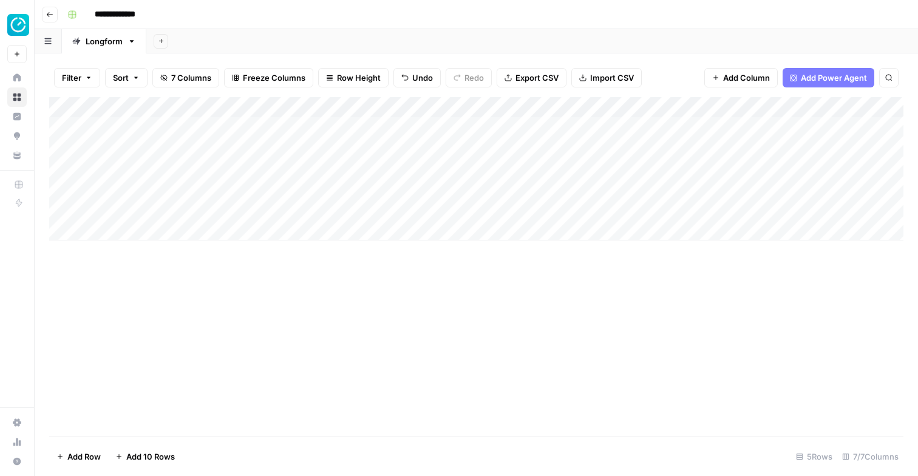
click at [198, 169] on div "Add Column" at bounding box center [476, 168] width 854 height 143
type textarea "**********"
click at [245, 194] on div "Add Column" at bounding box center [476, 168] width 854 height 143
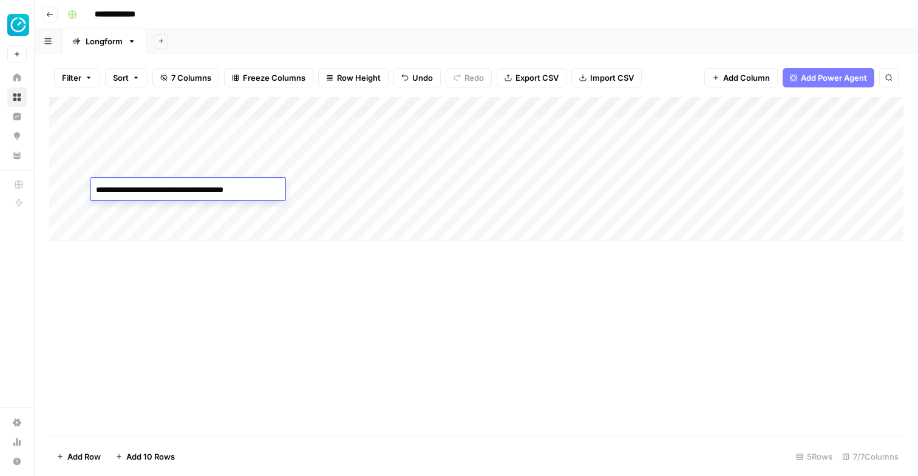
type textarea "**********"
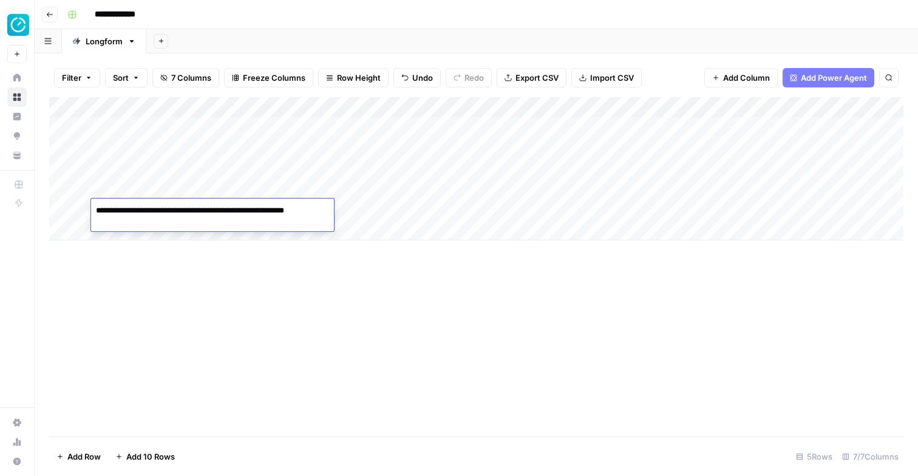
type textarea "**********"
click at [121, 235] on div "Add Column" at bounding box center [476, 168] width 854 height 143
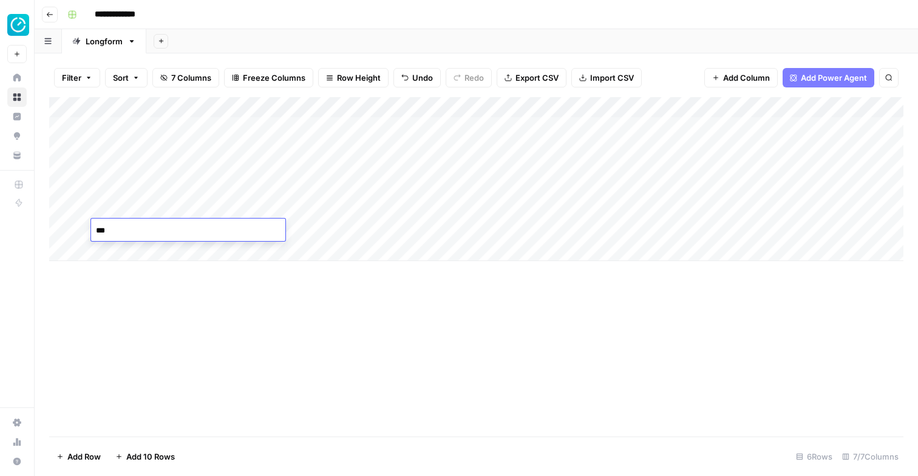
type textarea "****"
type textarea "**********"
click at [121, 276] on div "Add Column" at bounding box center [476, 189] width 854 height 184
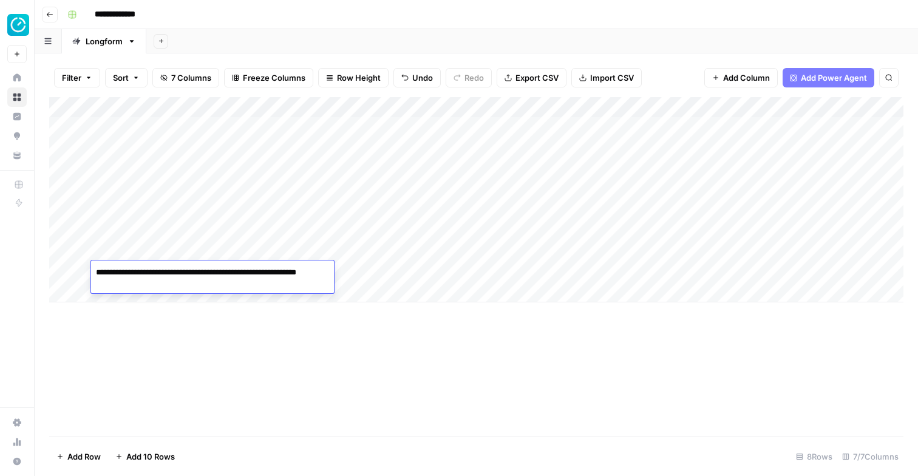
type textarea "**********"
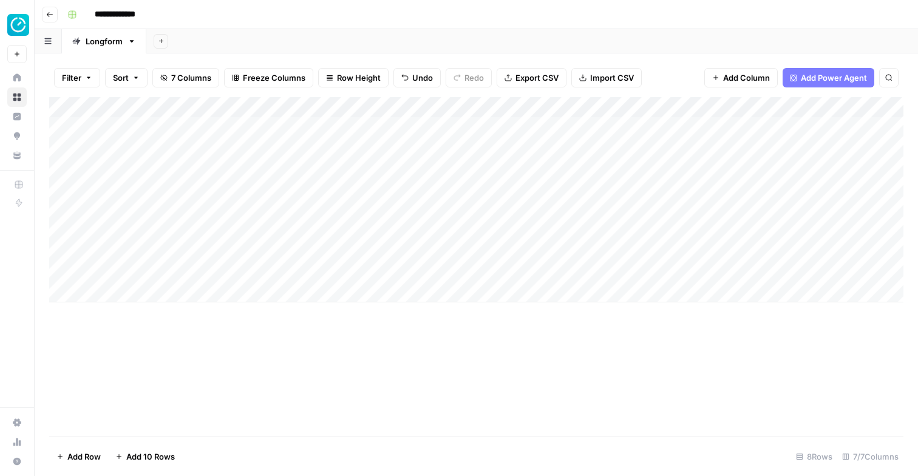
click at [115, 297] on div "Add Column" at bounding box center [476, 199] width 854 height 205
type textarea "*"
type textarea "**********"
click at [143, 312] on div "Add Column" at bounding box center [476, 210] width 854 height 226
click at [202, 306] on textarea at bounding box center [188, 313] width 194 height 17
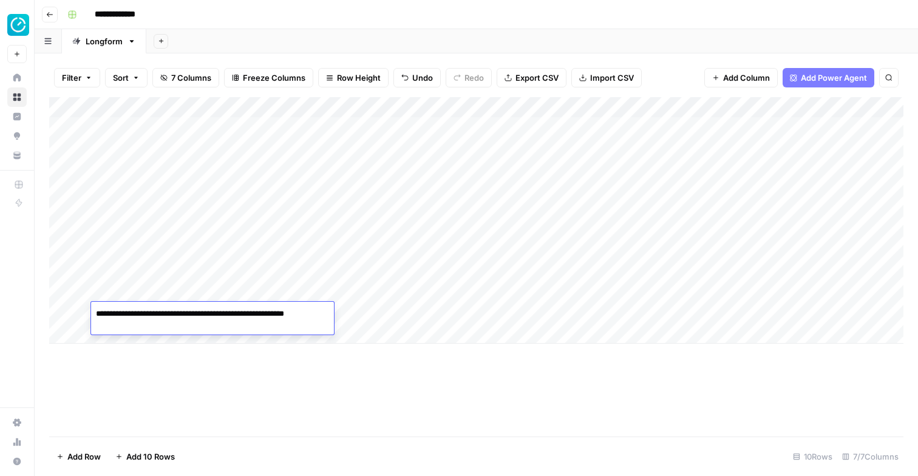
type textarea "**********"
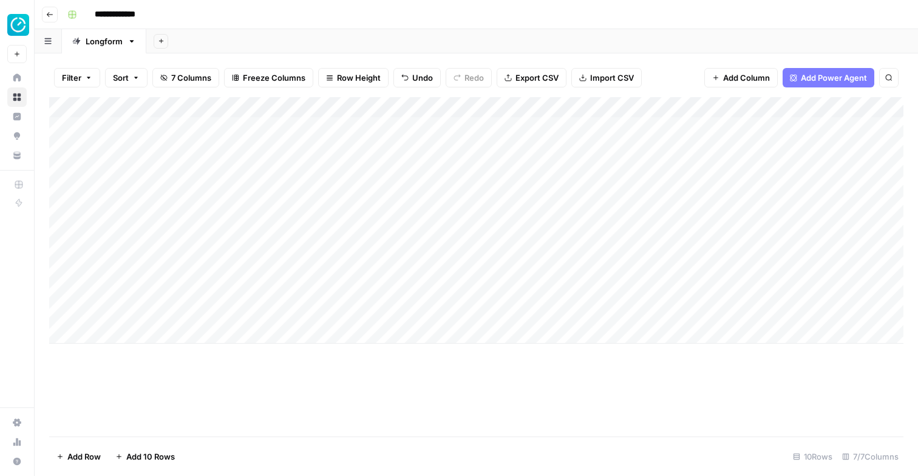
click at [150, 339] on div "Add Column" at bounding box center [476, 220] width 854 height 246
type textarea "**********"
click at [118, 363] on div "Add Column" at bounding box center [476, 230] width 854 height 267
click at [120, 352] on textarea at bounding box center [188, 355] width 194 height 17
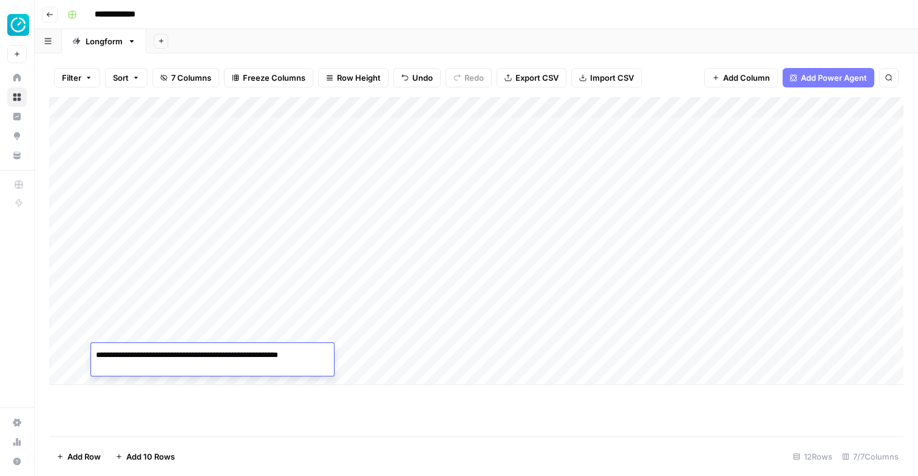
type textarea "**********"
click at [110, 380] on div "Add Column" at bounding box center [476, 241] width 854 height 288
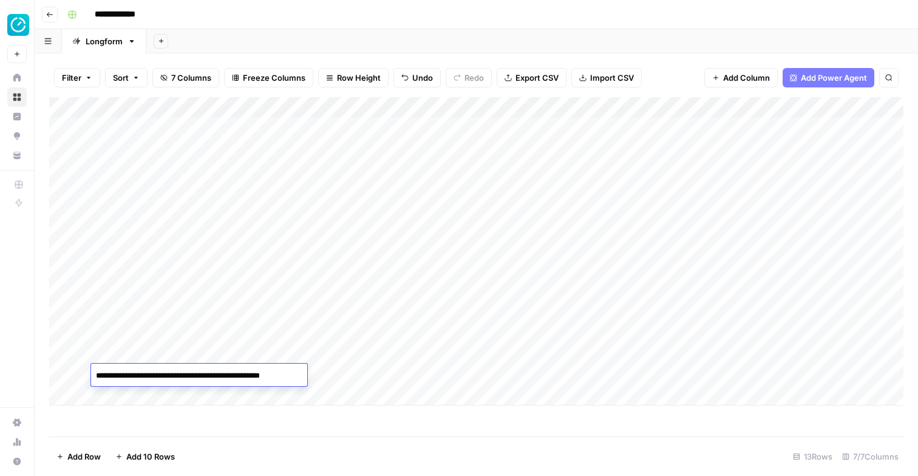
type textarea "**********"
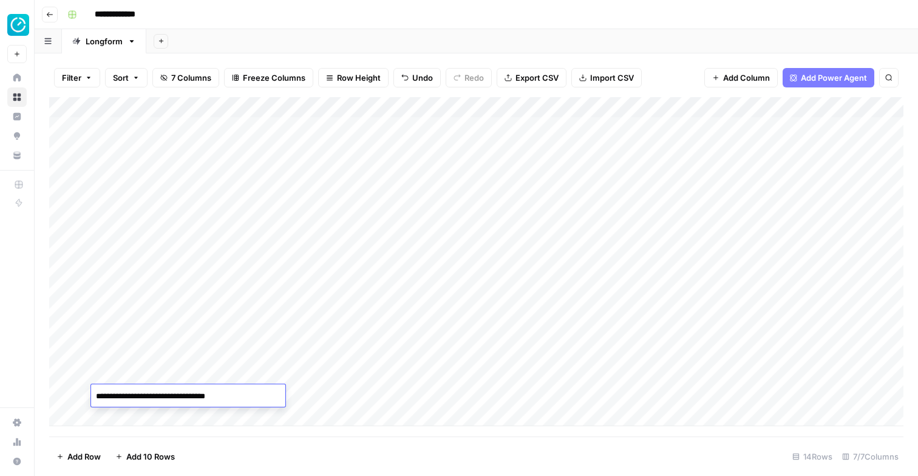
type textarea "**********"
click at [123, 416] on div "Add Column" at bounding box center [476, 261] width 854 height 329
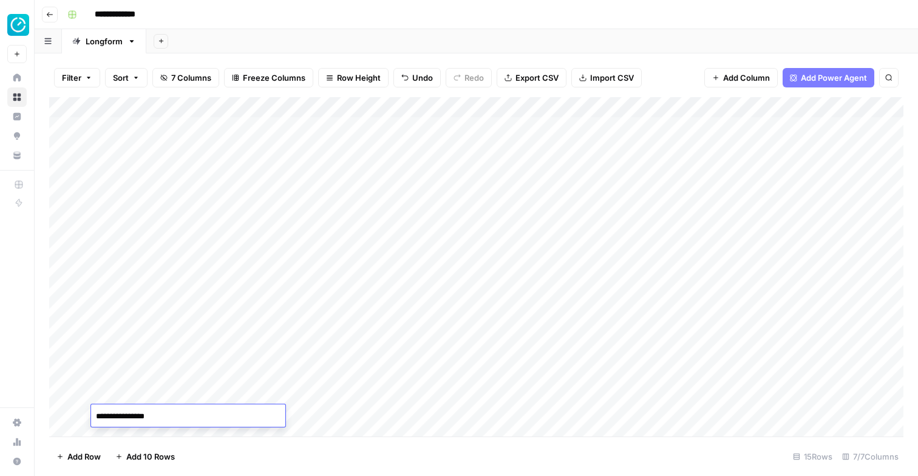
type textarea "**********"
click at [136, 411] on div "Add Column" at bounding box center [476, 266] width 854 height 339
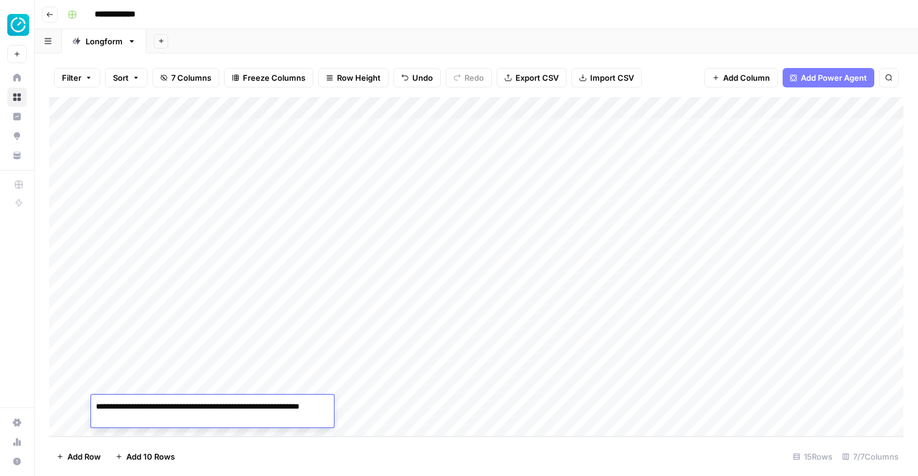
type textarea "**********"
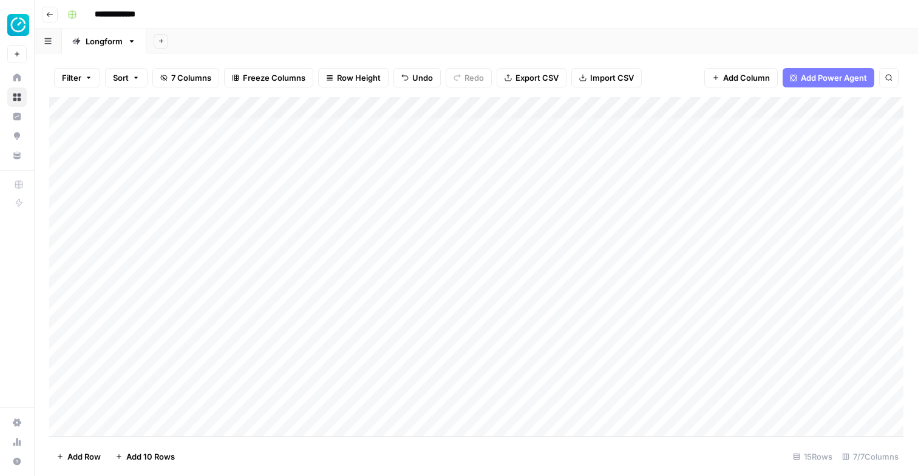
click at [131, 422] on div "Add Column" at bounding box center [476, 266] width 854 height 339
type textarea "**********"
click at [154, 426] on div "Add Column" at bounding box center [476, 266] width 854 height 339
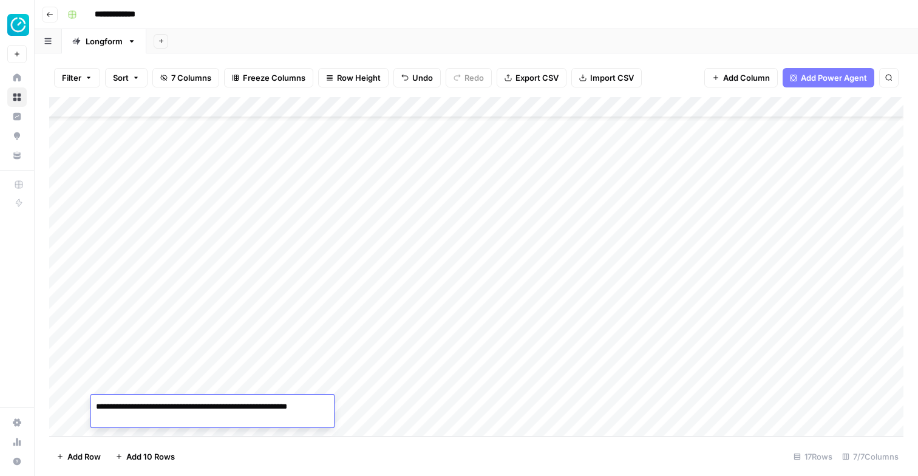
type textarea "**********"
click at [137, 421] on div "Add Column" at bounding box center [476, 266] width 854 height 339
type textarea "**********"
click at [119, 422] on div "Add Column" at bounding box center [476, 266] width 854 height 339
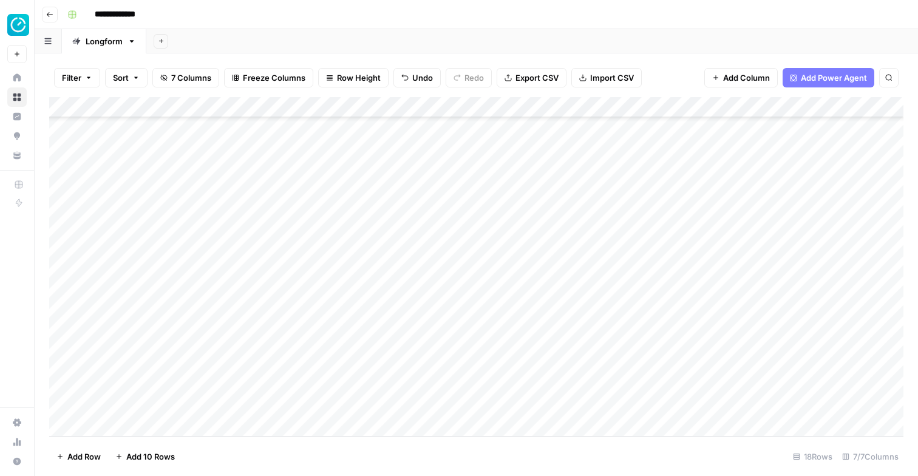
scroll to position [93, 0]
type textarea "**********"
click at [119, 421] on div "Add Column" at bounding box center [476, 266] width 854 height 339
type textarea "**********"
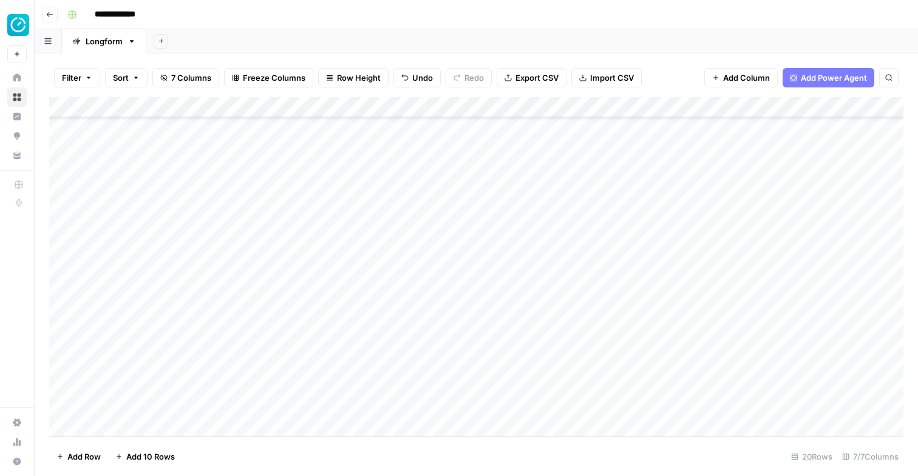
click at [124, 427] on div "Add Column" at bounding box center [476, 266] width 854 height 339
click at [119, 383] on div "Add Column" at bounding box center [476, 266] width 854 height 339
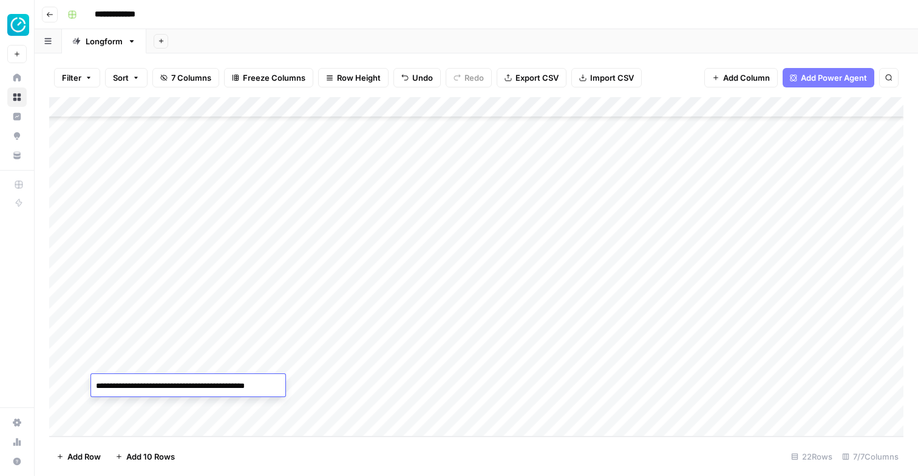
type textarea "**********"
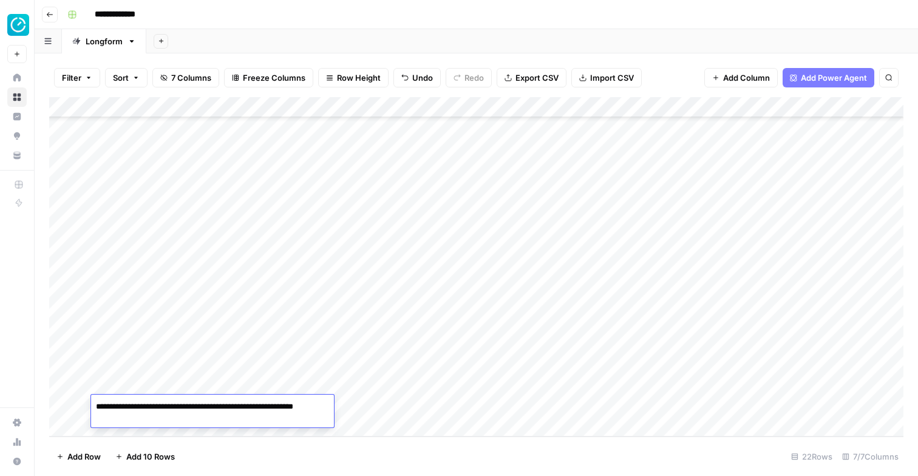
type textarea "**********"
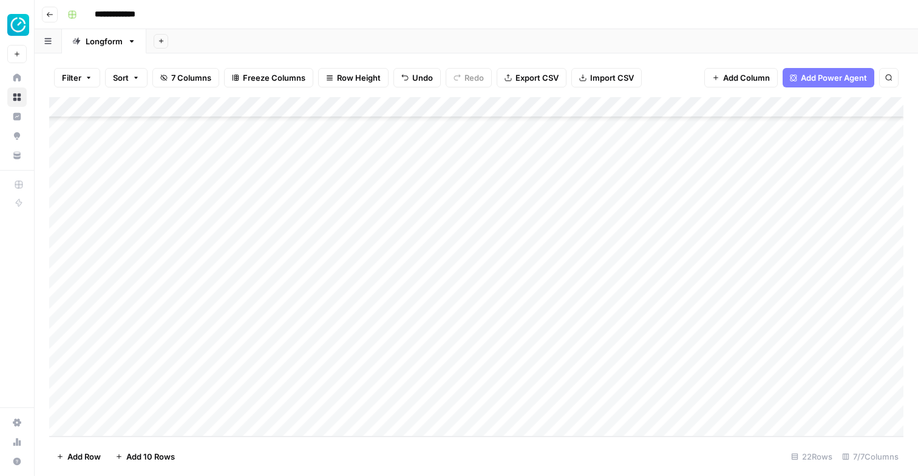
scroll to position [175, 0]
click at [107, 408] on div "Add Column" at bounding box center [476, 266] width 854 height 339
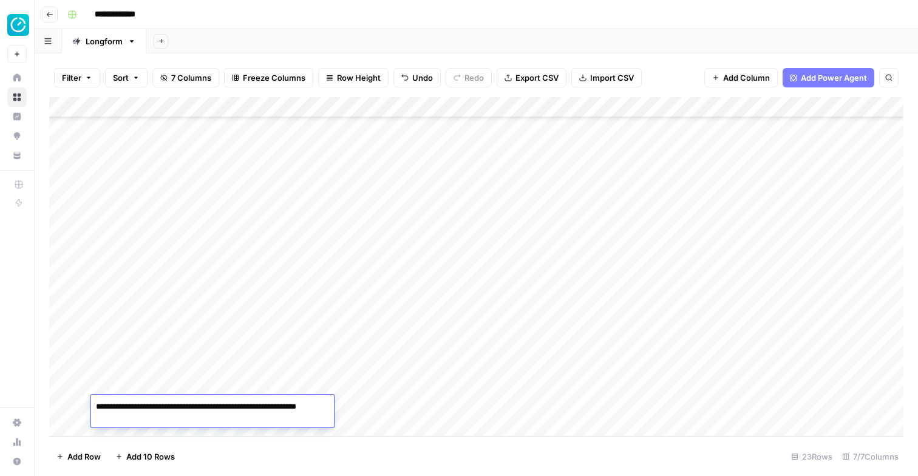
type textarea "**********"
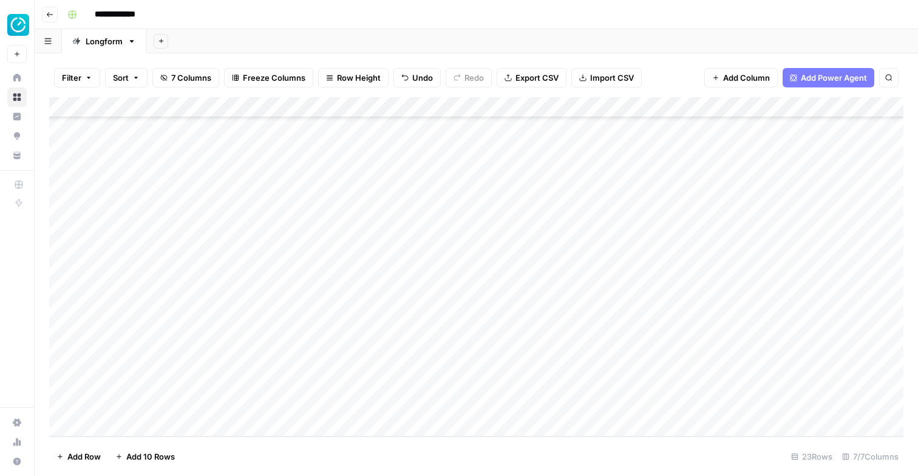
click at [126, 421] on div "Add Column" at bounding box center [476, 266] width 854 height 339
type textarea "**********"
click at [119, 425] on div "Add Column" at bounding box center [476, 266] width 854 height 339
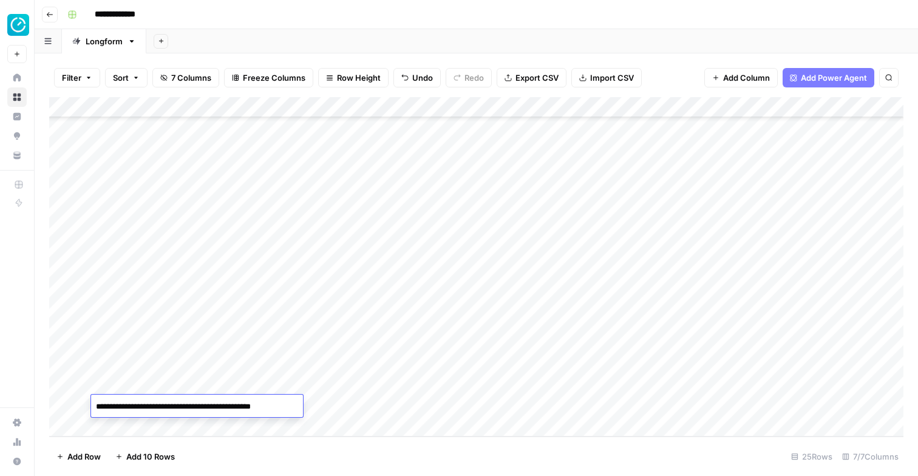
type textarea "**********"
click at [129, 427] on div "Add Column" at bounding box center [476, 266] width 854 height 339
type textarea "**********"
click at [127, 424] on div "Add Column" at bounding box center [476, 266] width 854 height 339
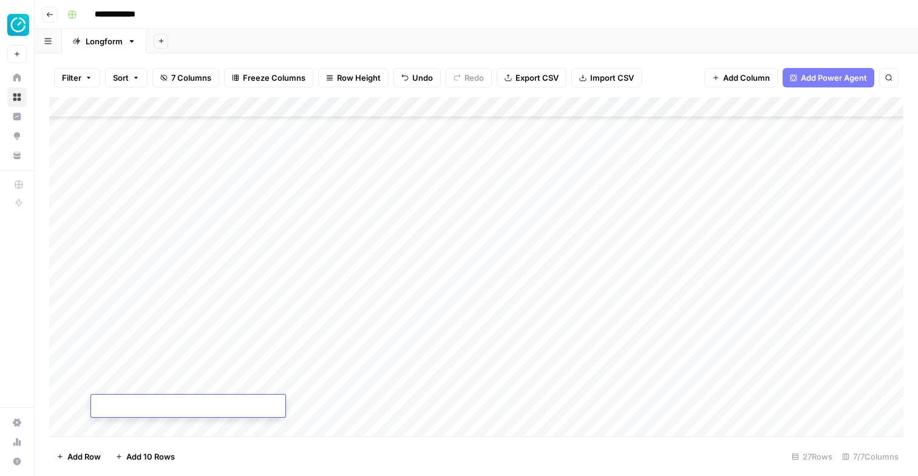
scroll to position [258, 0]
type textarea "**********"
click at [129, 427] on div "Add Column" at bounding box center [476, 266] width 854 height 339
type textarea "**********"
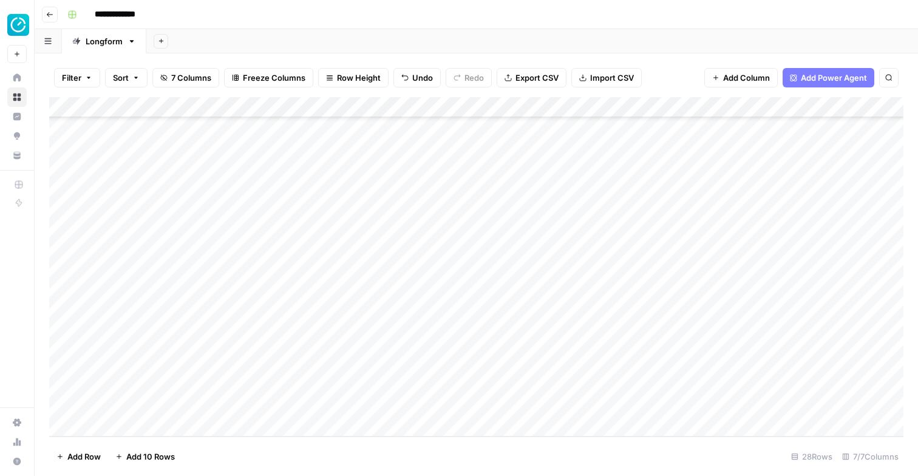
click at [135, 425] on div "Add Column" at bounding box center [476, 266] width 854 height 339
type textarea "**********"
type textarea "*"
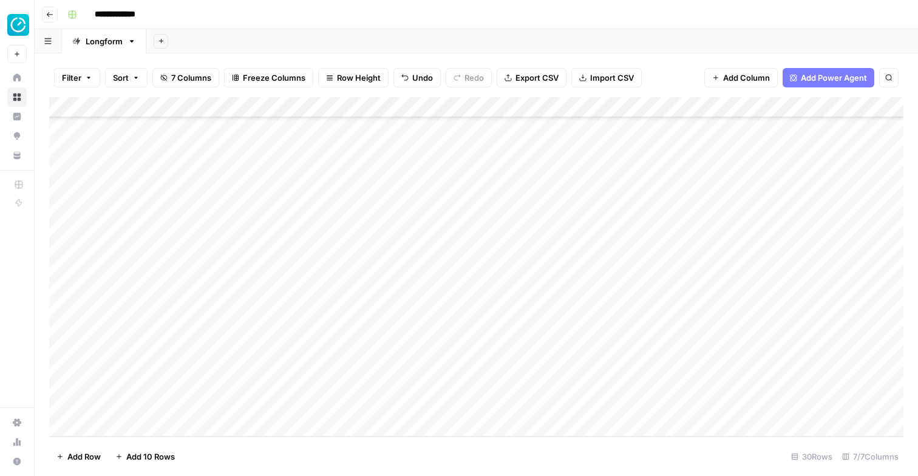
click at [165, 387] on div "Add Column" at bounding box center [476, 266] width 854 height 339
click at [154, 407] on div "Add Column" at bounding box center [476, 266] width 854 height 339
type textarea "**********"
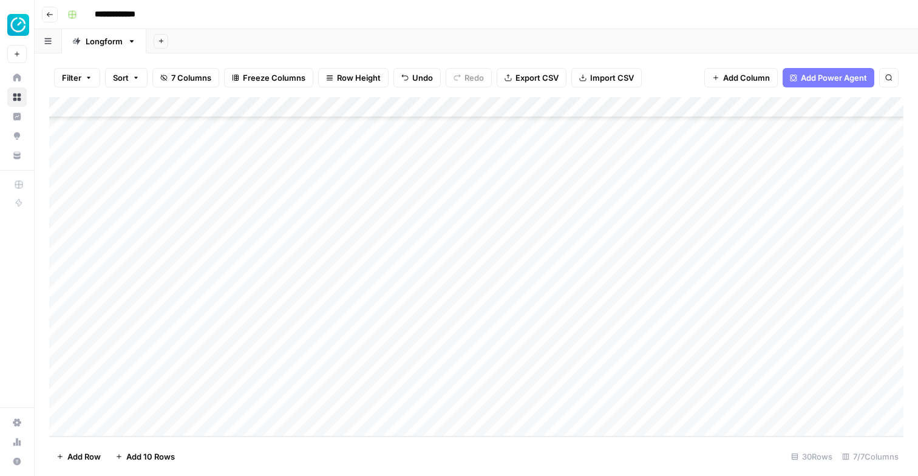
scroll to position [0, 0]
